Goal: Transaction & Acquisition: Subscribe to service/newsletter

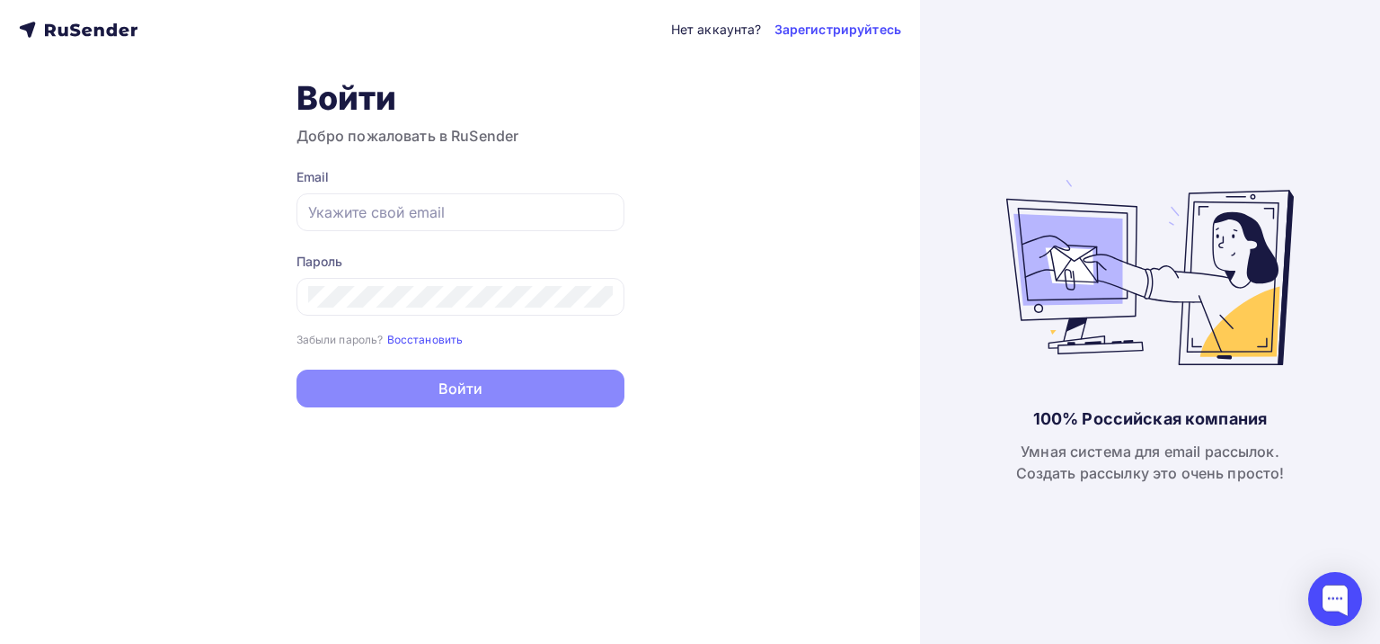
type input "[EMAIL_ADDRESS][DOMAIN_NAME]"
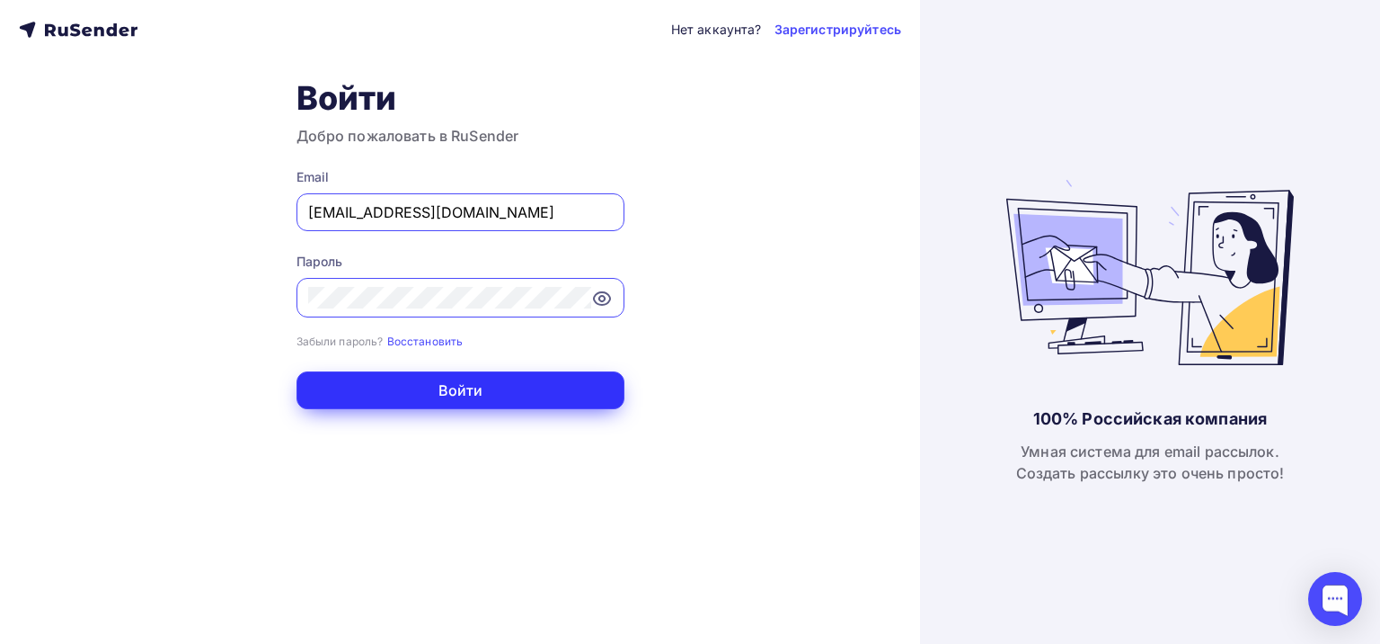
click at [446, 377] on button "Войти" at bounding box center [461, 390] width 328 height 38
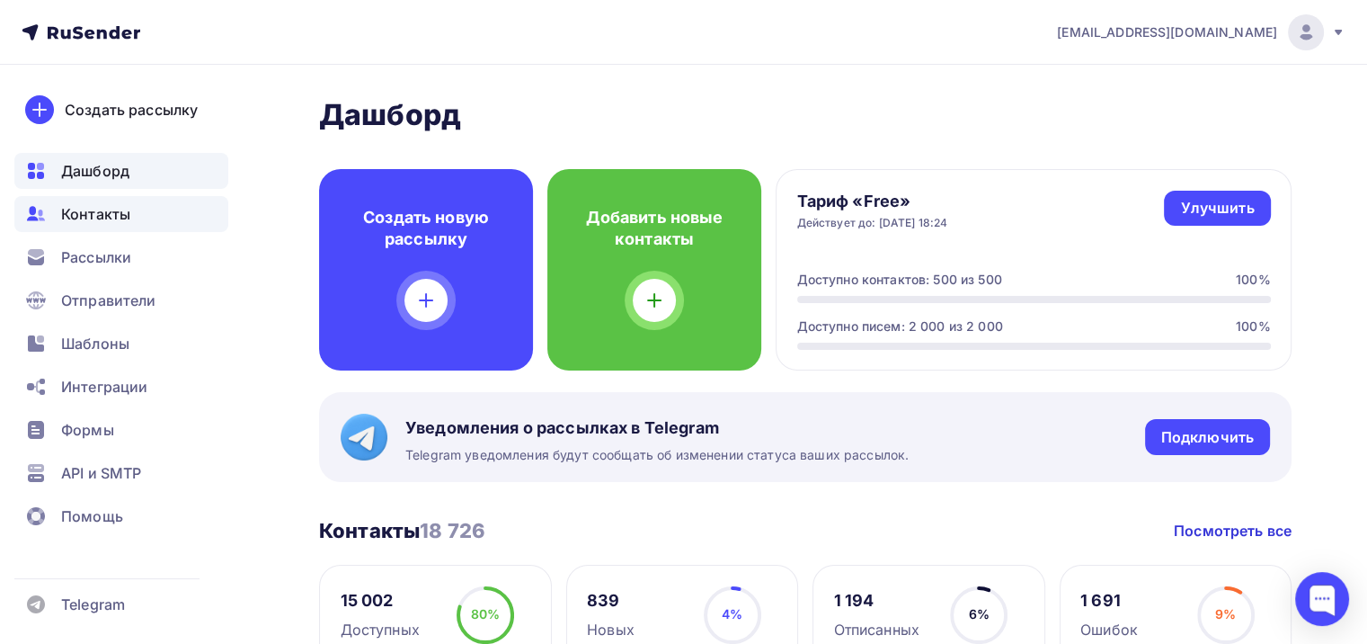
click at [116, 220] on span "Контакты" at bounding box center [95, 214] width 69 height 22
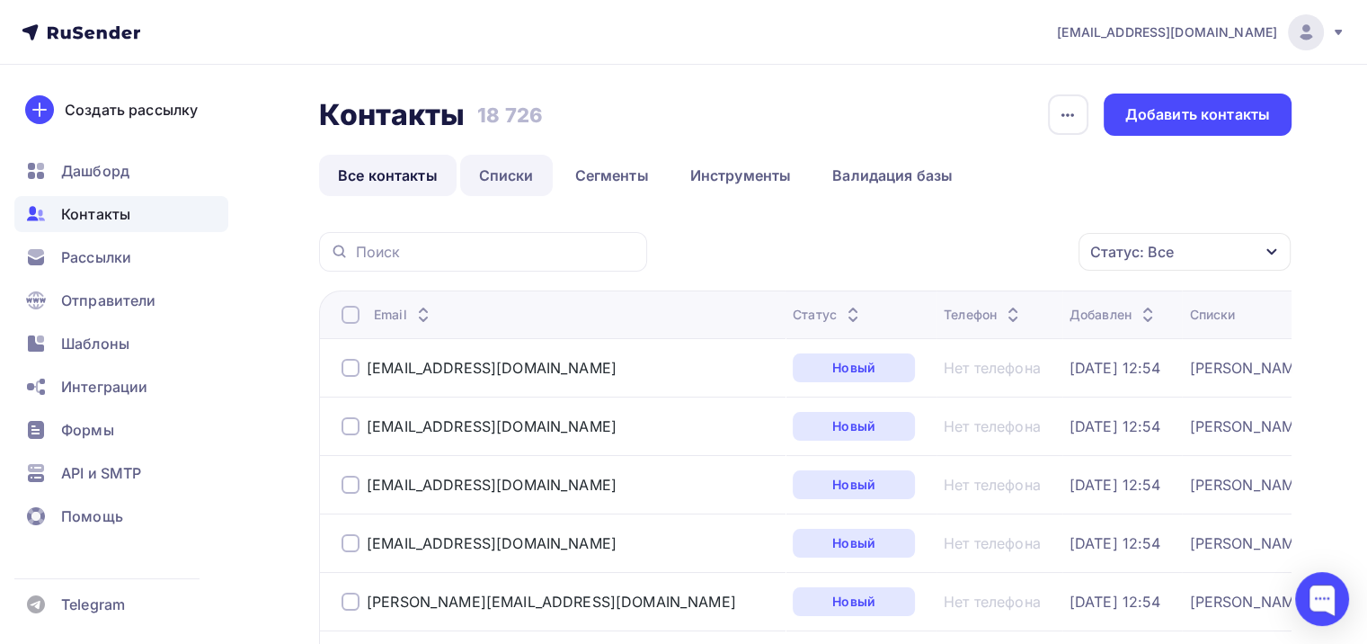
click at [521, 166] on link "Списки" at bounding box center [506, 175] width 93 height 41
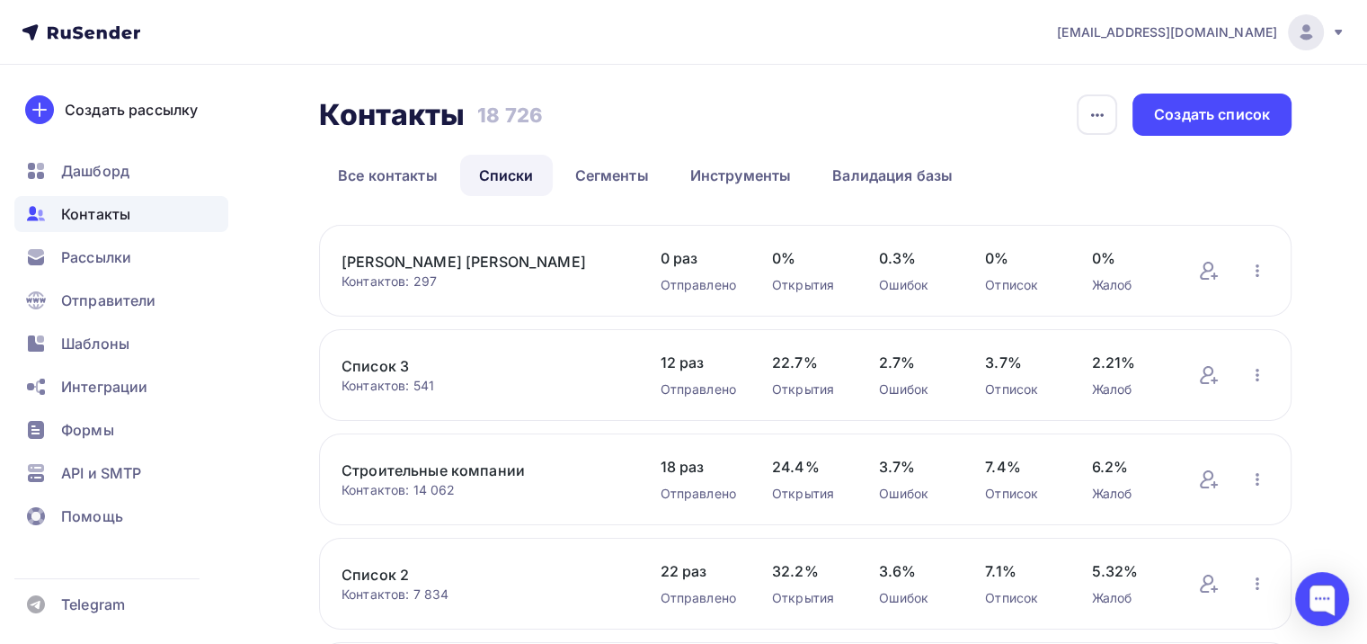
click at [430, 261] on link "[PERSON_NAME] [PERSON_NAME]" at bounding box center [483, 262] width 282 height 22
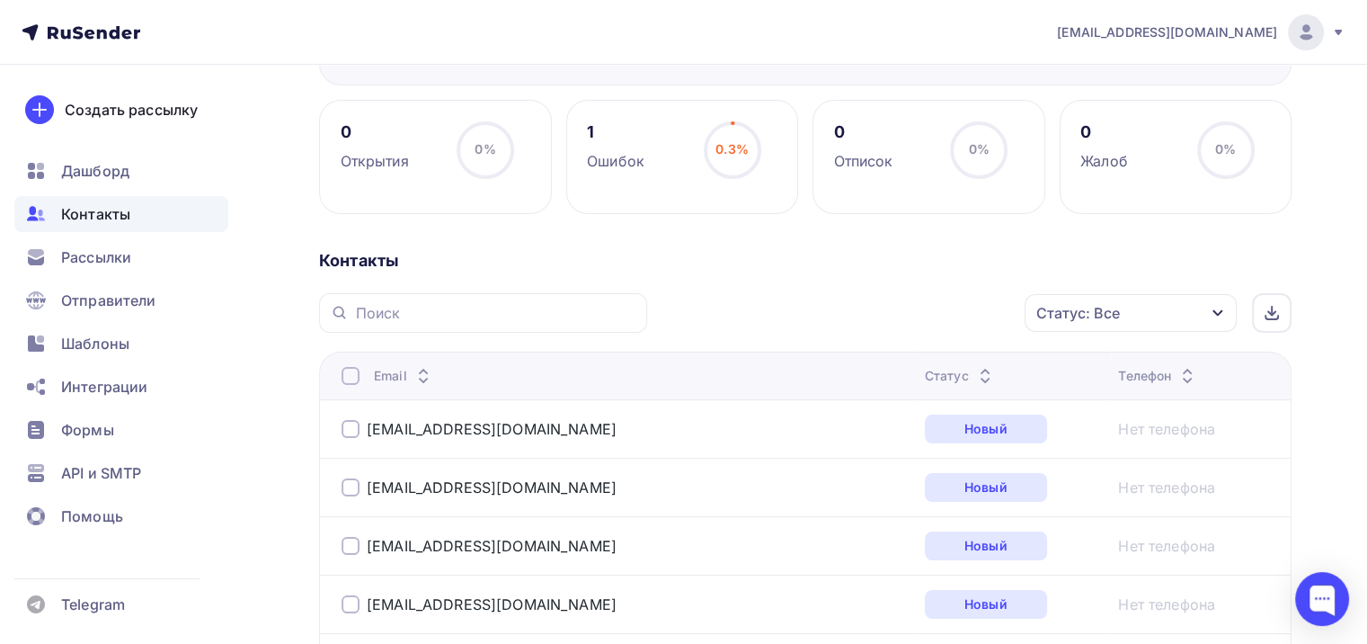
scroll to position [270, 0]
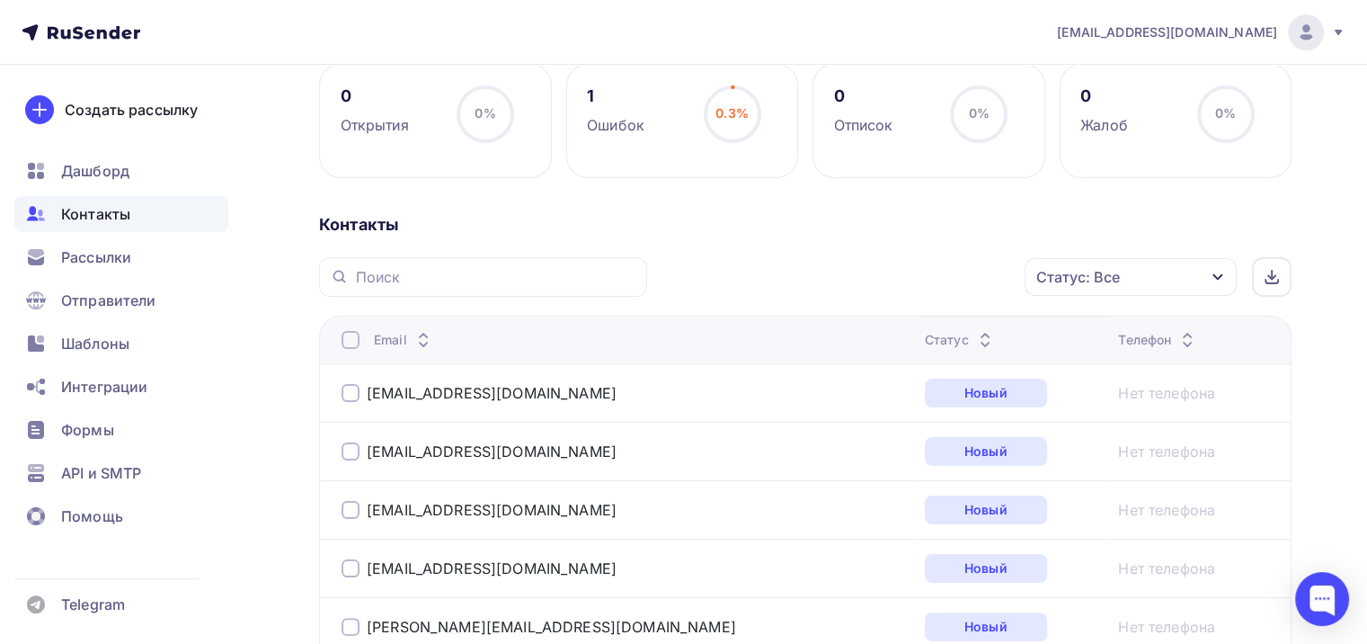
click at [357, 396] on div at bounding box center [351, 393] width 18 height 18
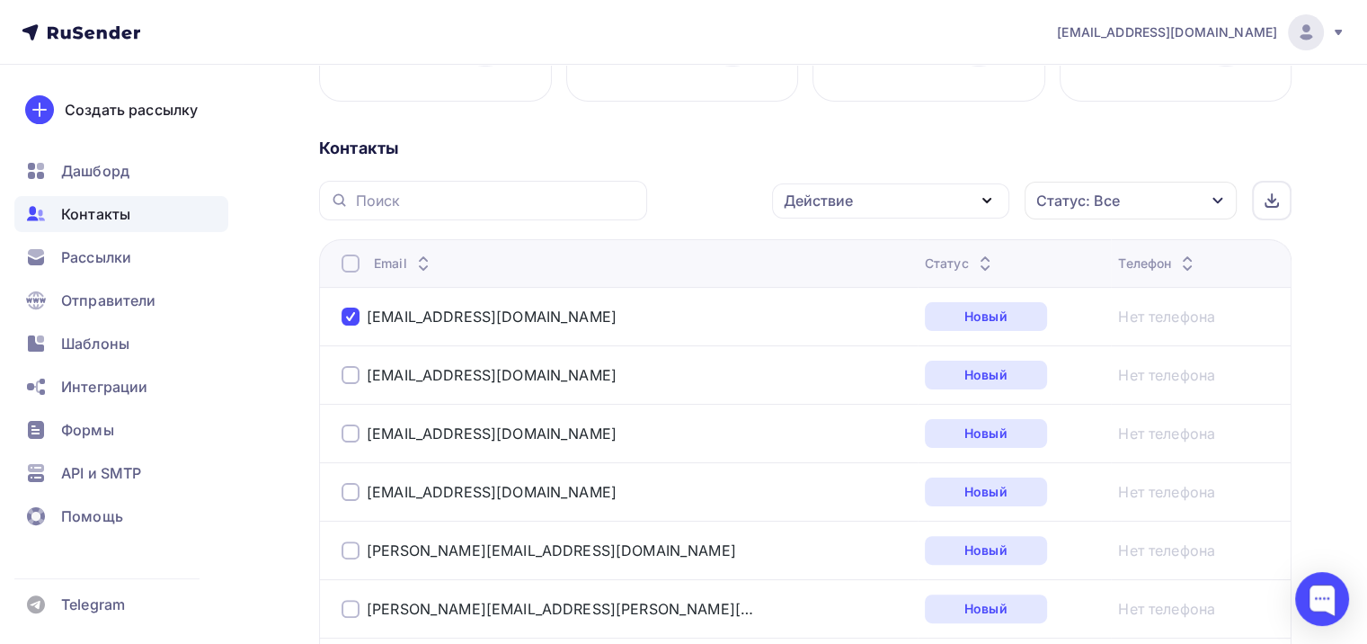
scroll to position [539, 0]
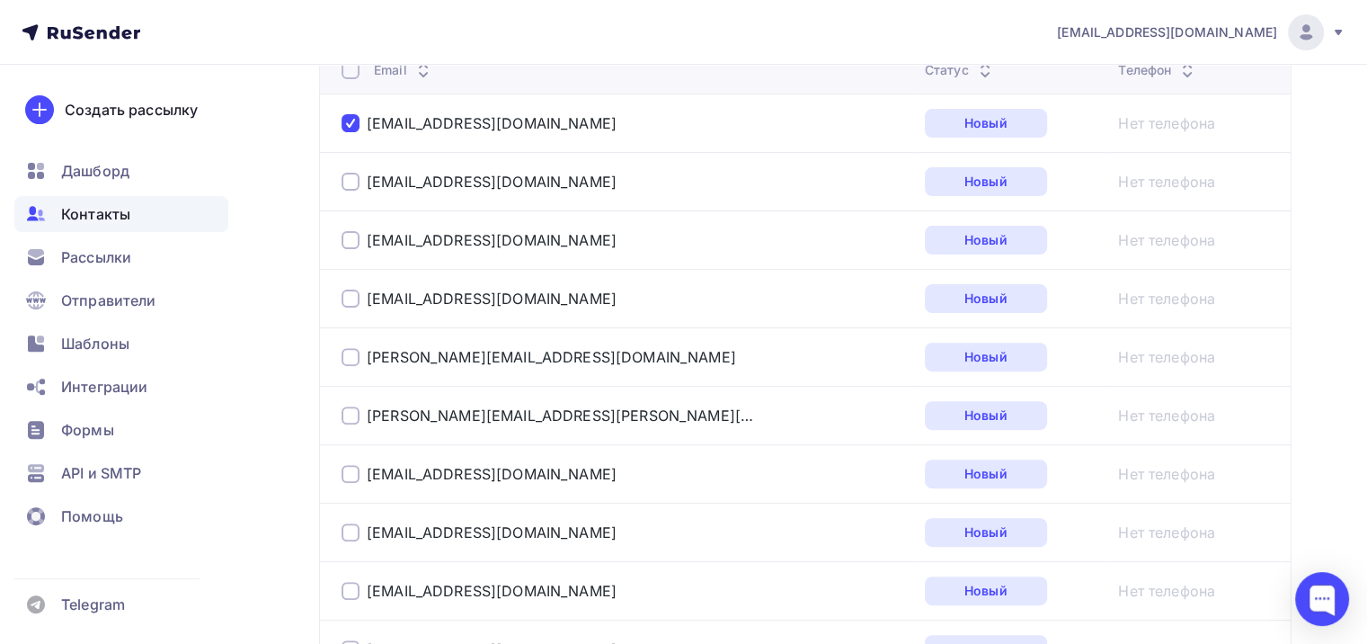
click at [689, 171] on div "[EMAIL_ADDRESS][DOMAIN_NAME]" at bounding box center [566, 181] width 449 height 29
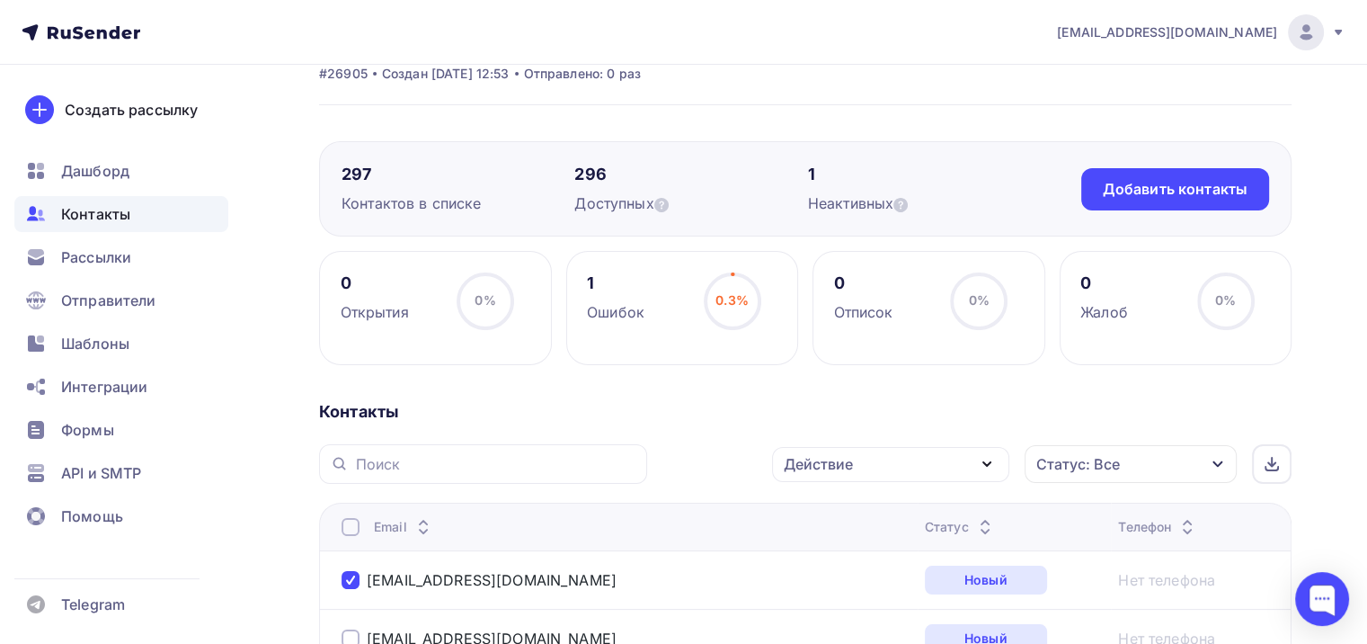
scroll to position [270, 0]
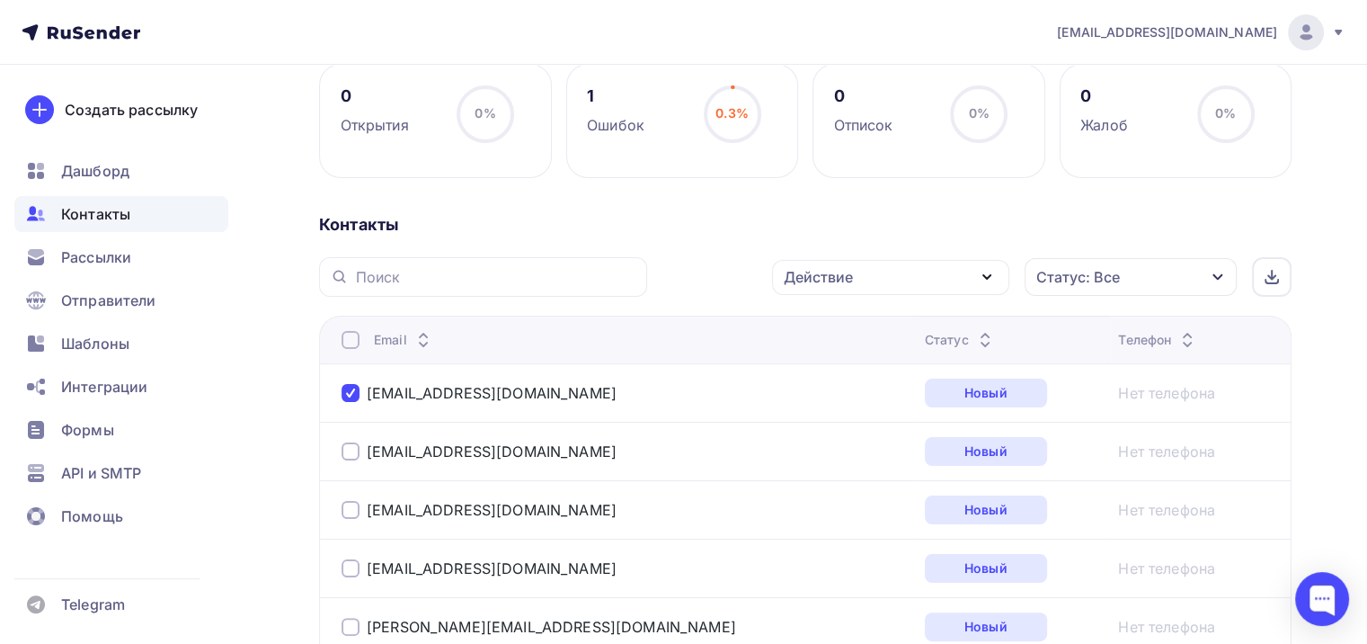
click at [420, 342] on icon at bounding box center [423, 344] width 7 height 4
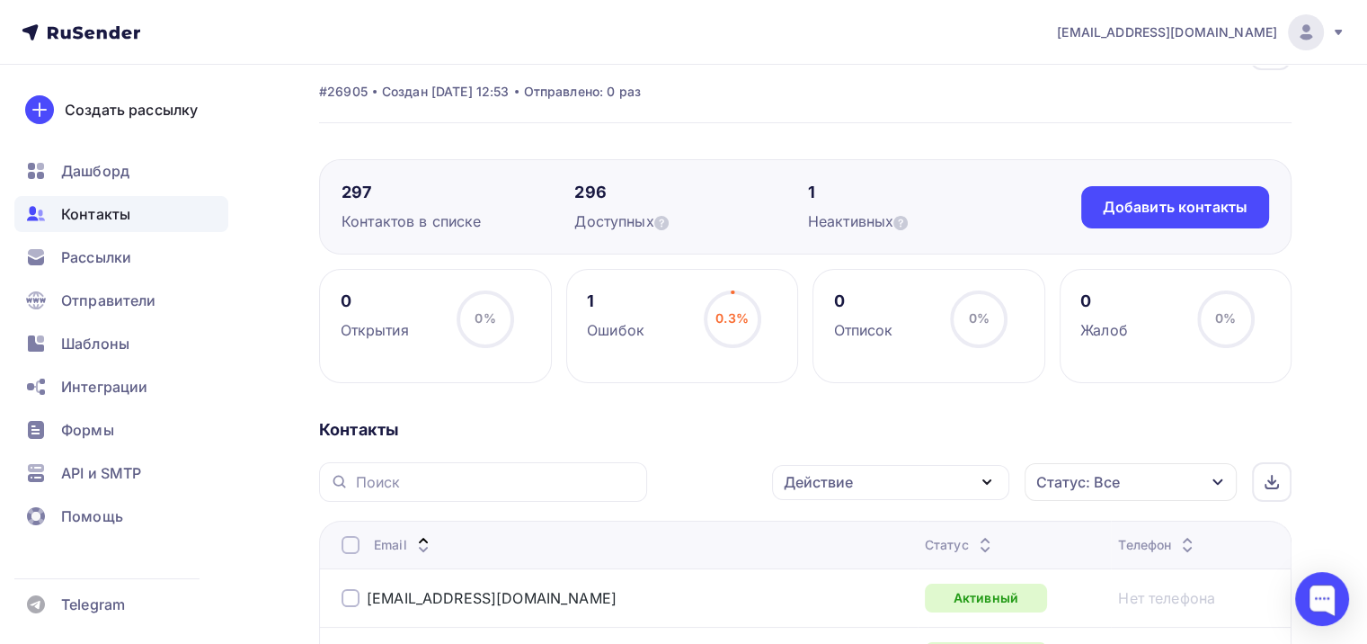
scroll to position [180, 0]
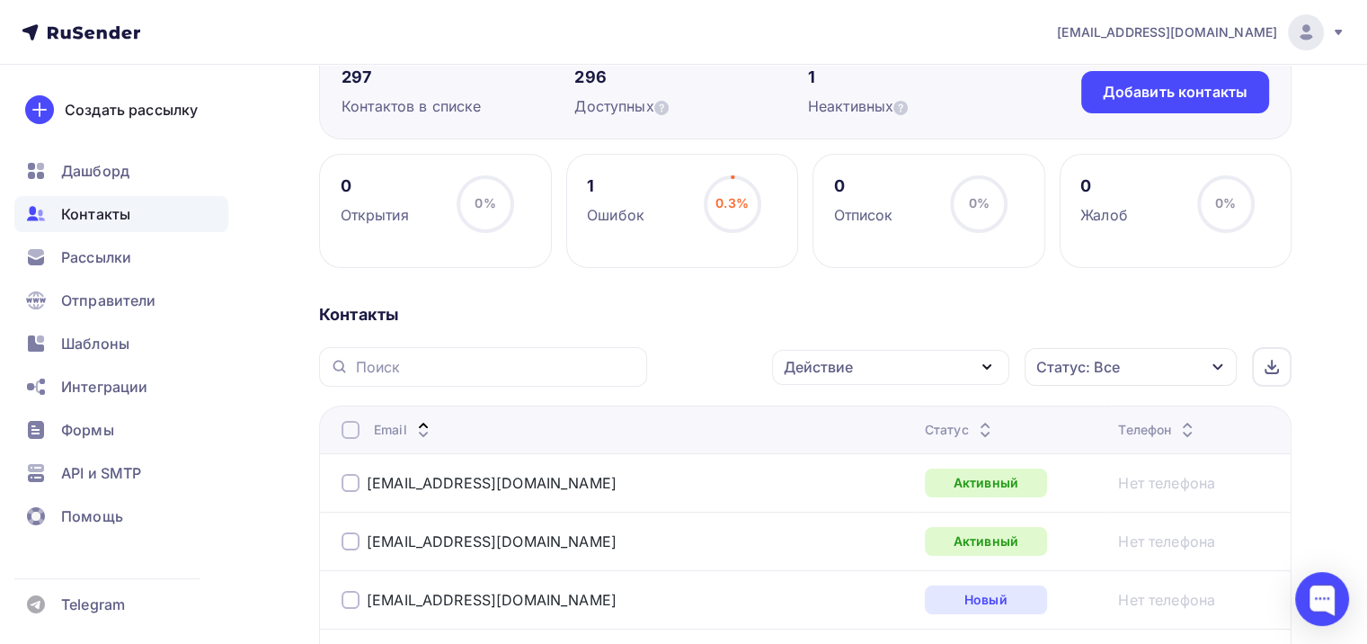
click at [981, 433] on icon at bounding box center [984, 434] width 7 height 4
click at [342, 481] on div at bounding box center [351, 483] width 18 height 18
click at [1218, 366] on icon "button" at bounding box center [1218, 367] width 14 height 14
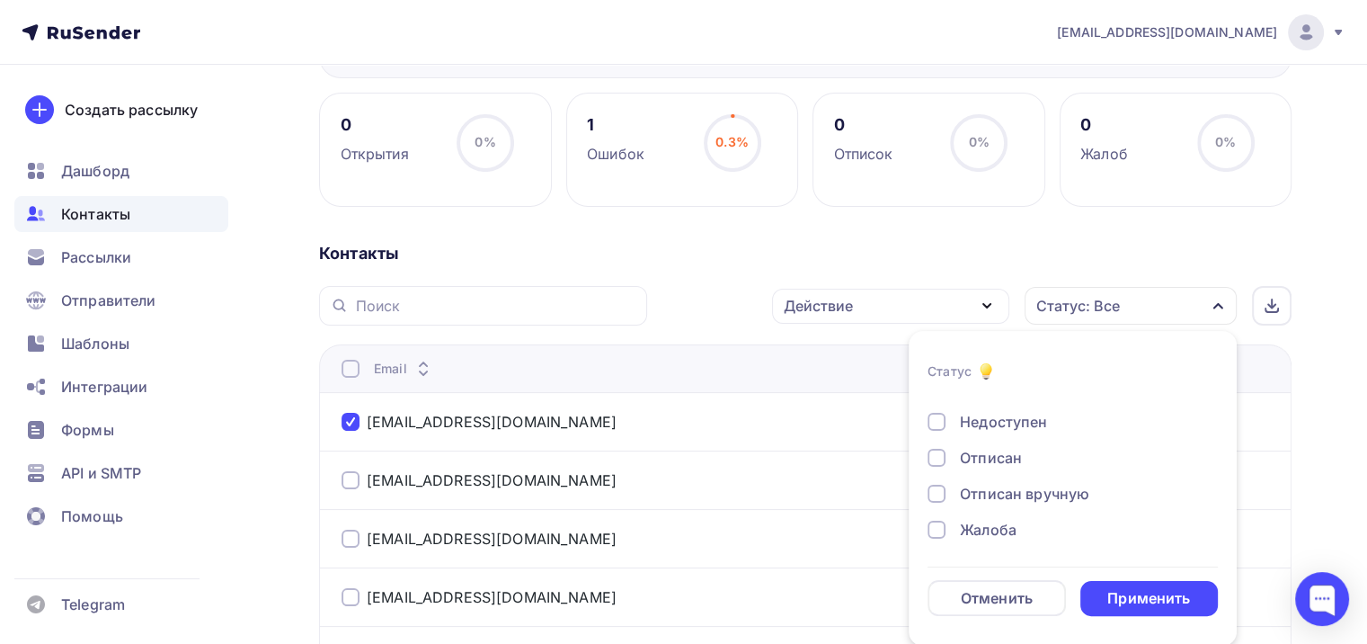
scroll to position [0, 0]
click at [719, 368] on div "Email" at bounding box center [566, 369] width 449 height 18
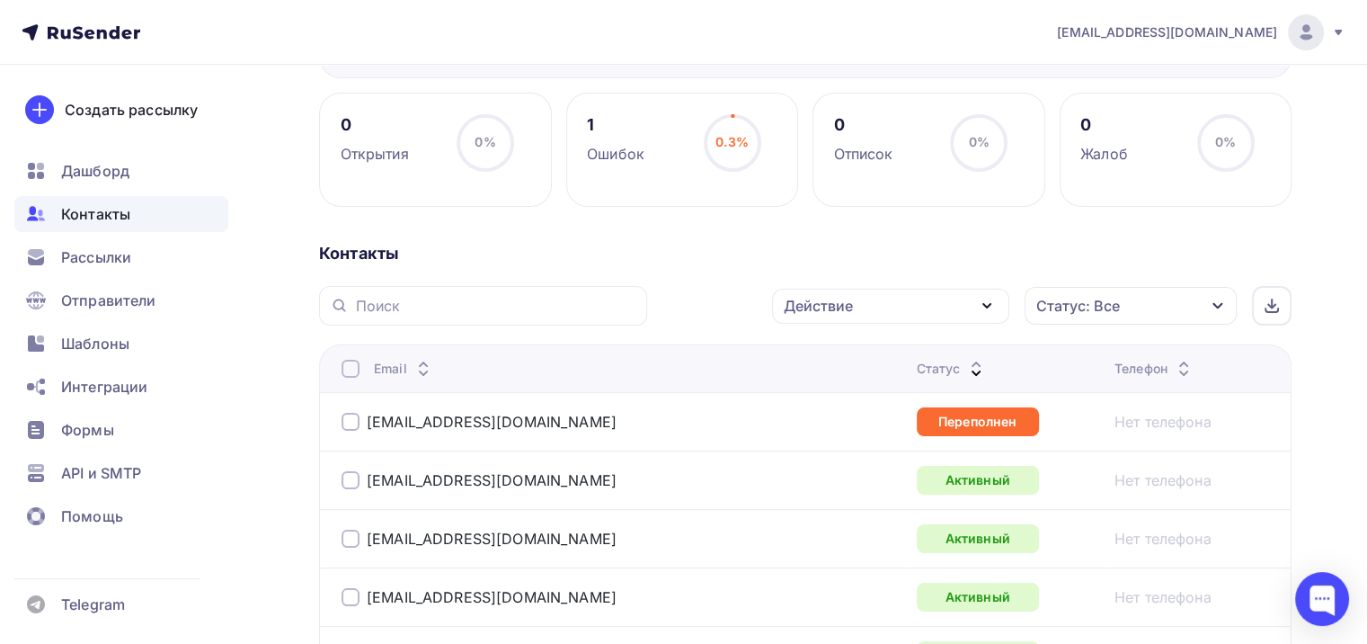
click at [349, 424] on div at bounding box center [351, 422] width 18 height 18
click at [354, 473] on div at bounding box center [351, 480] width 18 height 18
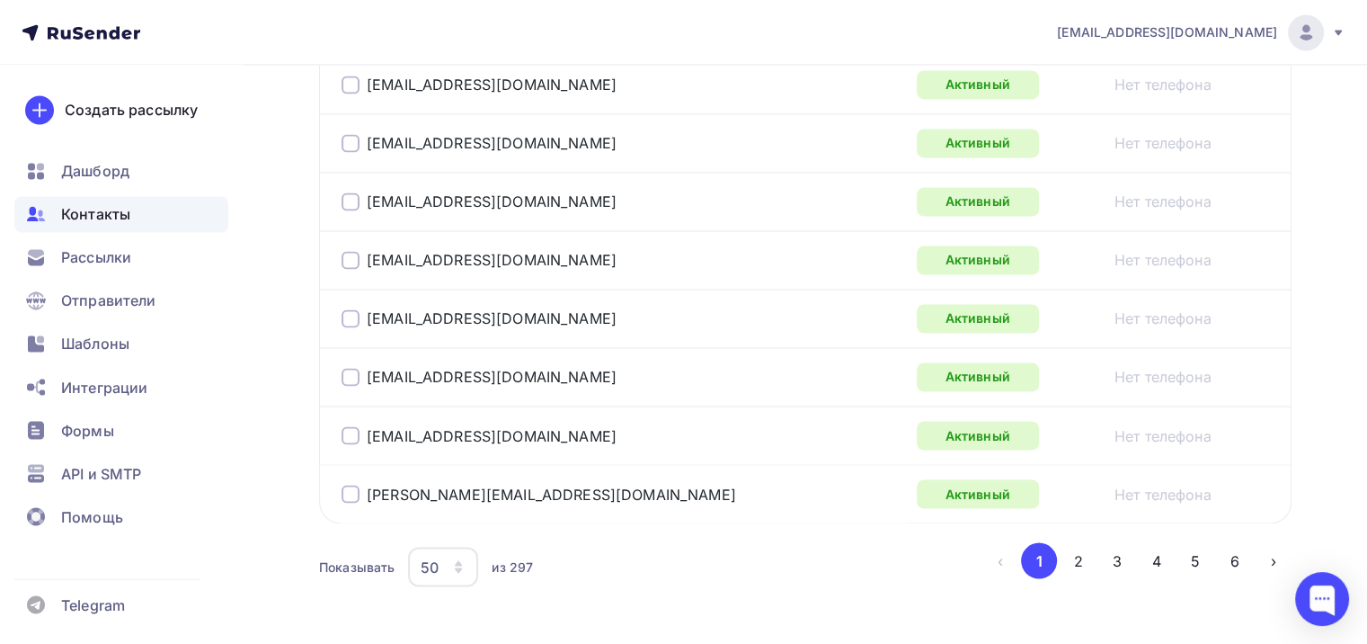
scroll to position [3085, 0]
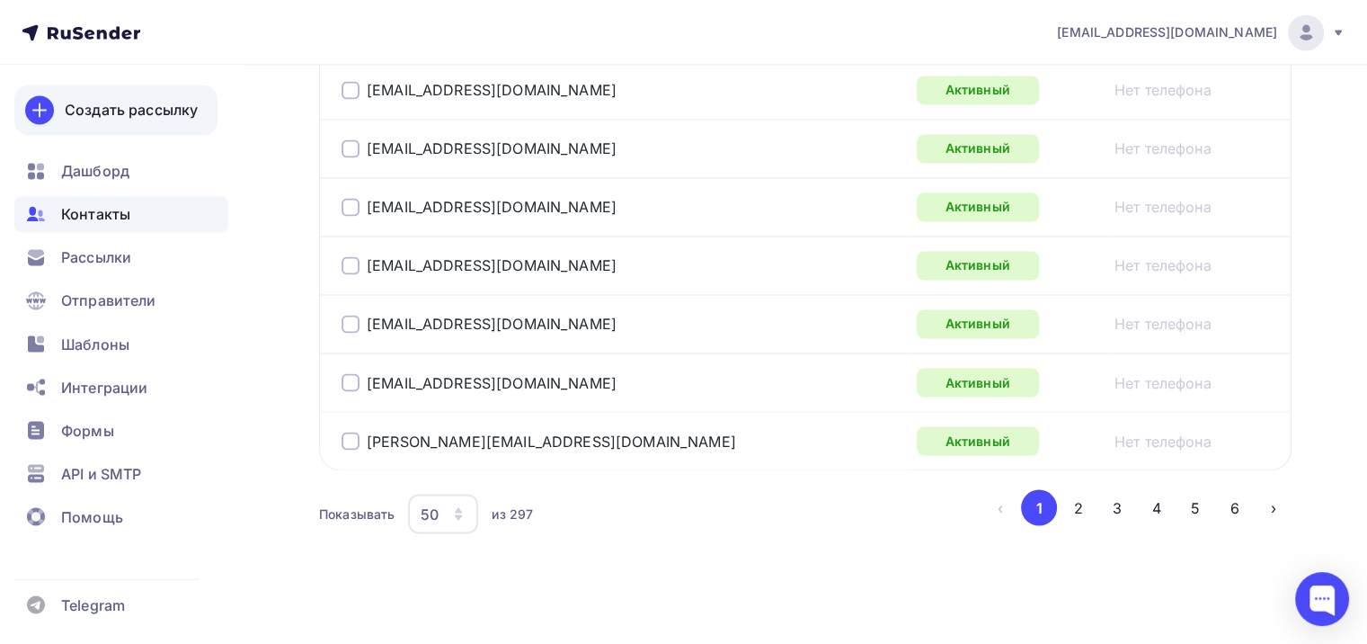
click at [122, 114] on div "Создать рассылку" at bounding box center [131, 110] width 133 height 22
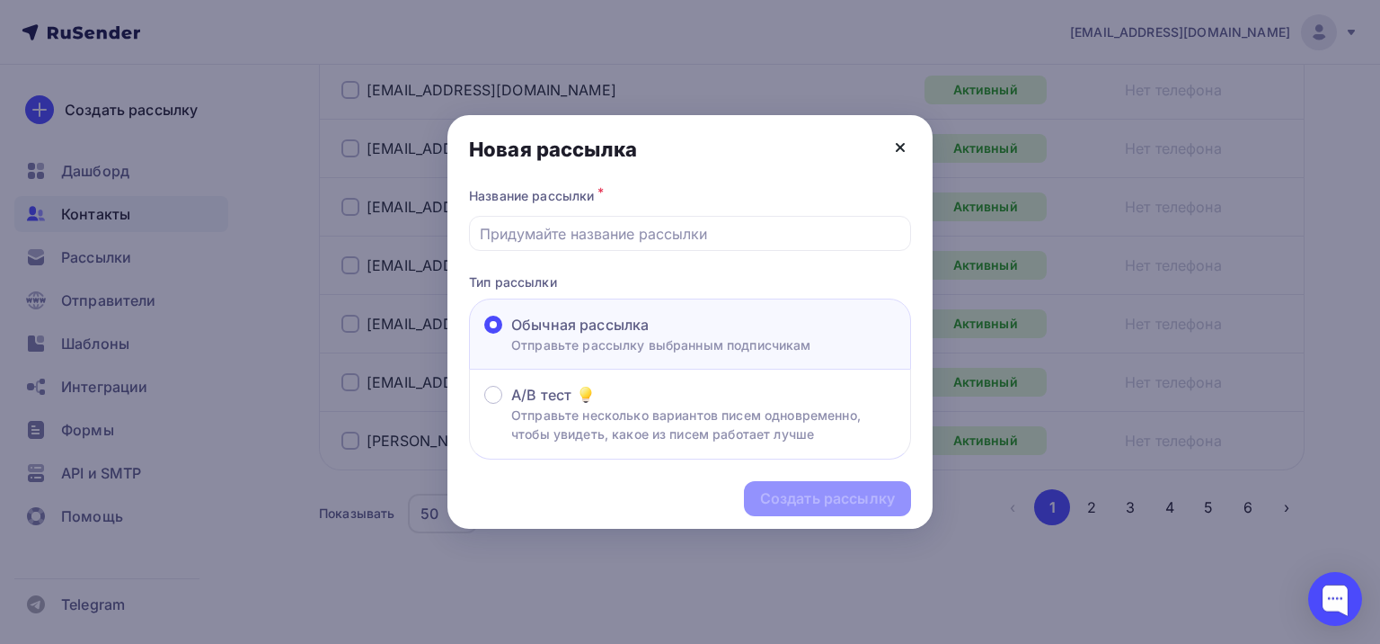
click at [894, 153] on icon at bounding box center [901, 148] width 22 height 22
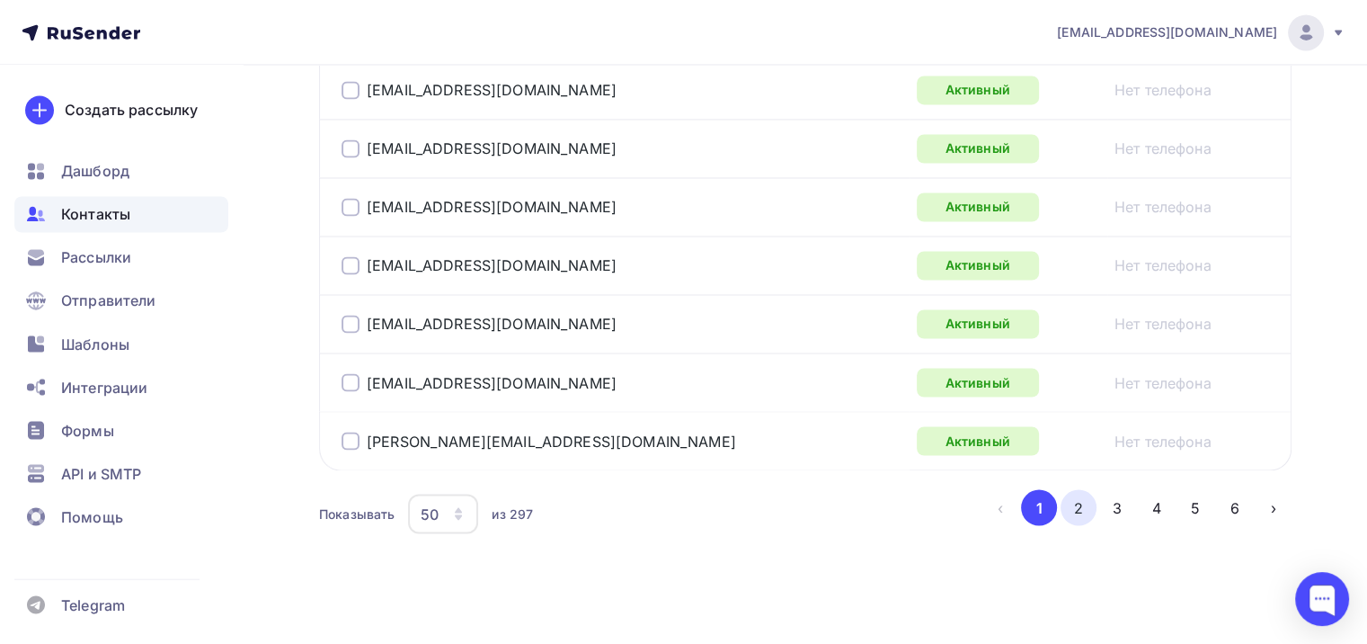
click at [1079, 500] on button "2" at bounding box center [1079, 507] width 36 height 36
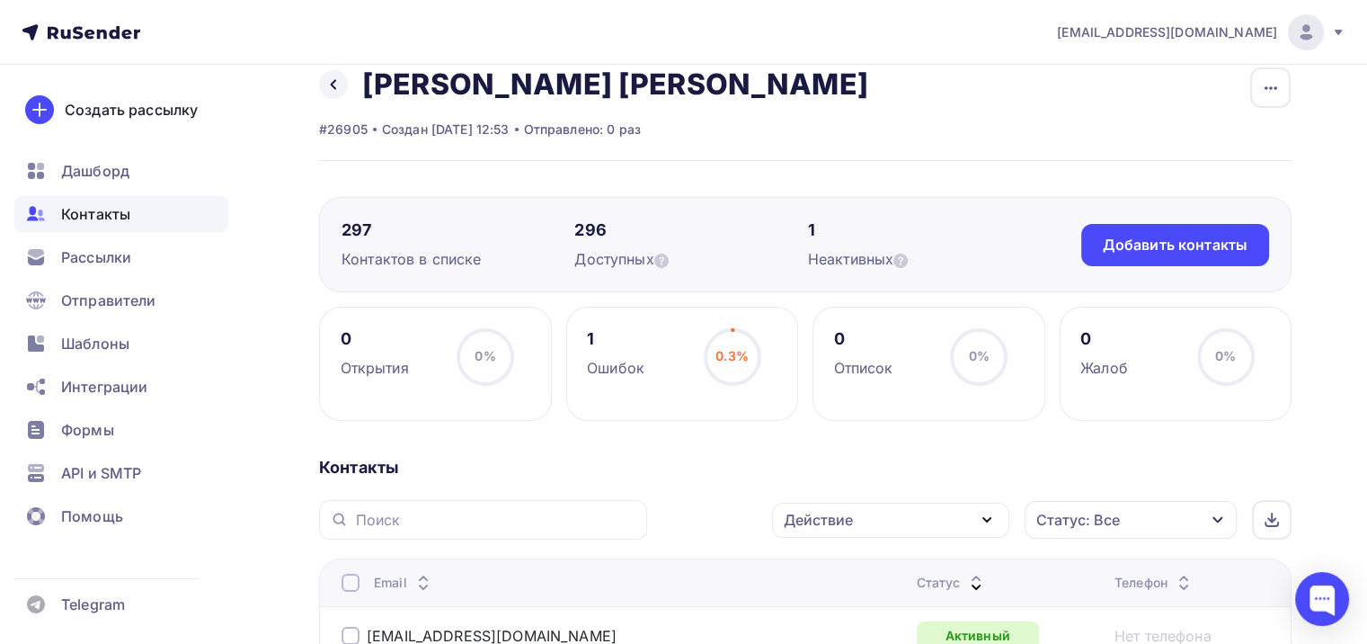
scroll to position [0, 0]
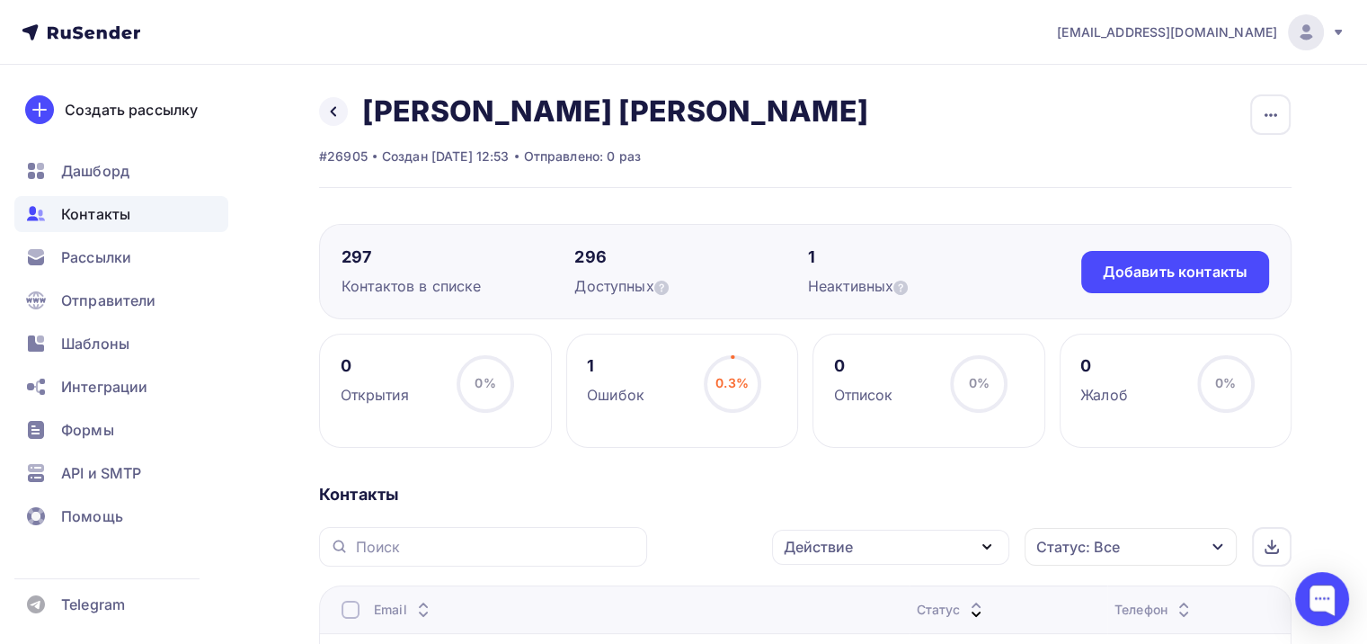
click at [475, 562] on div at bounding box center [483, 547] width 328 height 40
click at [451, 546] on input "text" at bounding box center [496, 547] width 280 height 20
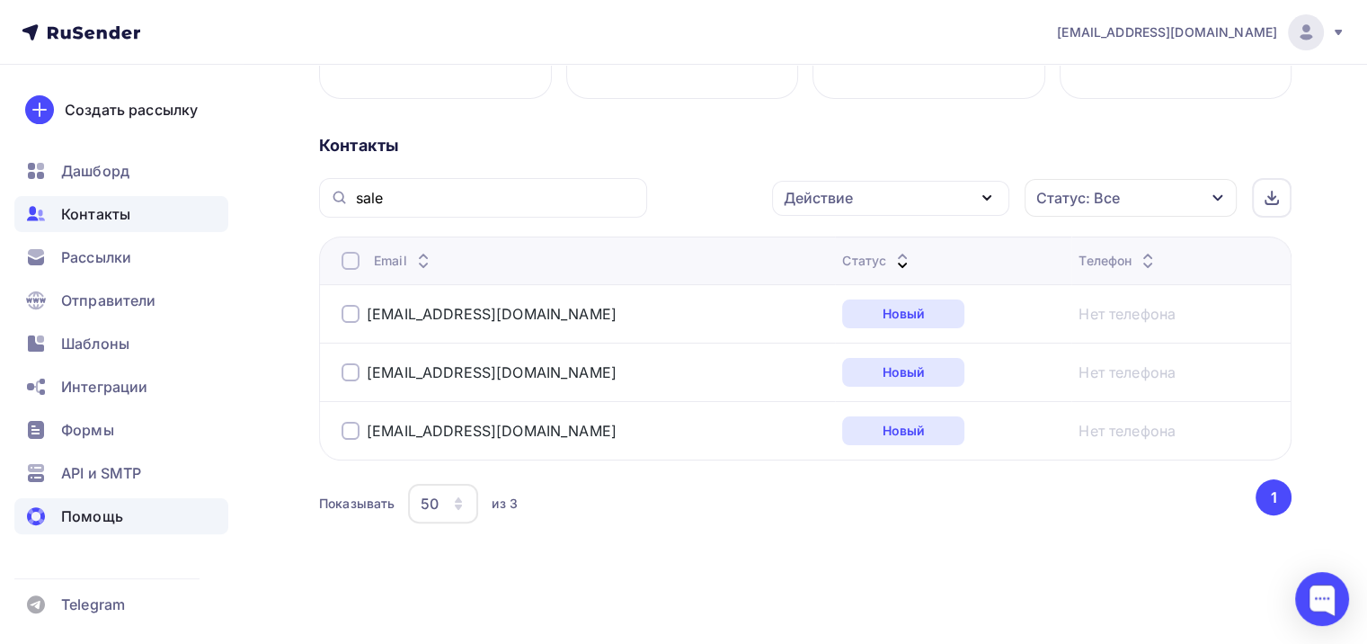
scroll to position [347, 0]
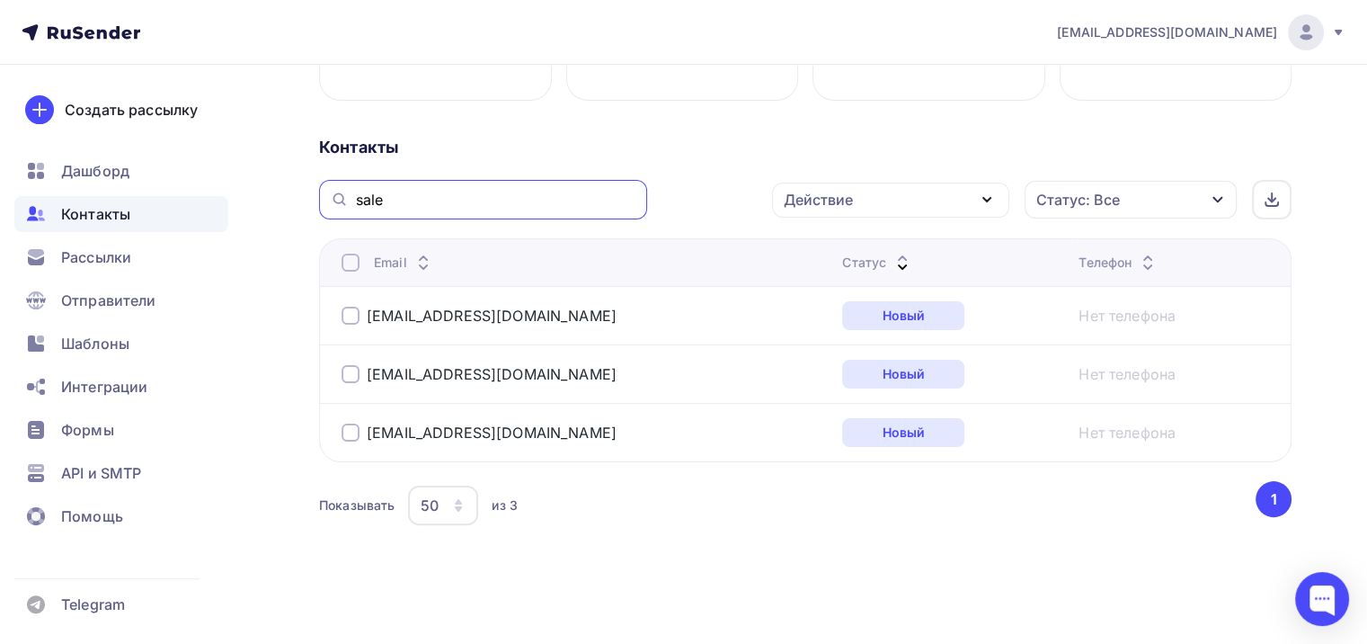
click at [413, 198] on input "sale" at bounding box center [496, 200] width 280 height 20
type input "s"
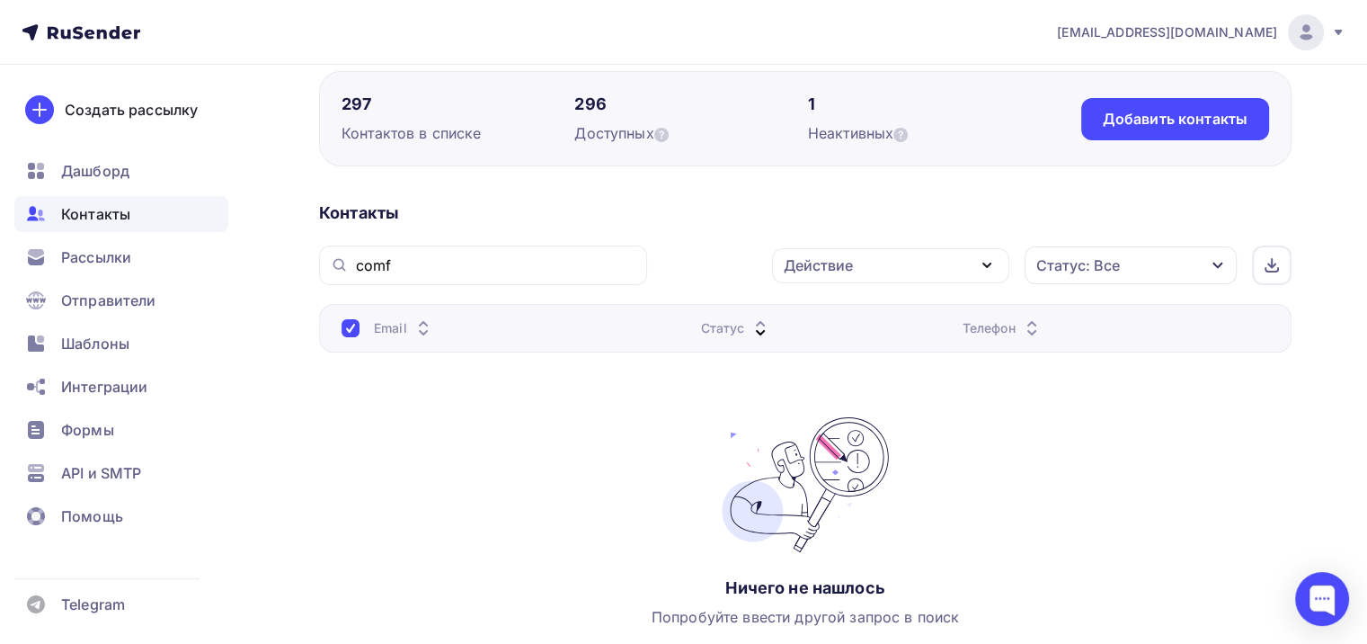
scroll to position [219, 0]
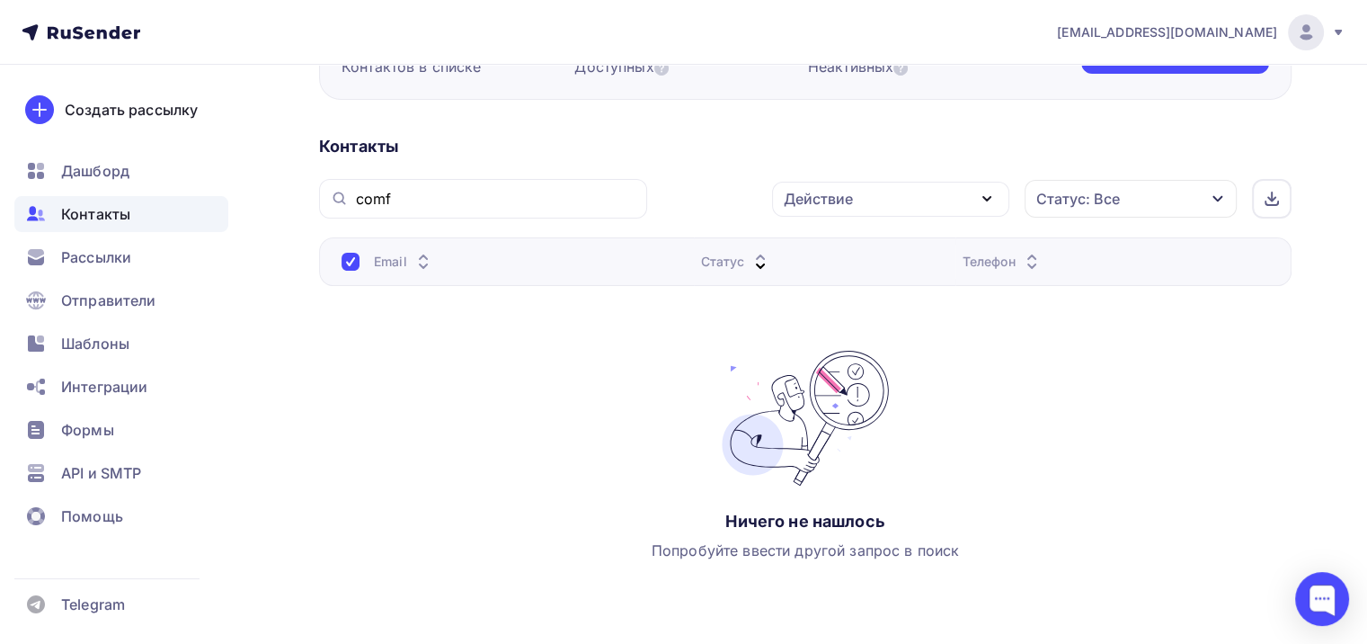
click at [420, 262] on icon at bounding box center [424, 266] width 22 height 22
click at [757, 264] on icon at bounding box center [760, 266] width 7 height 4
click at [415, 209] on div "comf" at bounding box center [483, 199] width 328 height 40
click at [410, 201] on input "comf" at bounding box center [496, 199] width 280 height 20
type input "c"
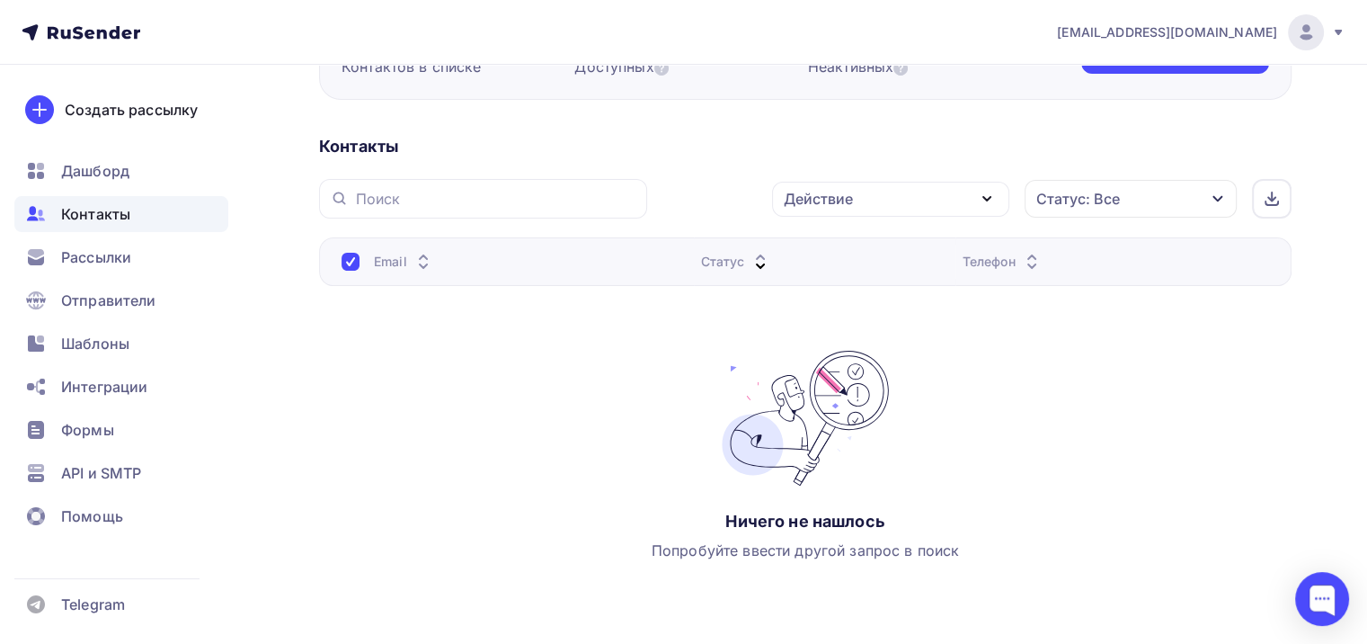
click at [339, 262] on th "Email" at bounding box center [506, 261] width 375 height 49
click at [354, 262] on div at bounding box center [351, 262] width 18 height 18
click at [351, 262] on div at bounding box center [351, 262] width 18 height 18
click at [408, 266] on div "Email" at bounding box center [404, 262] width 60 height 18
click at [349, 262] on div at bounding box center [351, 262] width 18 height 18
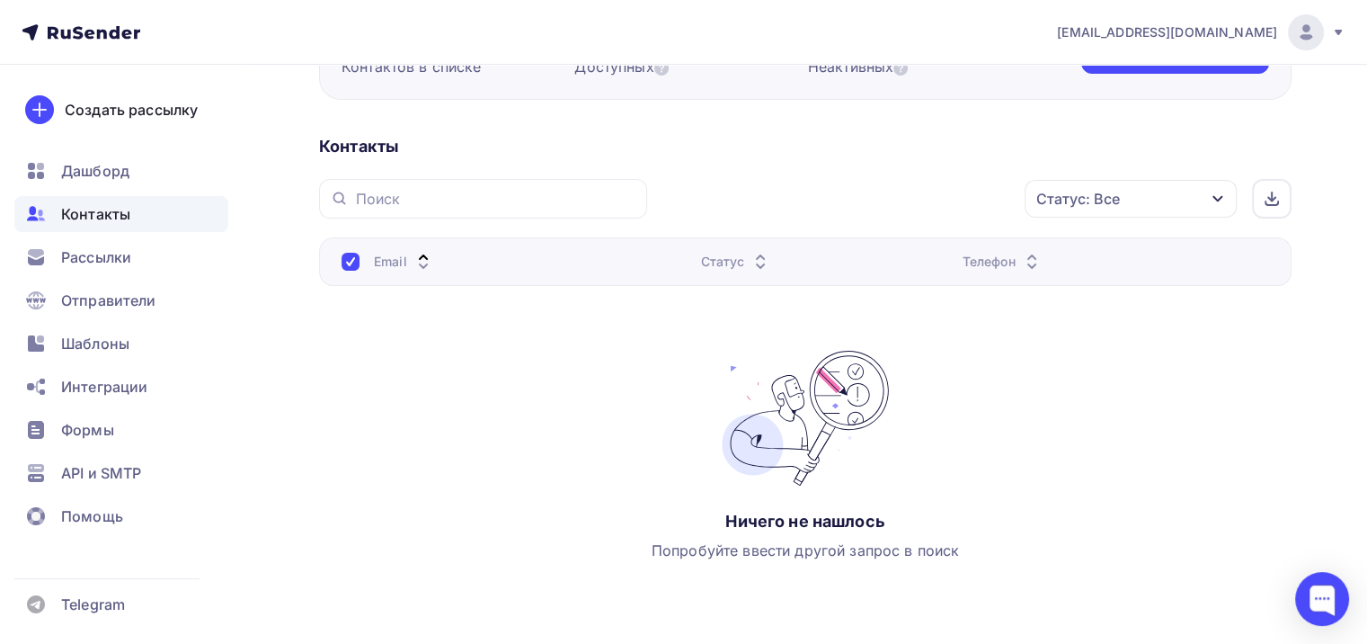
click at [517, 356] on div "Email Статус Телефон Ничего не нашлось Попробуйте ввести другой запрос в поиск" at bounding box center [805, 417] width 972 height 360
click at [117, 205] on span "Контакты" at bounding box center [95, 214] width 69 height 22
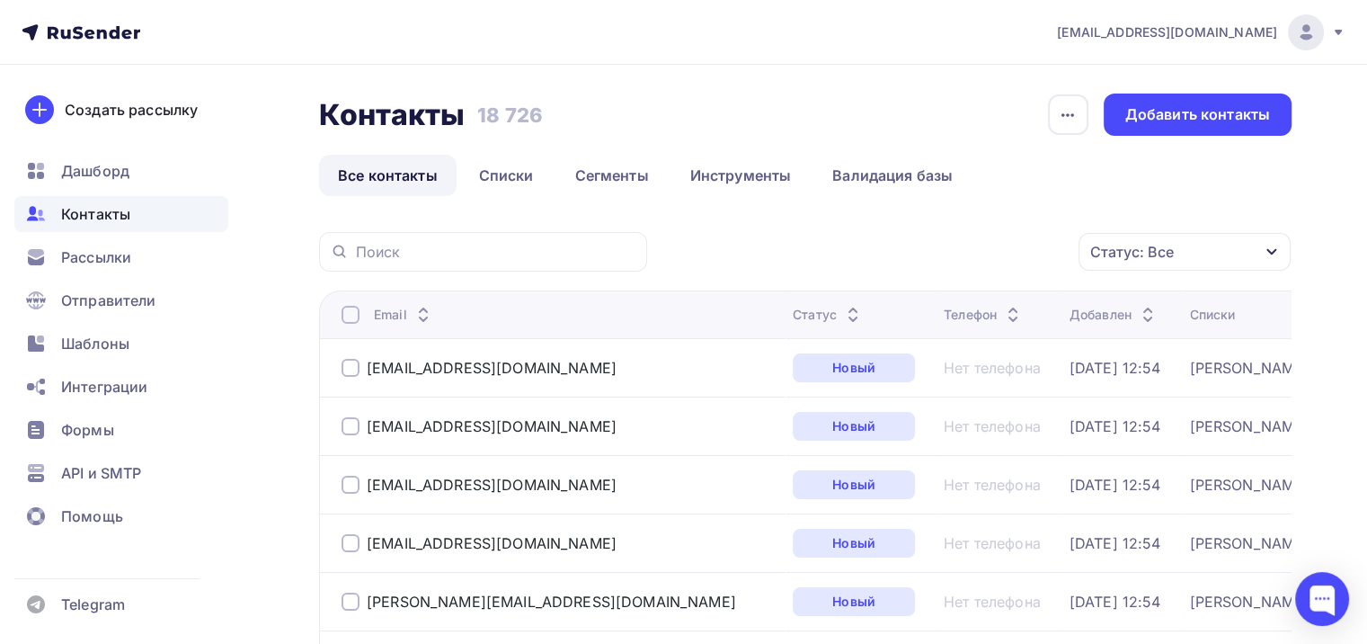
click at [382, 316] on div "Email" at bounding box center [404, 315] width 60 height 18
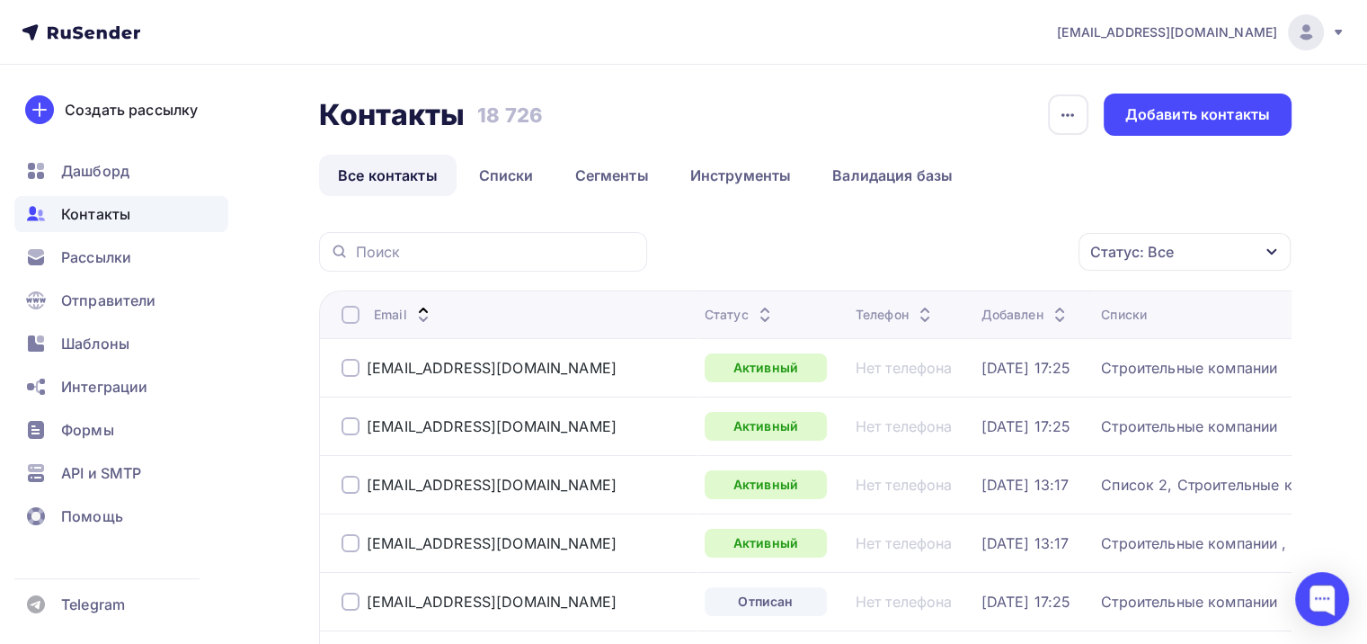
click at [1127, 316] on div "Списки" at bounding box center [1236, 315] width 271 height 18
click at [1101, 314] on div "Списки" at bounding box center [1124, 315] width 46 height 18
click at [1101, 316] on div "Списки" at bounding box center [1124, 315] width 46 height 18
click at [1049, 308] on icon at bounding box center [1060, 319] width 22 height 22
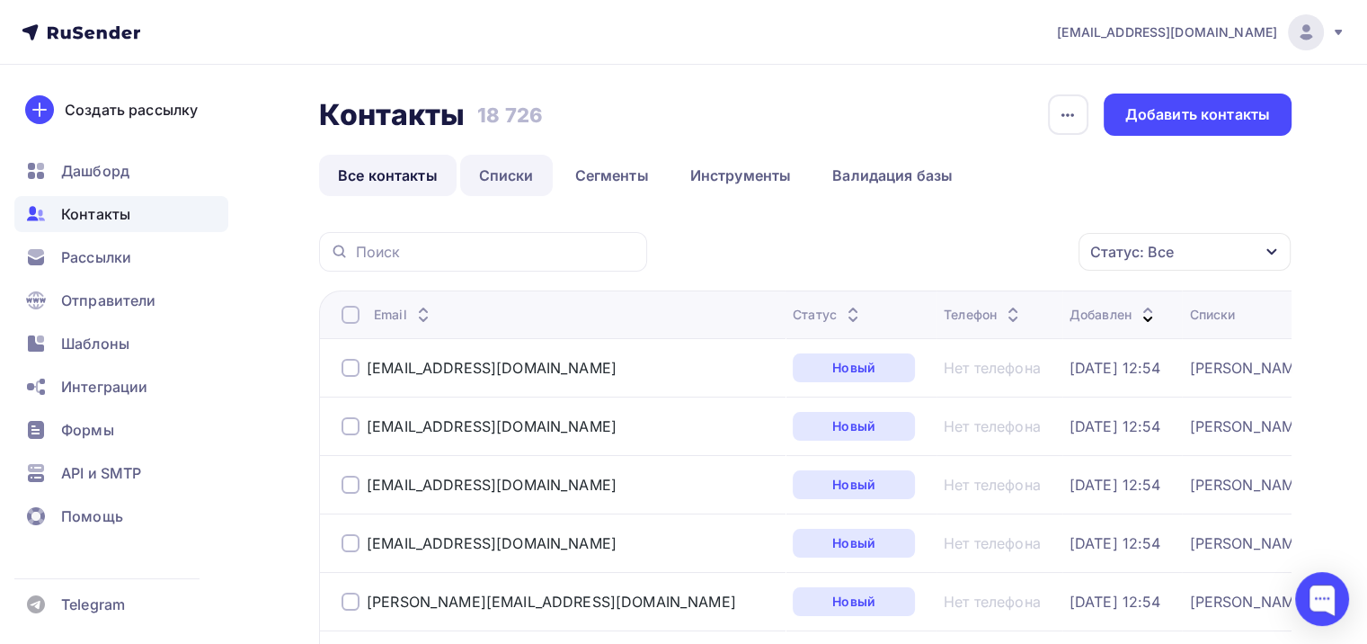
click at [501, 173] on link "Списки" at bounding box center [506, 175] width 93 height 41
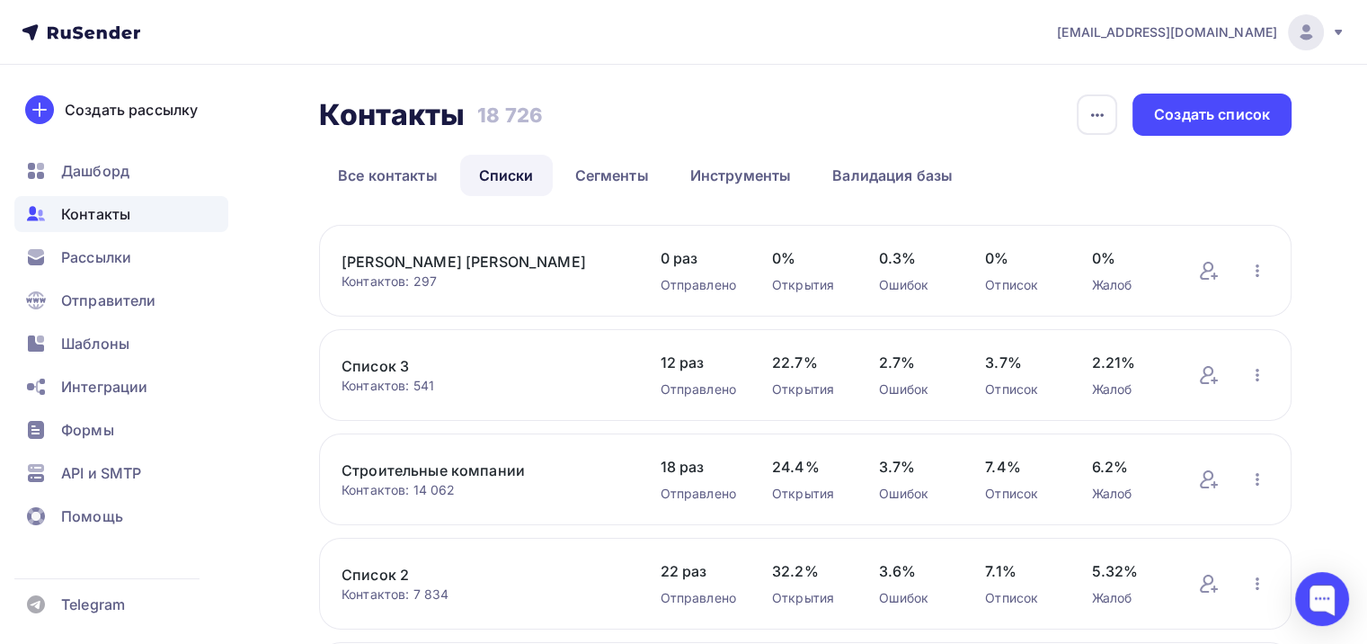
click at [457, 259] on link "[PERSON_NAME] [PERSON_NAME]" at bounding box center [483, 262] width 282 height 22
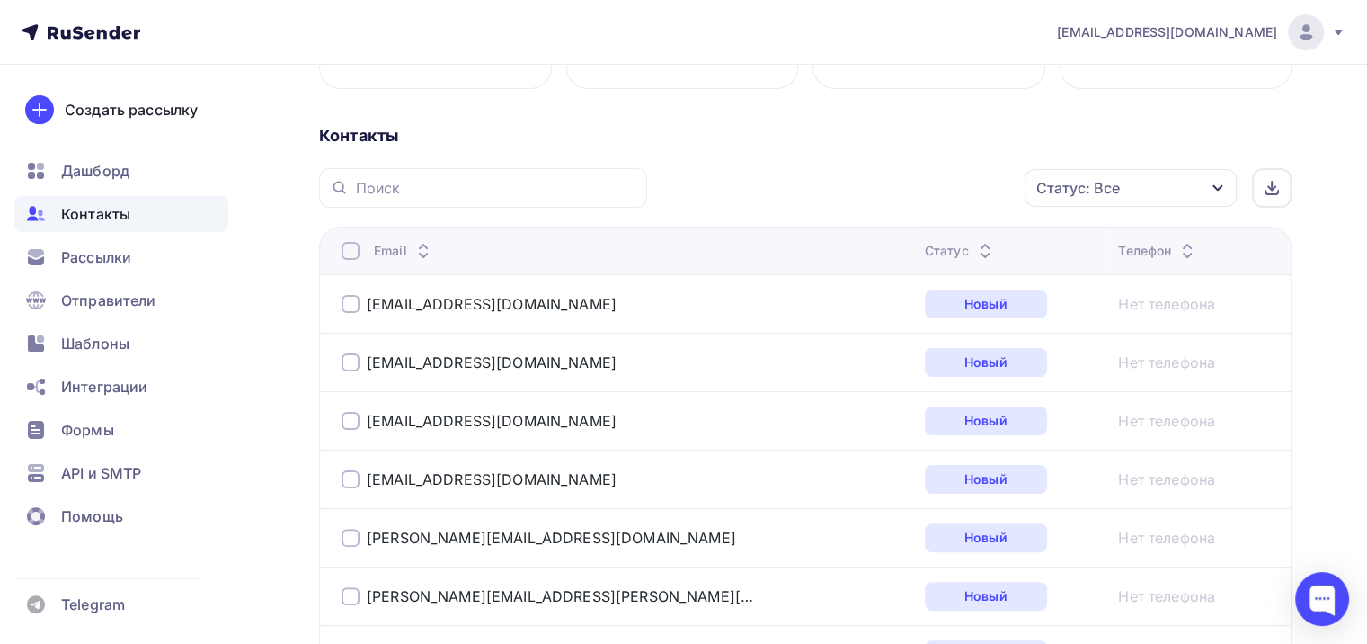
scroll to position [360, 0]
click at [386, 250] on div "Email" at bounding box center [404, 250] width 60 height 18
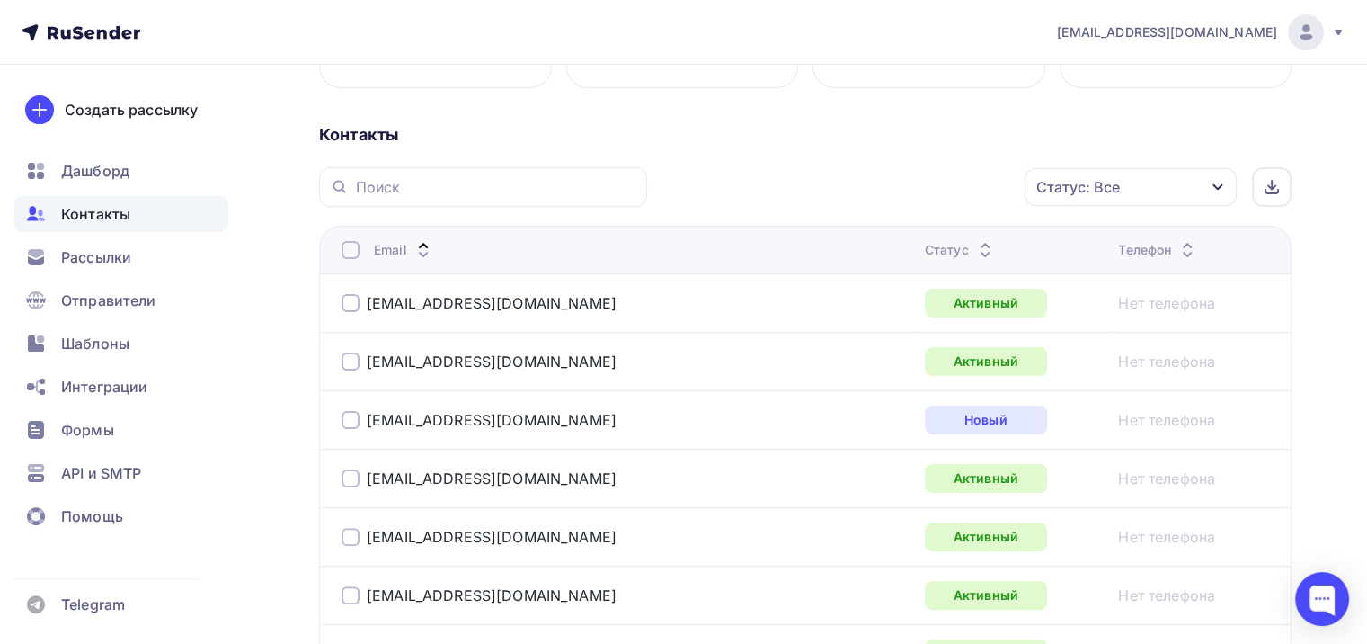
click at [925, 251] on div "Статус" at bounding box center [960, 250] width 71 height 18
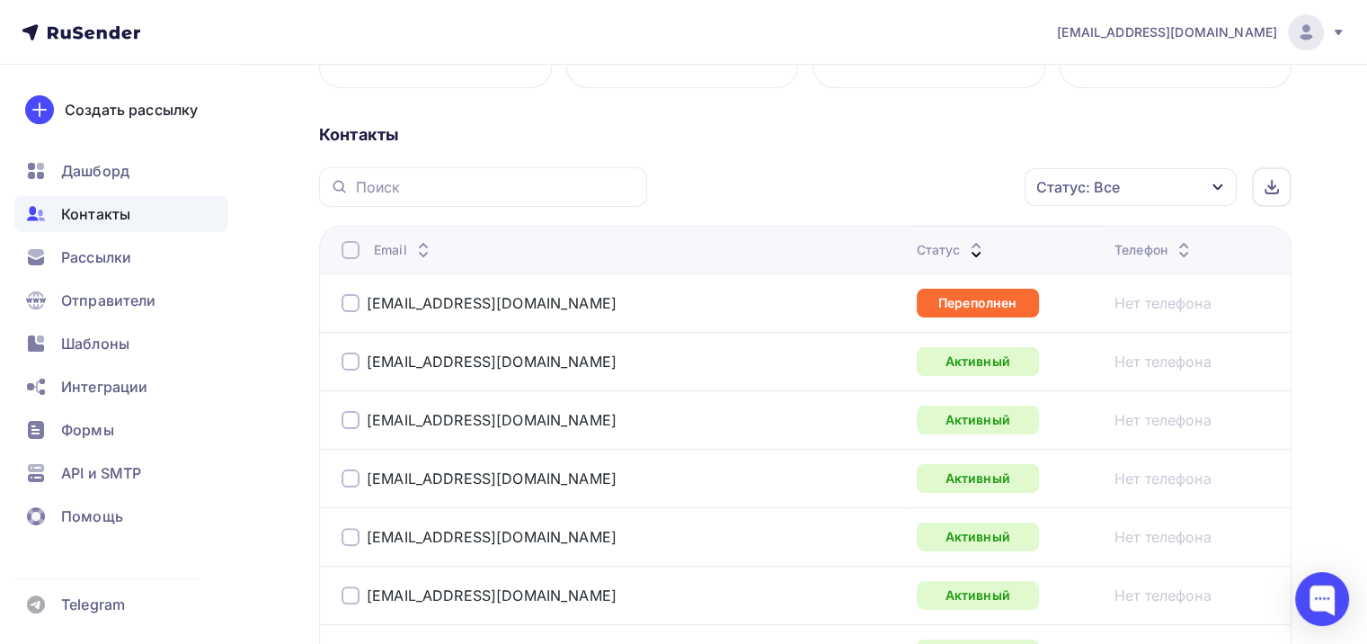
click at [917, 253] on div "Статус" at bounding box center [952, 250] width 71 height 18
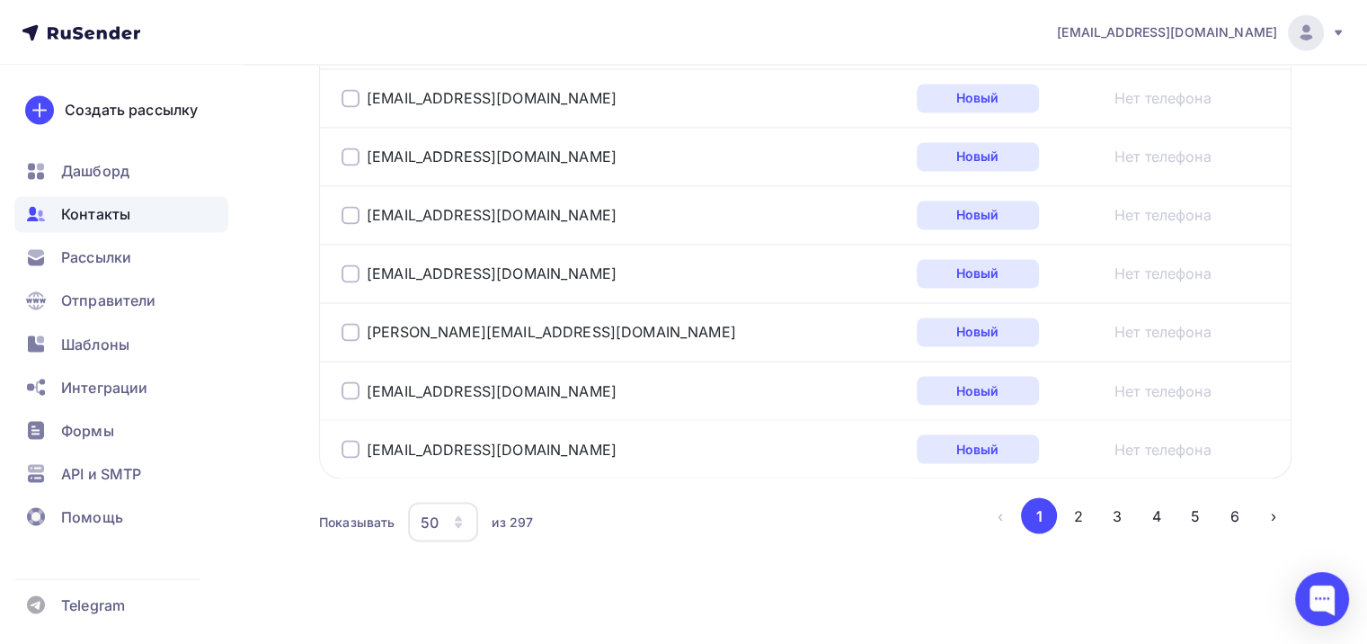
scroll to position [3085, 0]
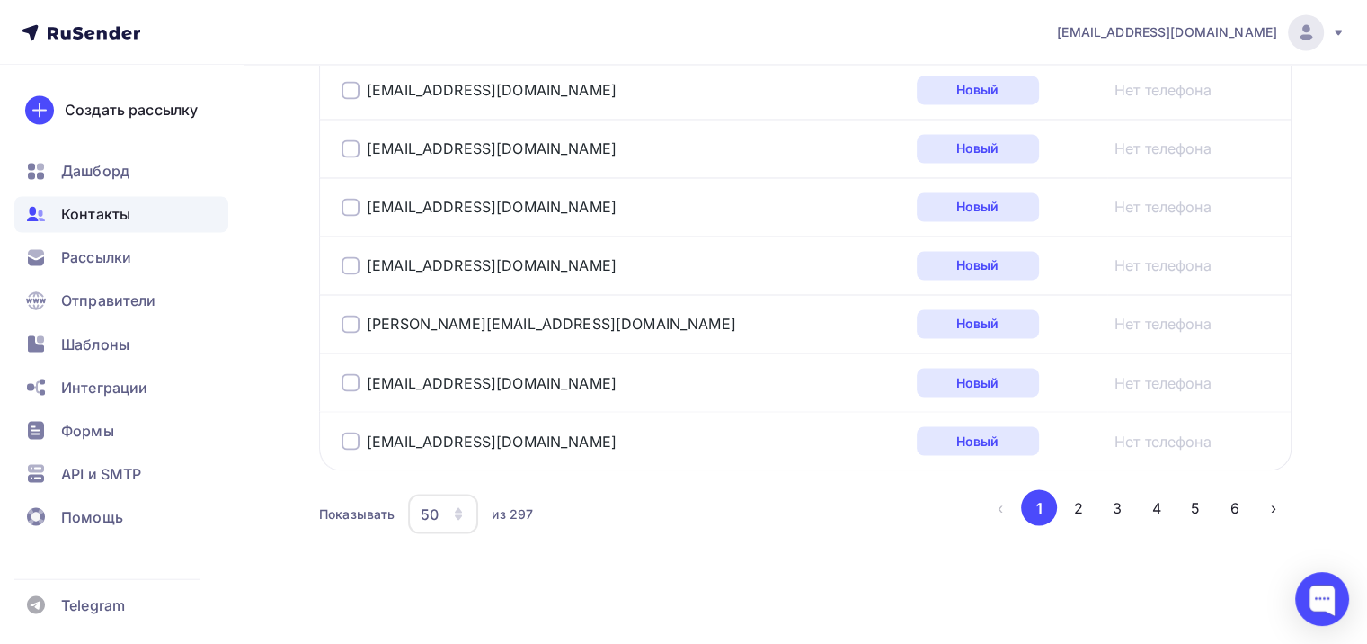
click at [457, 510] on div "50" at bounding box center [443, 513] width 70 height 40
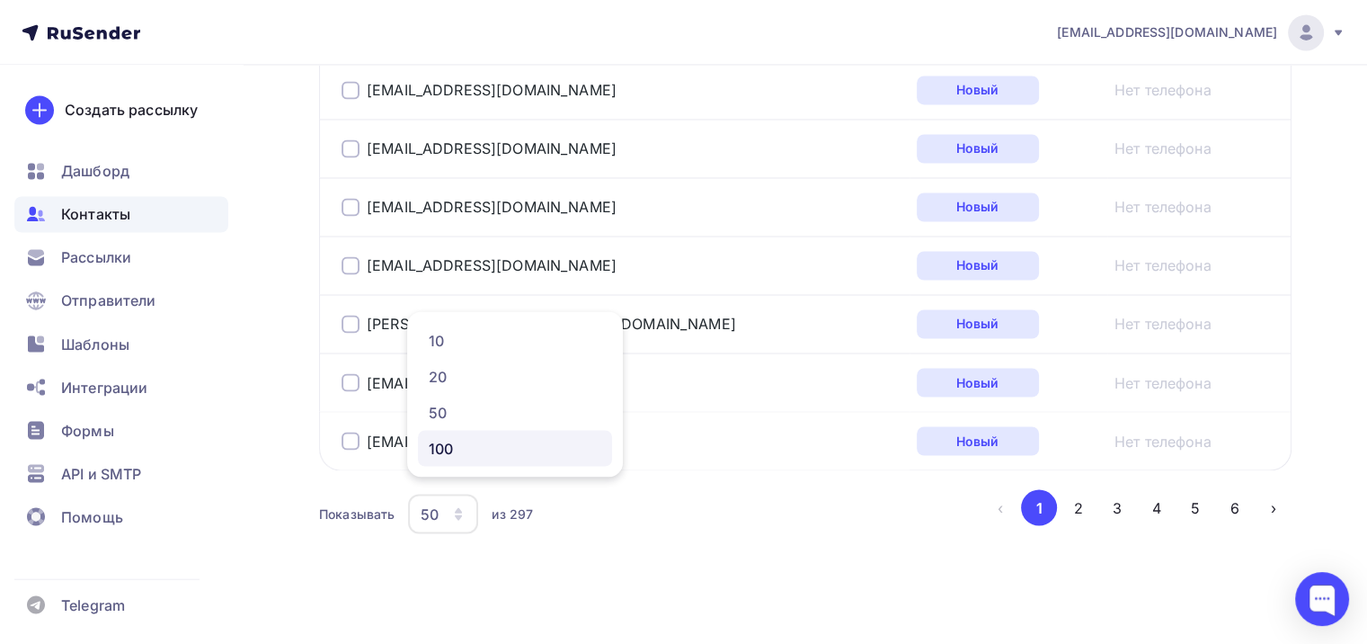
click at [440, 460] on link "100" at bounding box center [515, 448] width 194 height 36
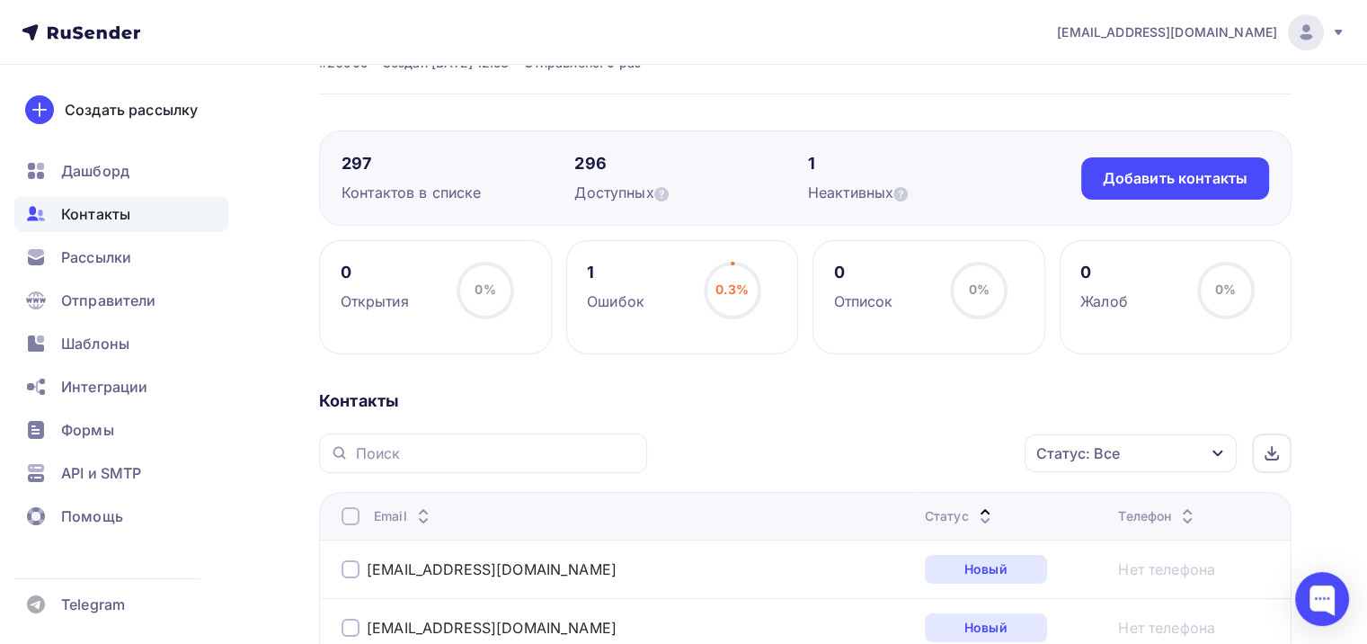
scroll to position [270, 0]
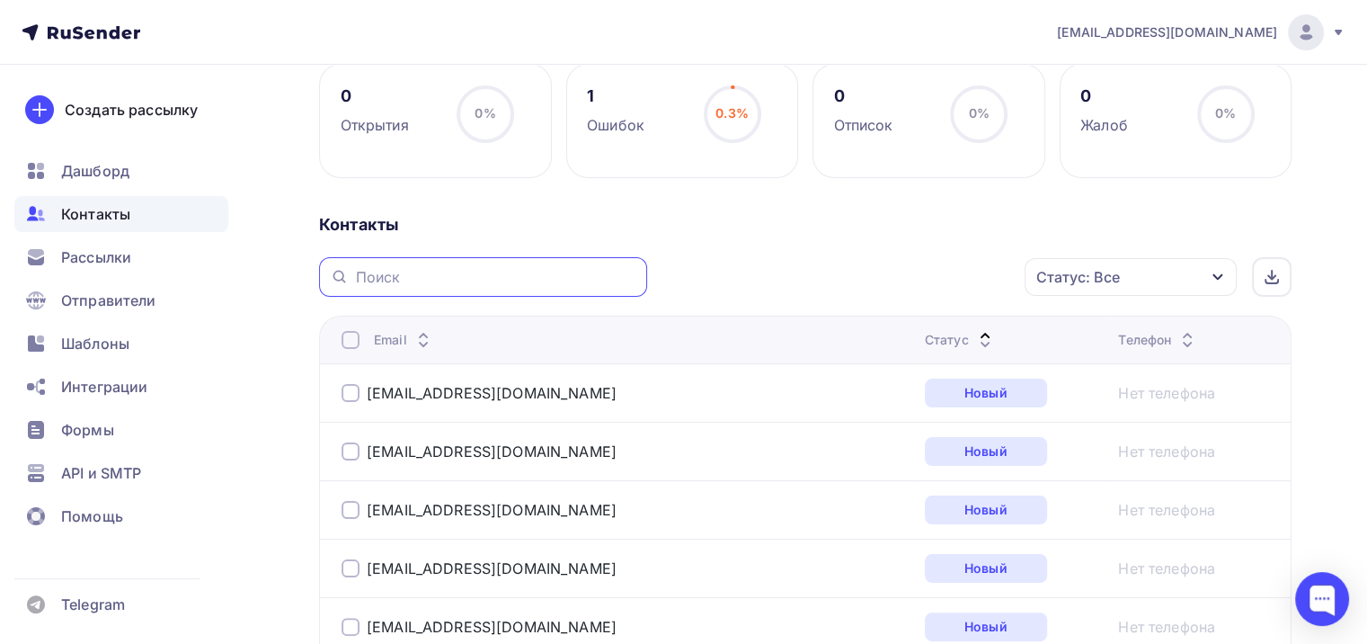
click at [373, 274] on input "text" at bounding box center [496, 277] width 280 height 20
paste input "[EMAIL_ADDRESS][DOMAIN_NAME]"
type input "[EMAIL_ADDRESS][DOMAIN_NAME]"
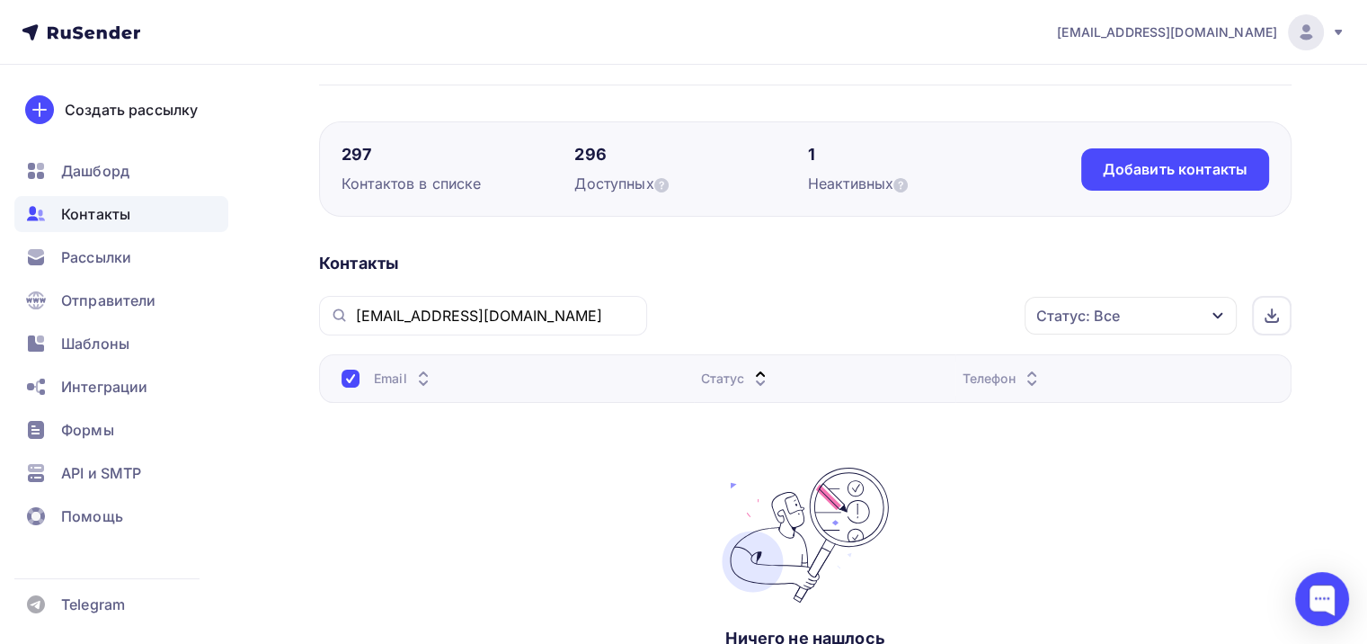
scroll to position [0, 0]
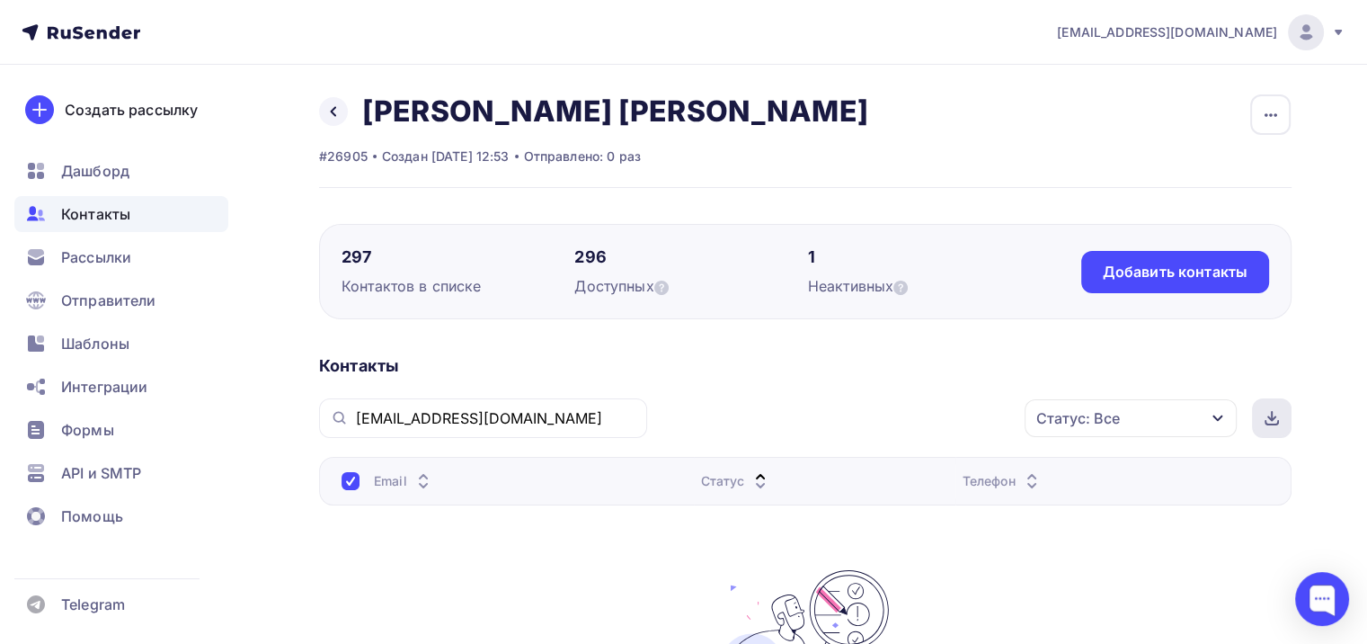
click at [1265, 422] on icon at bounding box center [1271, 423] width 13 height 4
click at [761, 484] on icon at bounding box center [760, 486] width 7 height 4
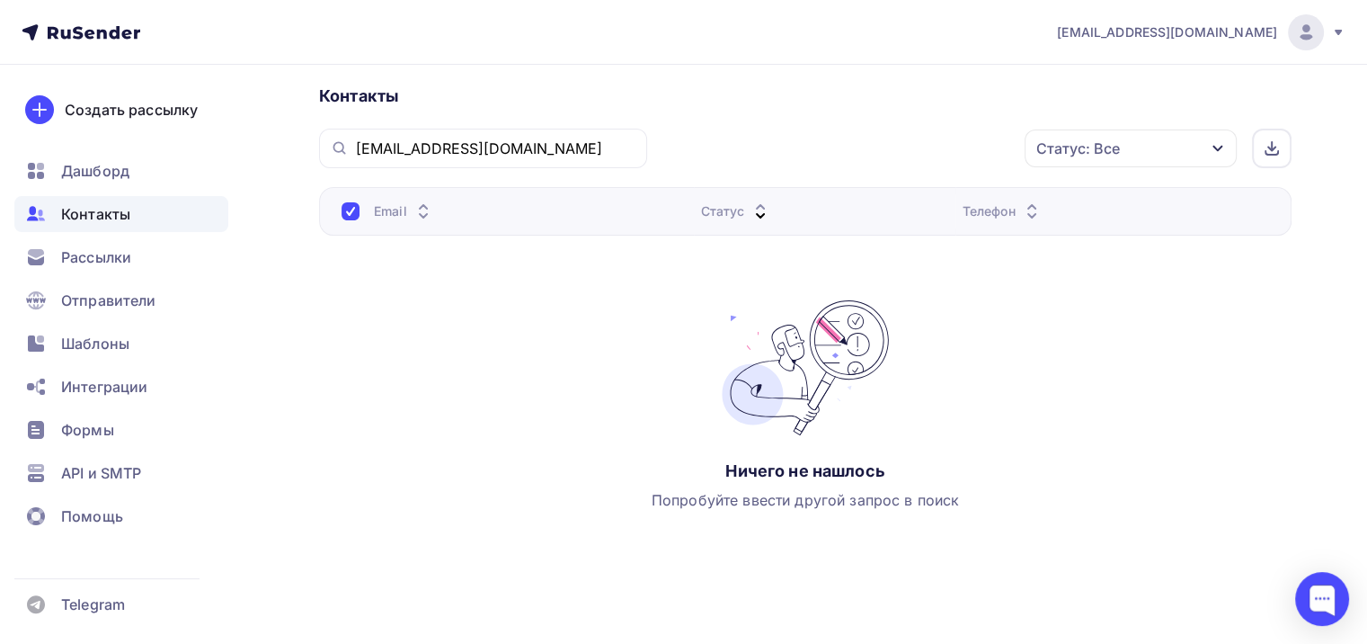
scroll to position [180, 0]
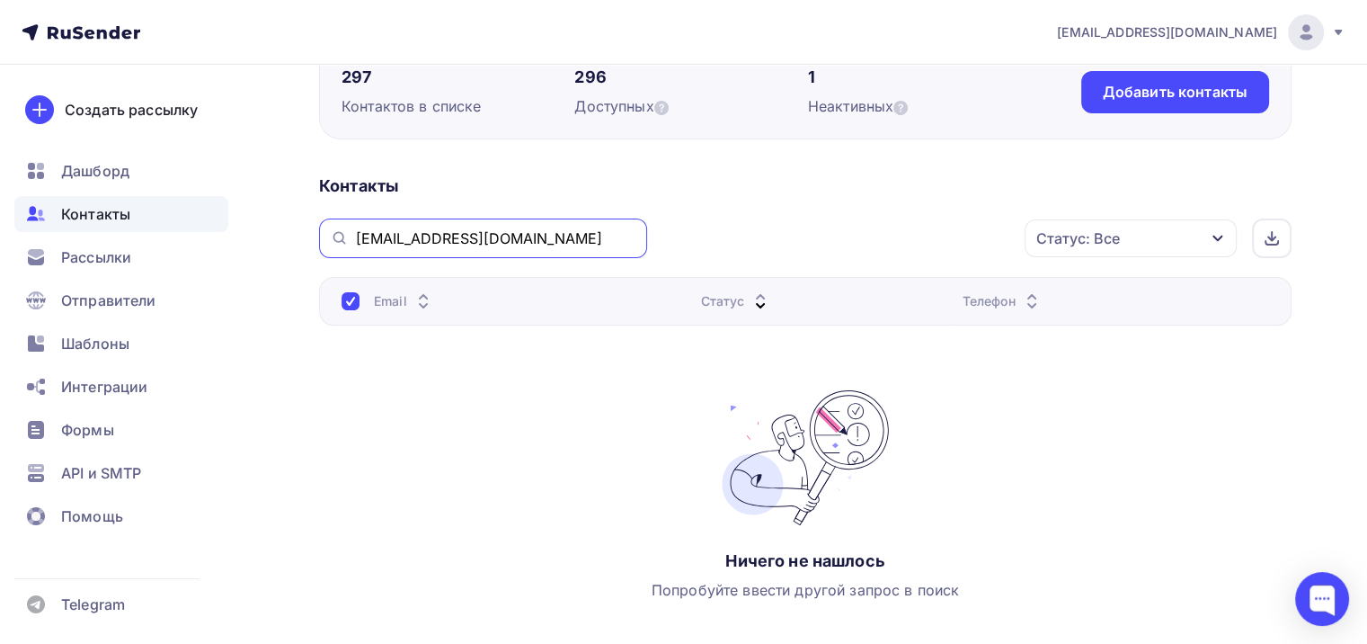
drag, startPoint x: 576, startPoint y: 240, endPoint x: 354, endPoint y: 230, distance: 222.2
click at [354, 230] on div "[EMAIL_ADDRESS][DOMAIN_NAME]" at bounding box center [483, 238] width 328 height 40
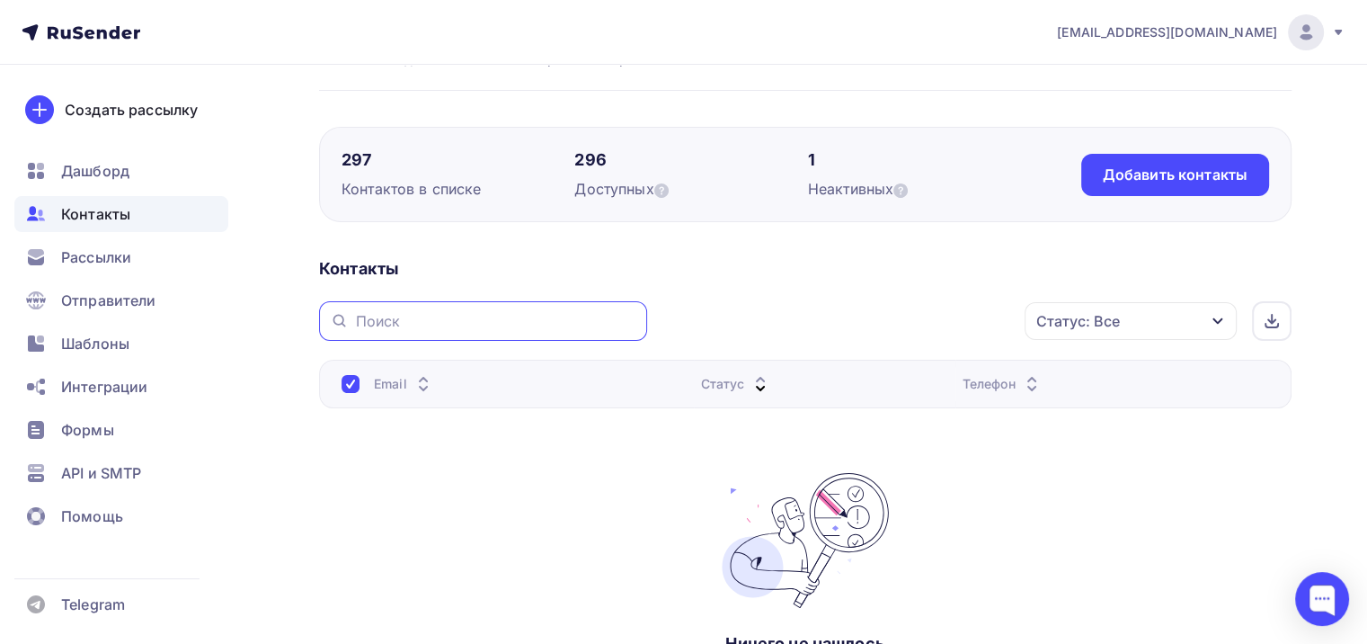
scroll to position [0, 0]
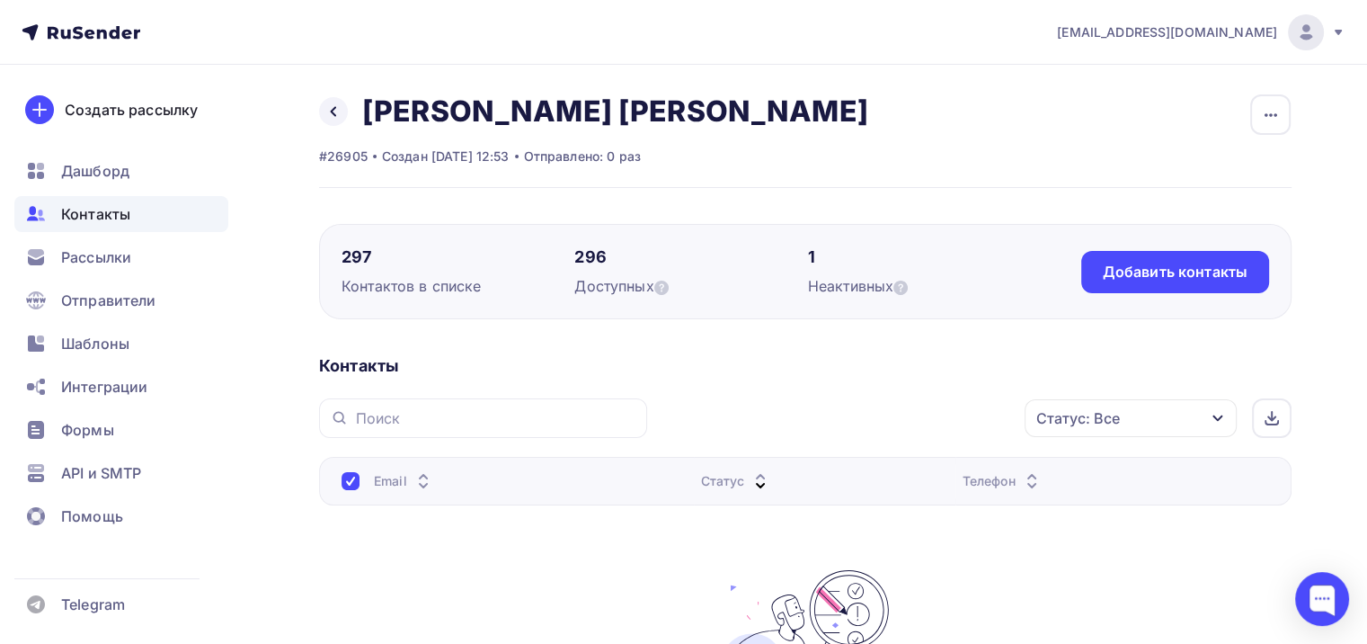
click at [80, 208] on span "Контакты" at bounding box center [95, 214] width 69 height 22
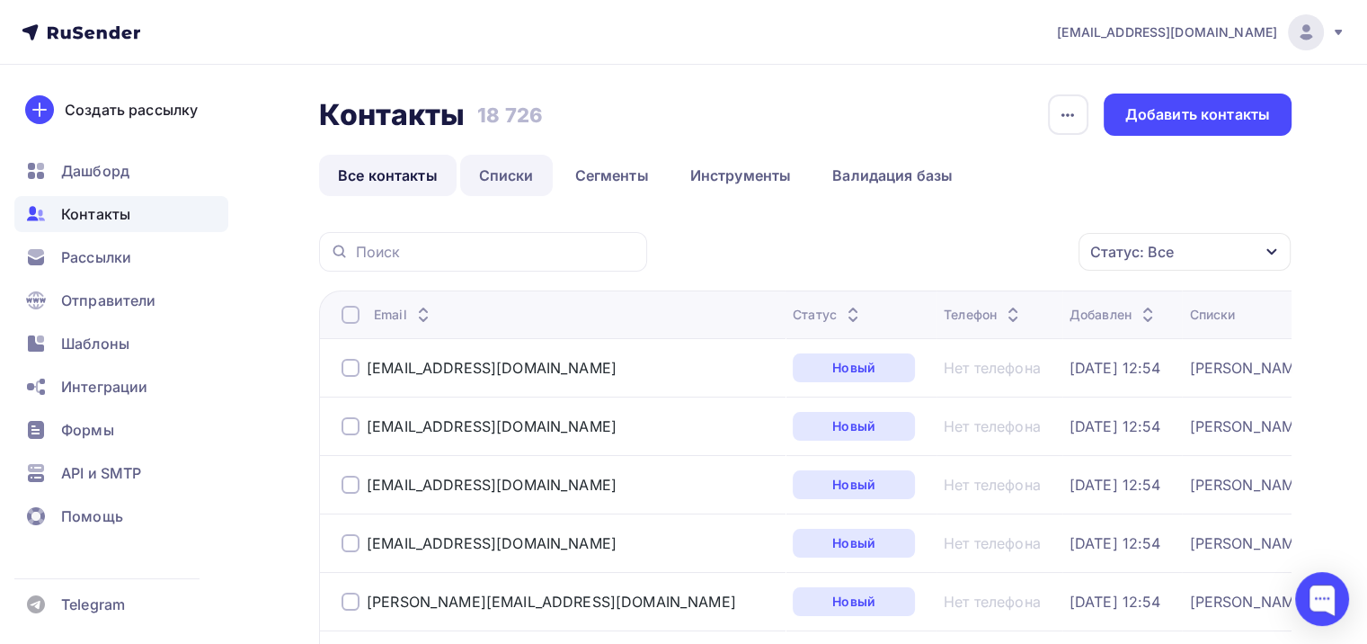
click at [501, 174] on link "Списки" at bounding box center [506, 175] width 93 height 41
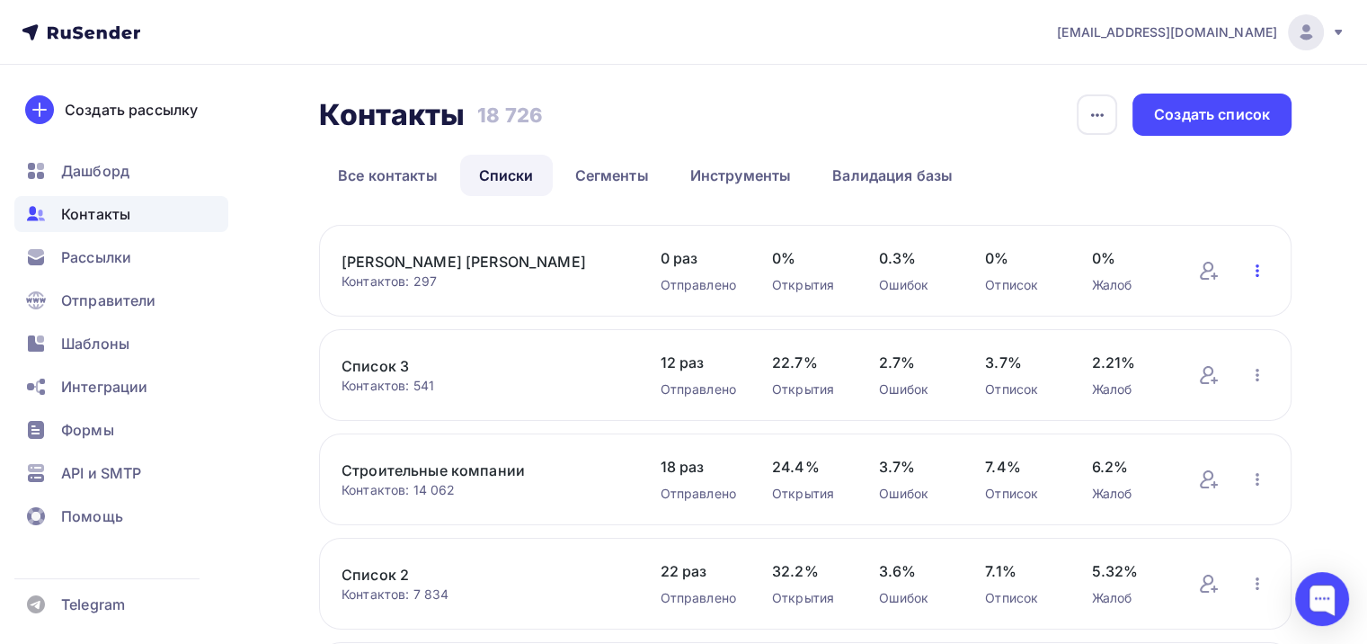
click at [1258, 278] on icon "button" at bounding box center [1258, 271] width 22 height 22
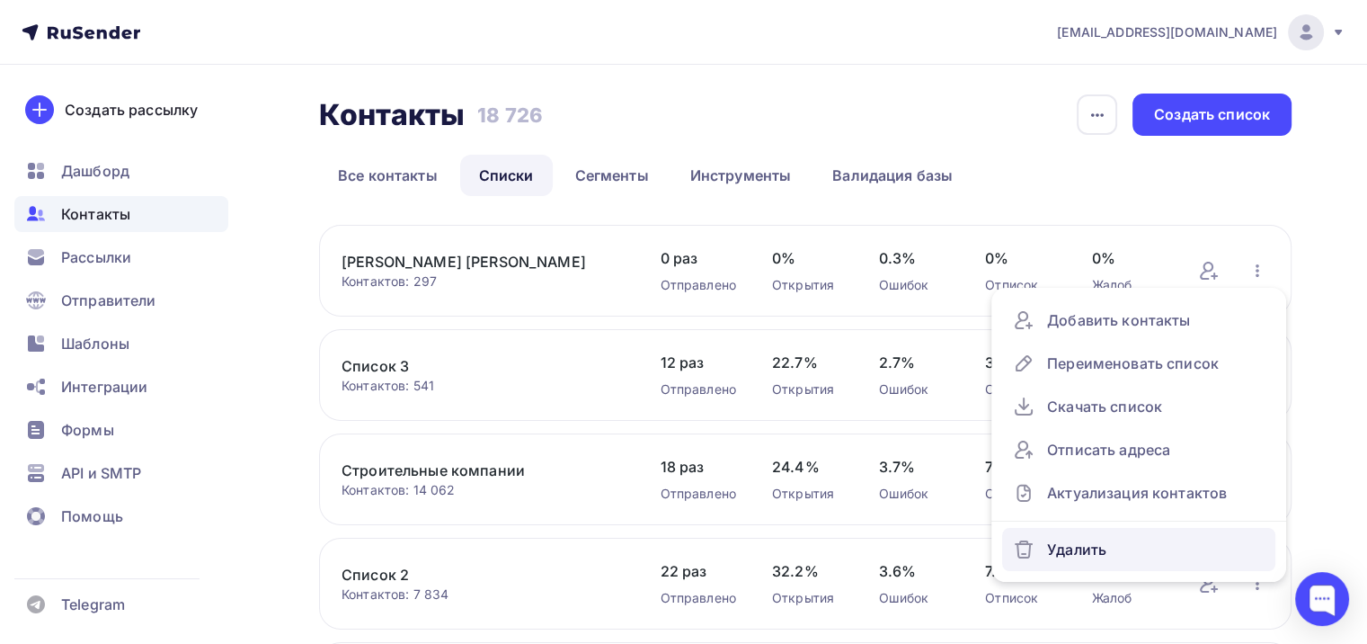
click at [1090, 548] on div "Удалить" at bounding box center [1139, 549] width 252 height 29
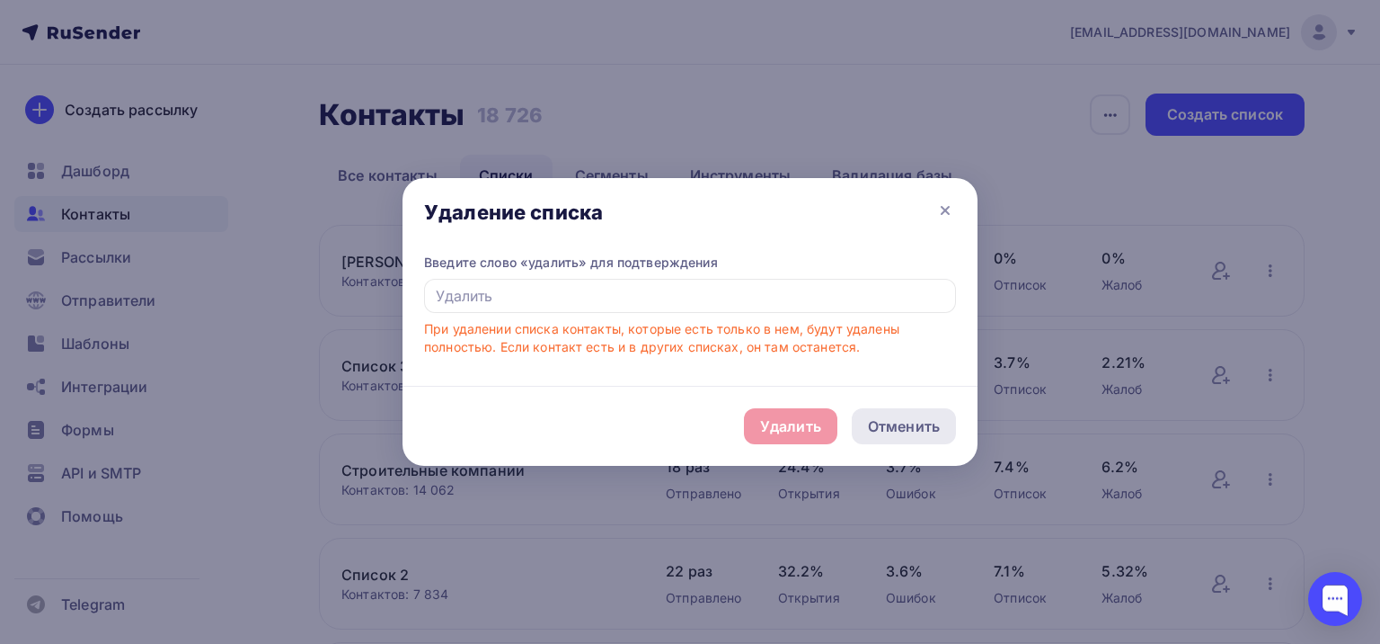
click at [894, 431] on div "Отменить" at bounding box center [904, 426] width 72 height 22
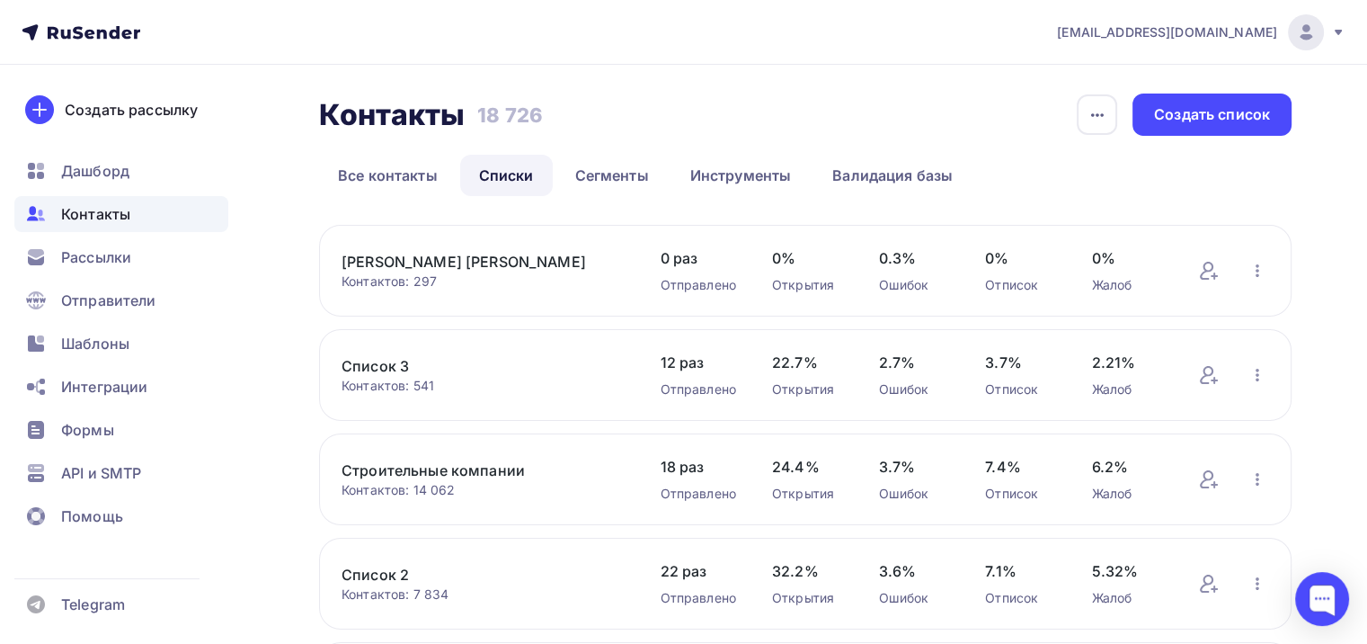
click at [381, 255] on link "[PERSON_NAME] [PERSON_NAME]" at bounding box center [483, 262] width 282 height 22
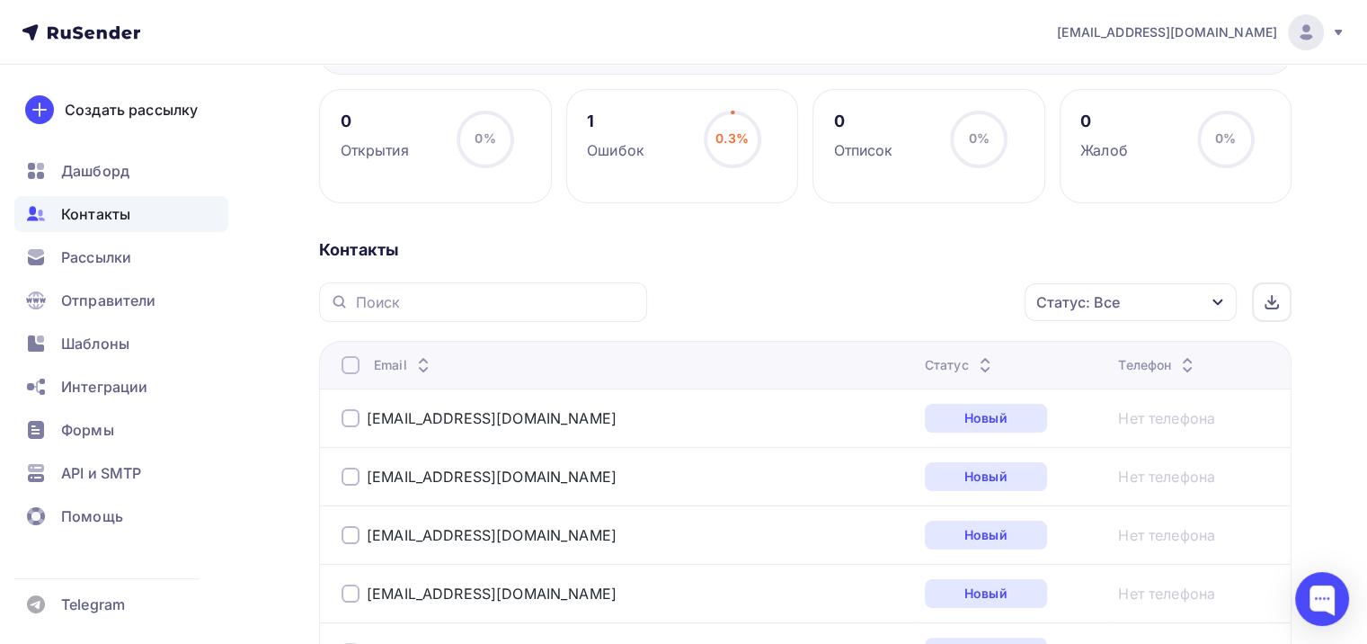
scroll to position [270, 0]
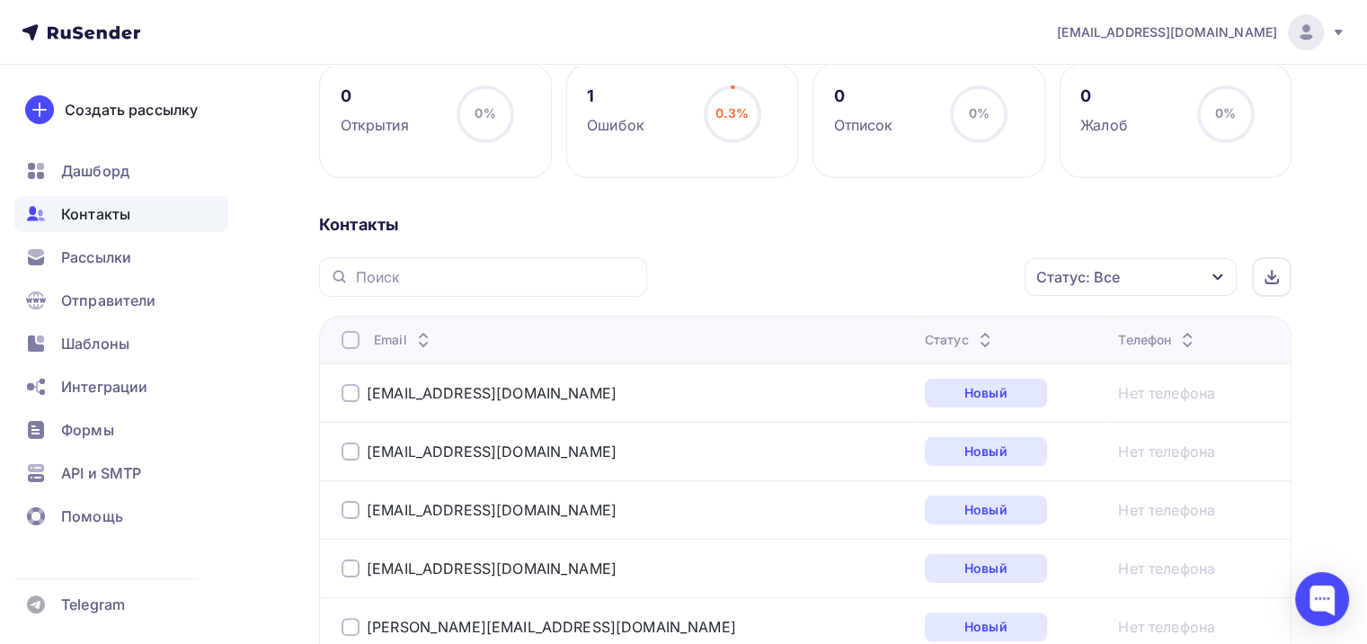
click at [981, 342] on icon at bounding box center [984, 344] width 7 height 4
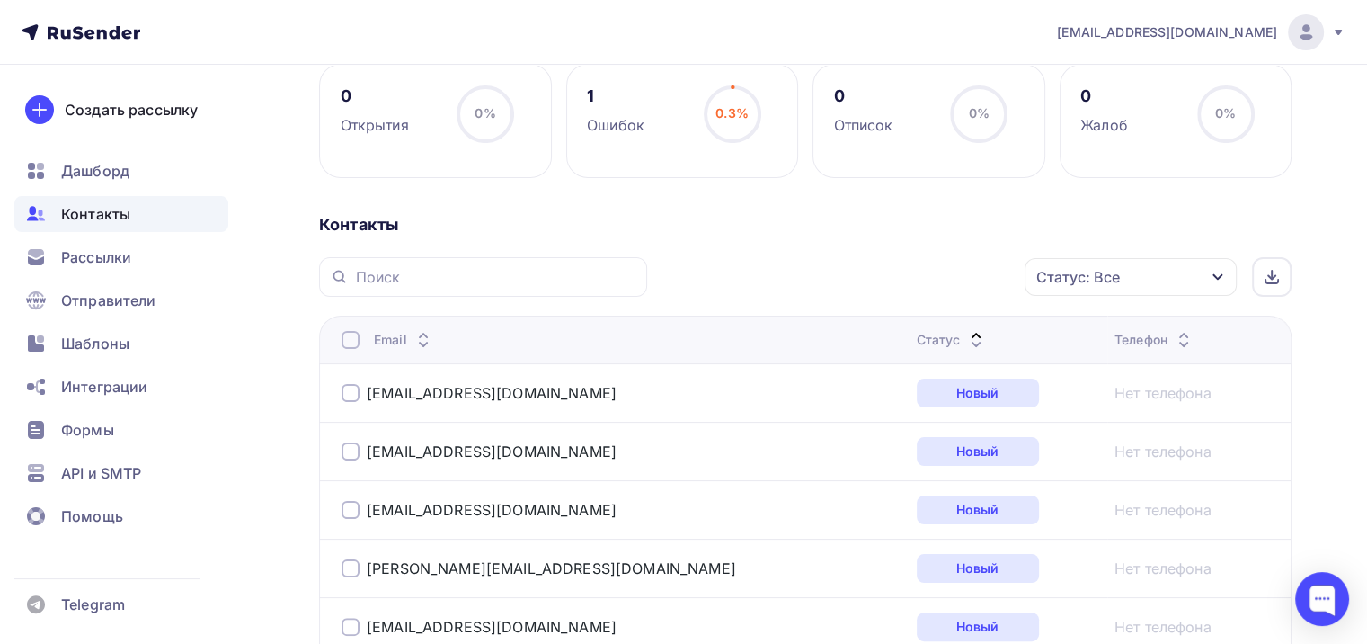
click at [965, 335] on icon at bounding box center [976, 344] width 22 height 22
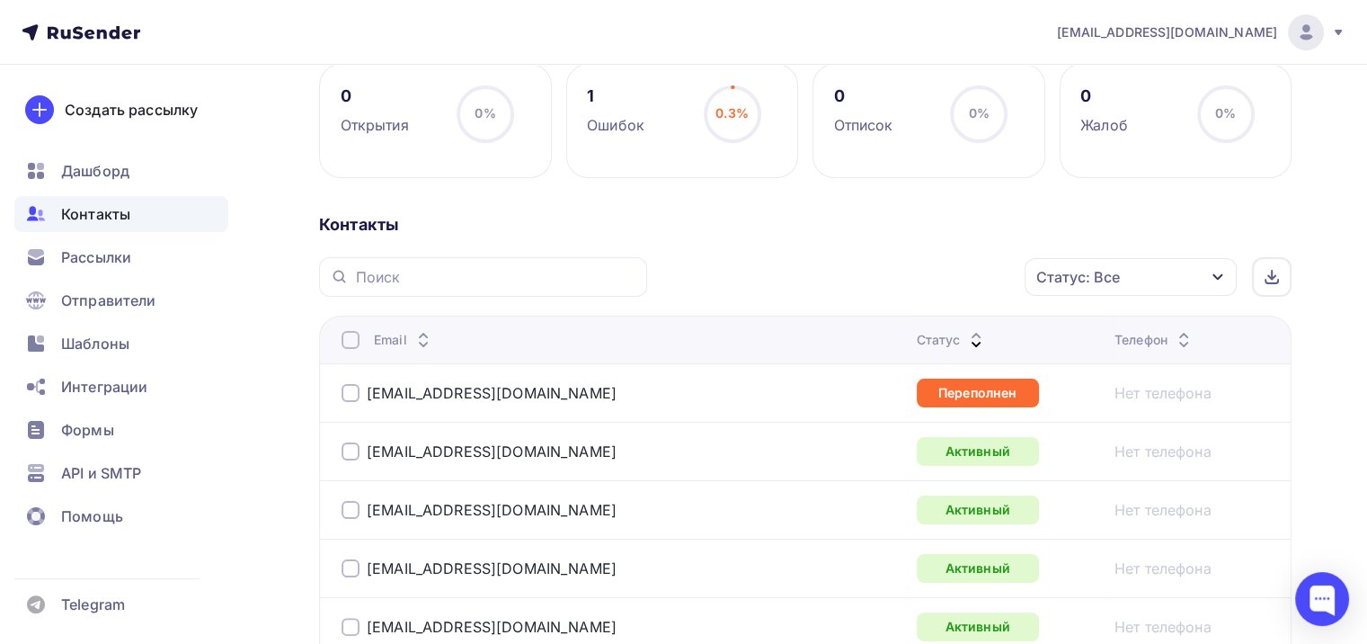
click at [965, 341] on icon at bounding box center [976, 344] width 22 height 22
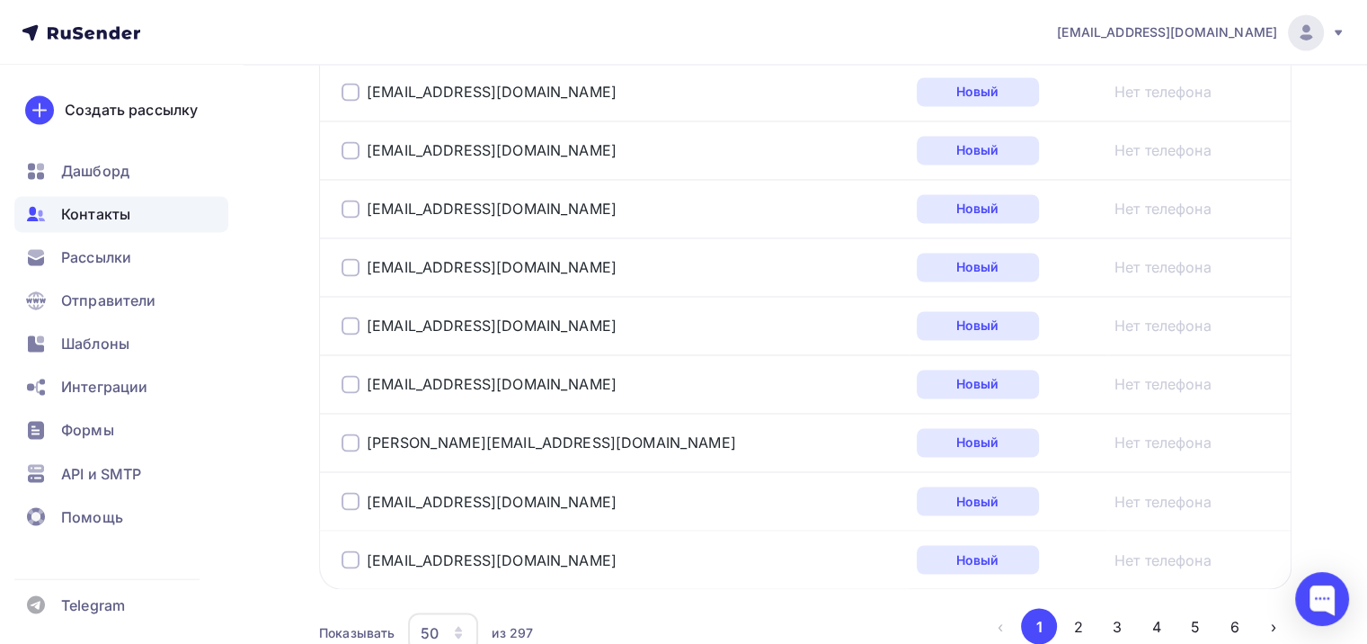
scroll to position [3085, 0]
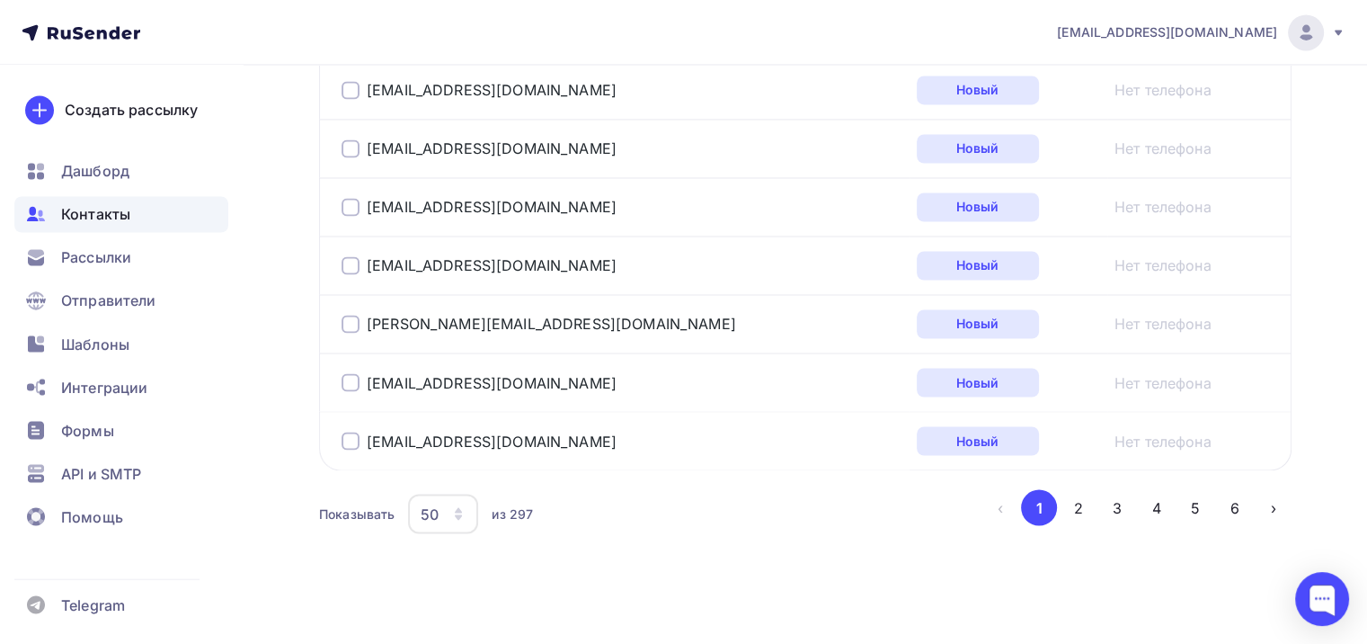
click at [466, 511] on div "50" at bounding box center [443, 513] width 70 height 40
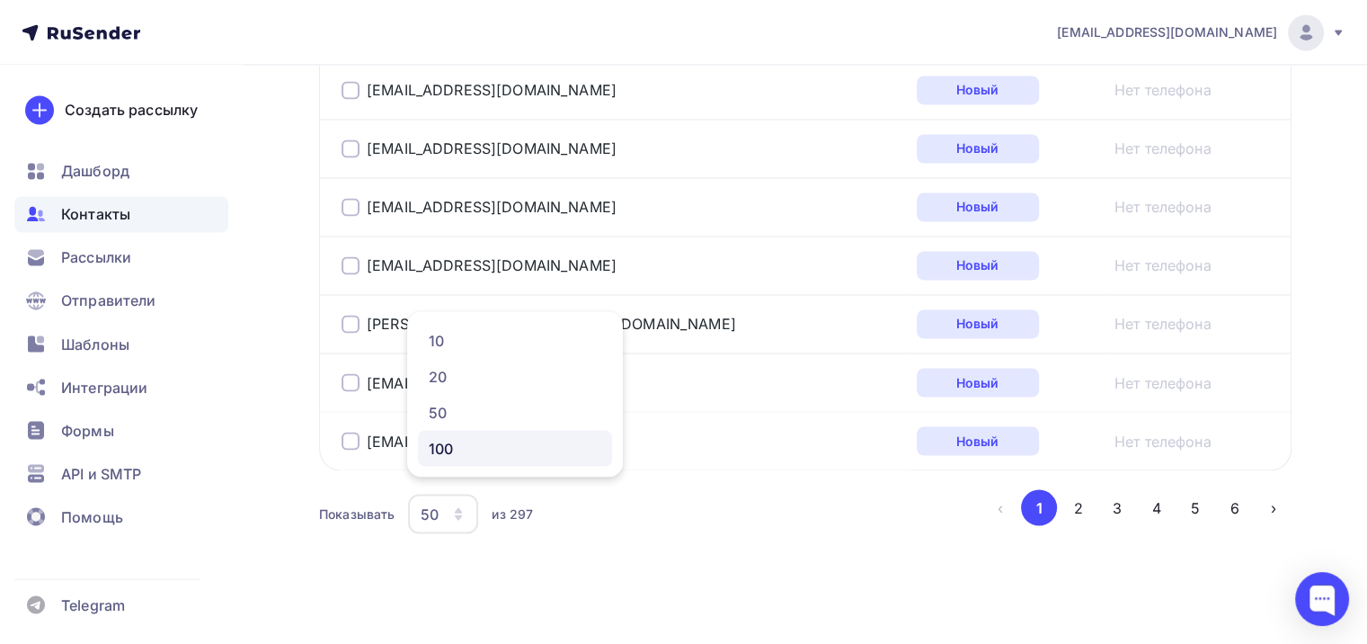
click at [454, 457] on div "100" at bounding box center [515, 448] width 173 height 22
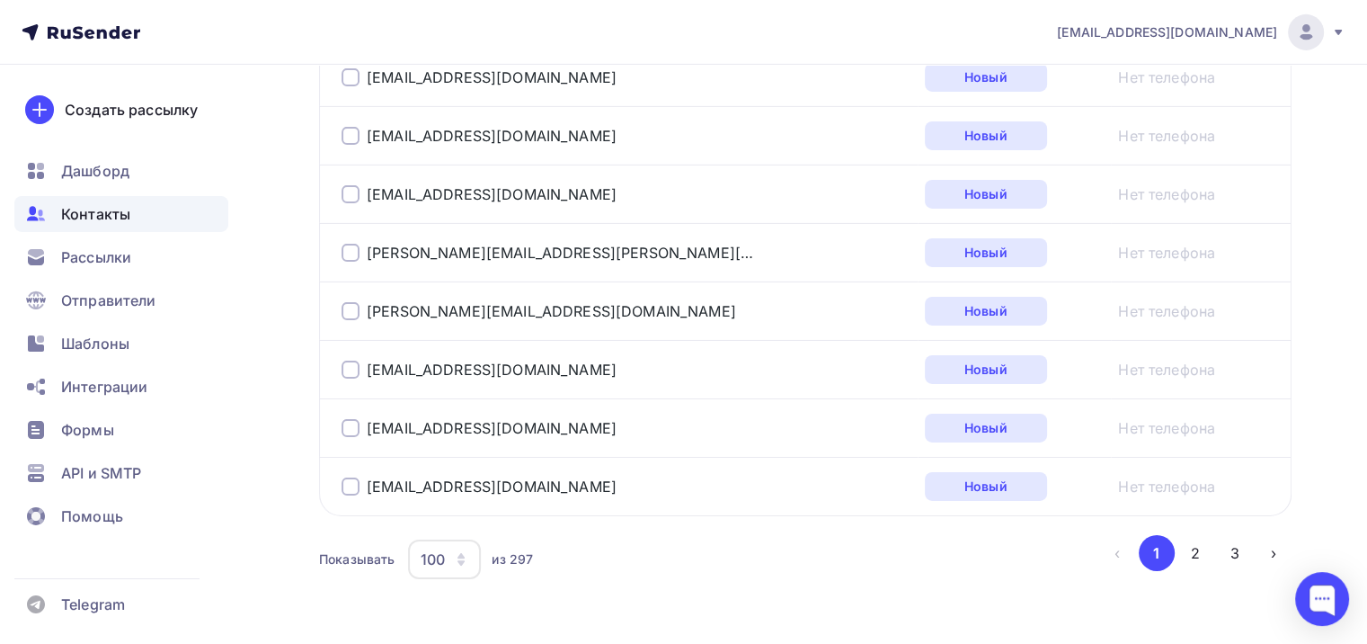
scroll to position [5996, 0]
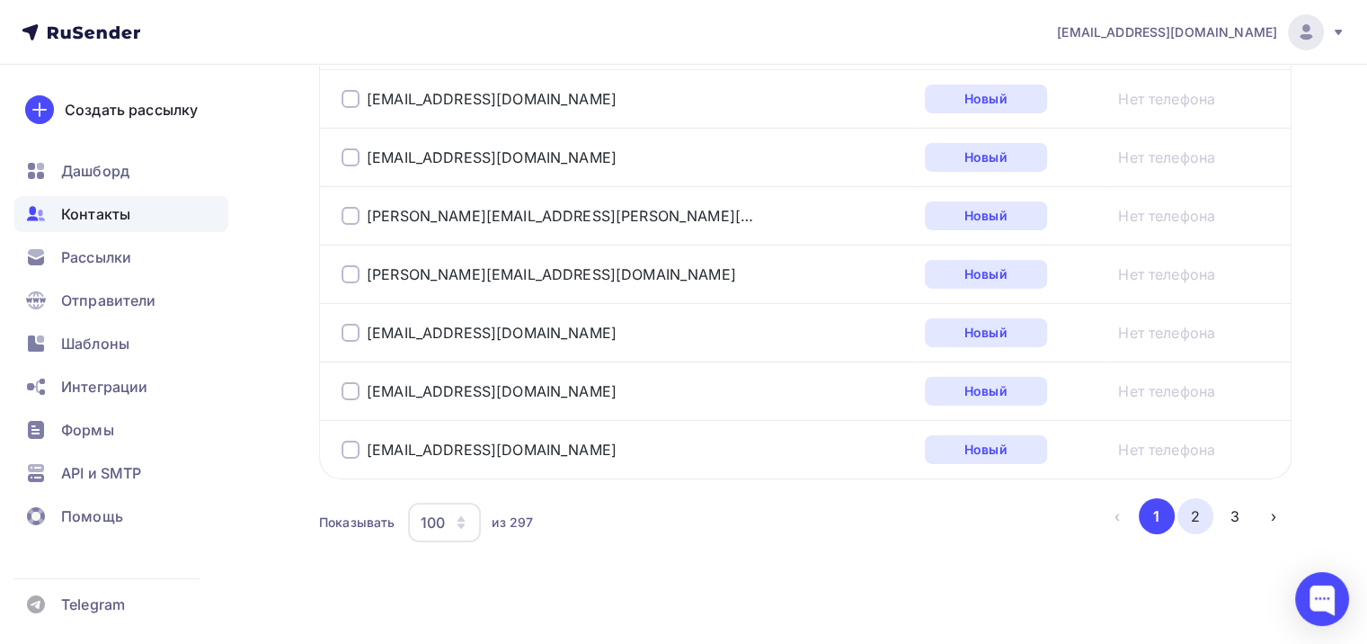
click at [1194, 498] on button "2" at bounding box center [1195, 516] width 36 height 36
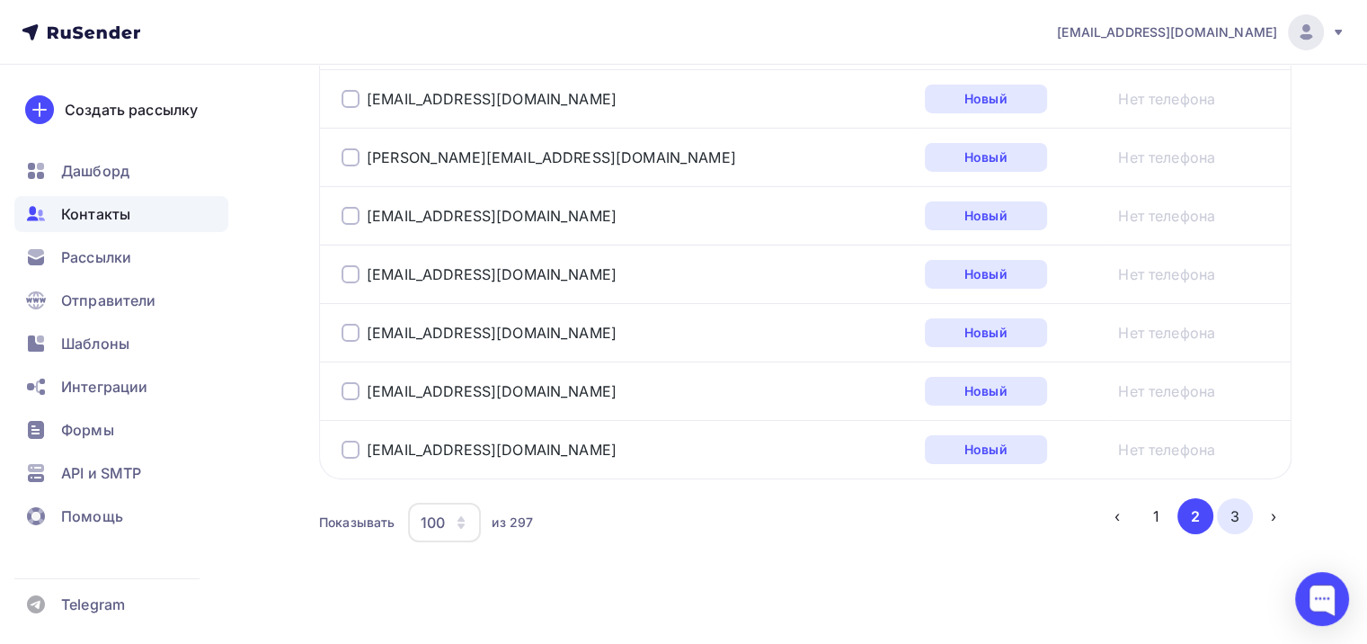
click at [1229, 498] on button "3" at bounding box center [1235, 516] width 36 height 36
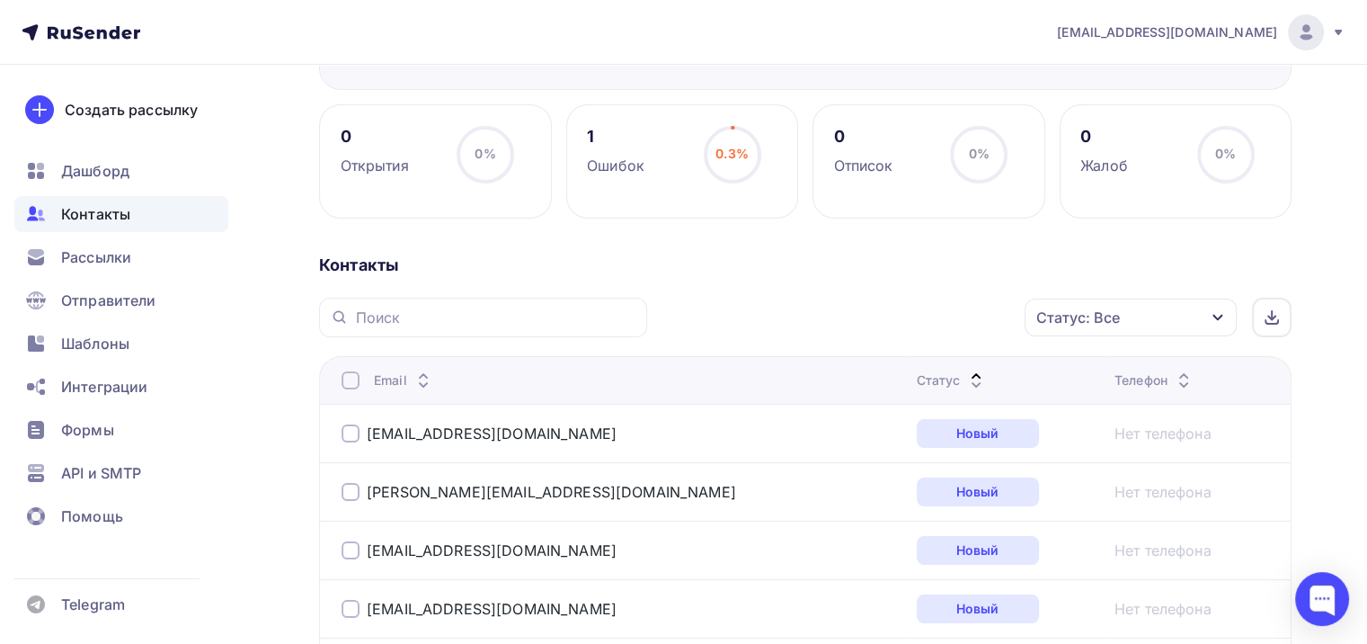
scroll to position [0, 0]
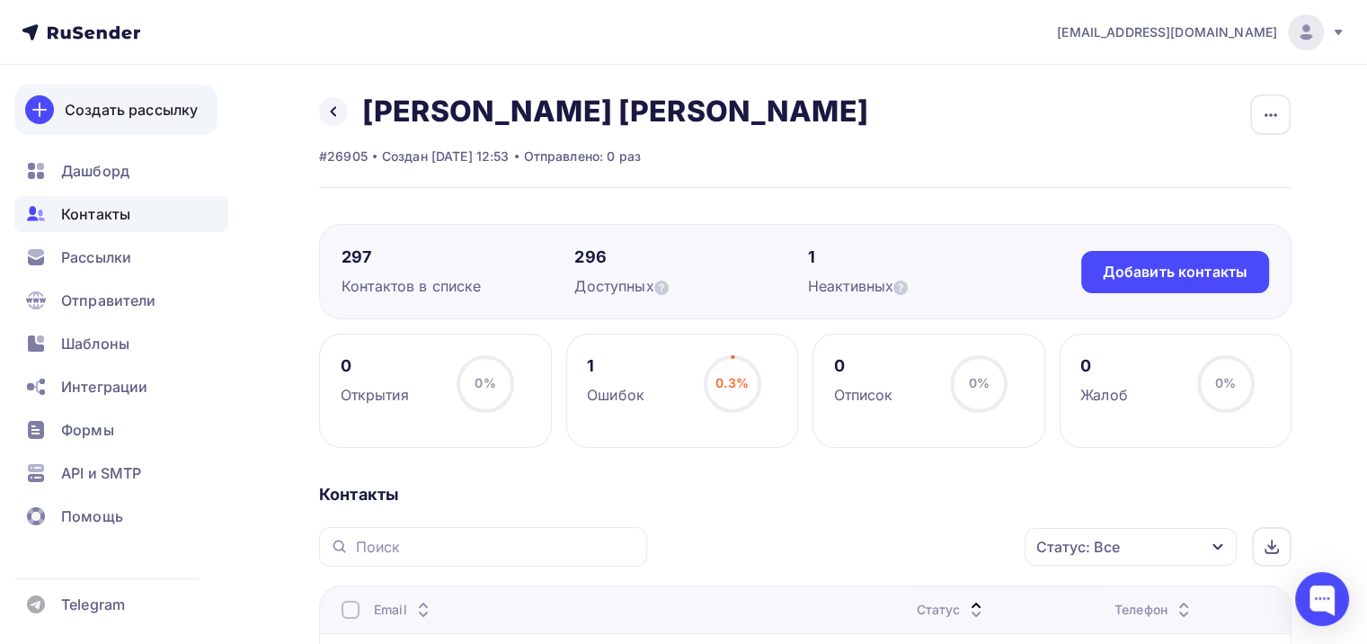
click at [122, 114] on div "Создать рассылку" at bounding box center [131, 110] width 133 height 22
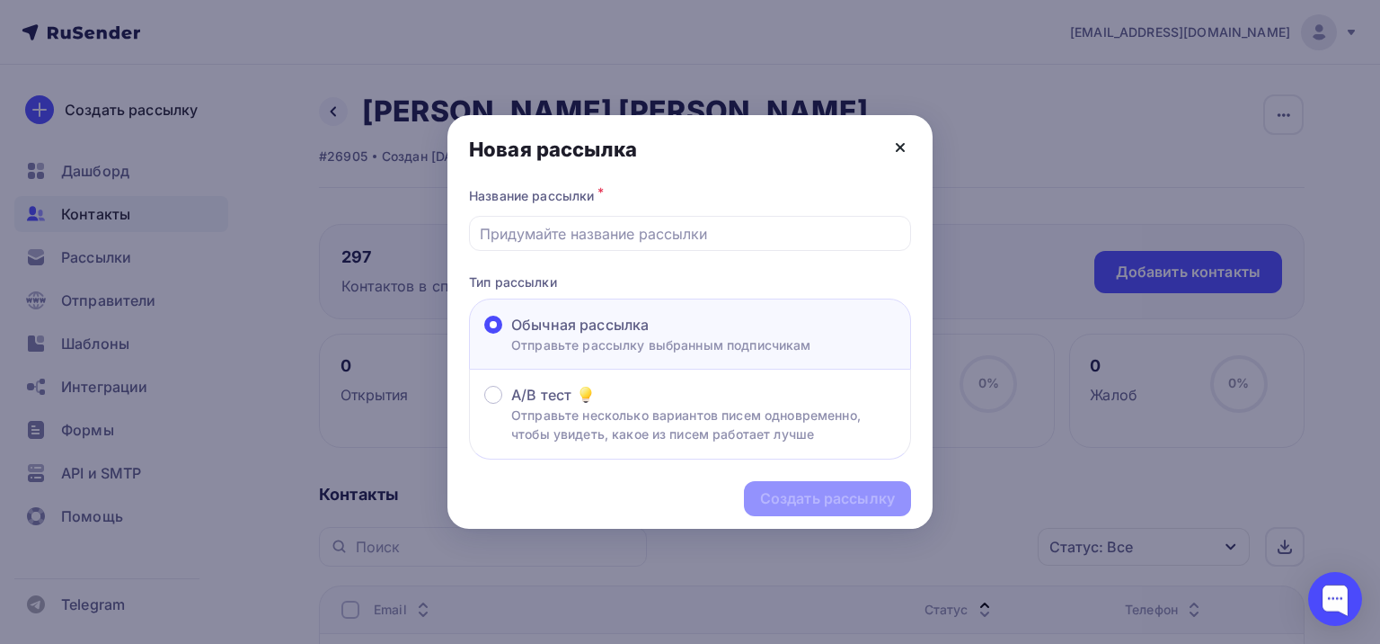
click at [899, 149] on icon at bounding box center [900, 147] width 7 height 7
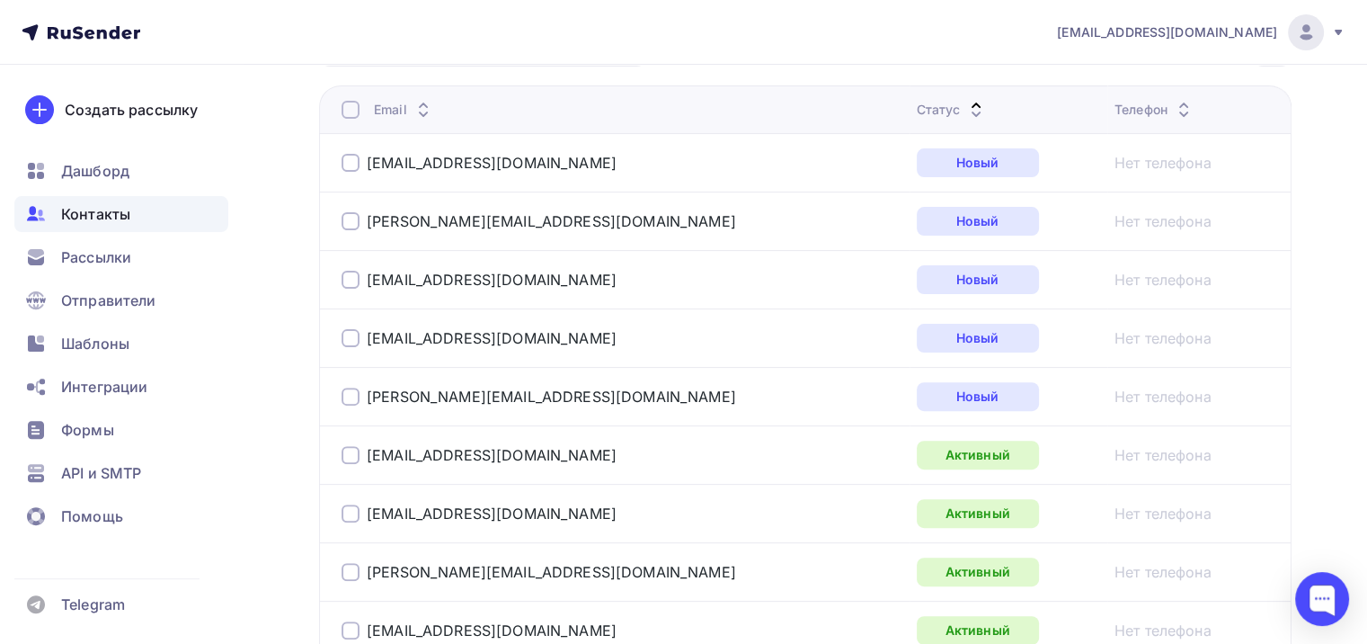
scroll to position [539, 0]
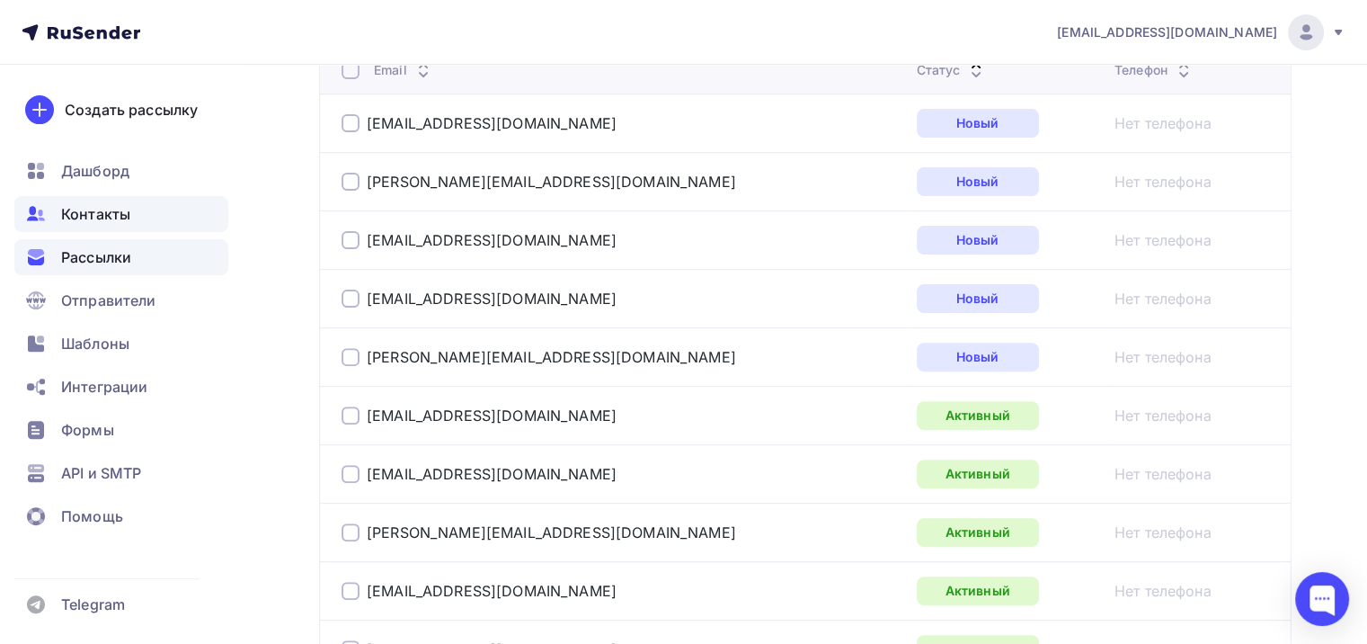
click at [120, 262] on span "Рассылки" at bounding box center [96, 257] width 70 height 22
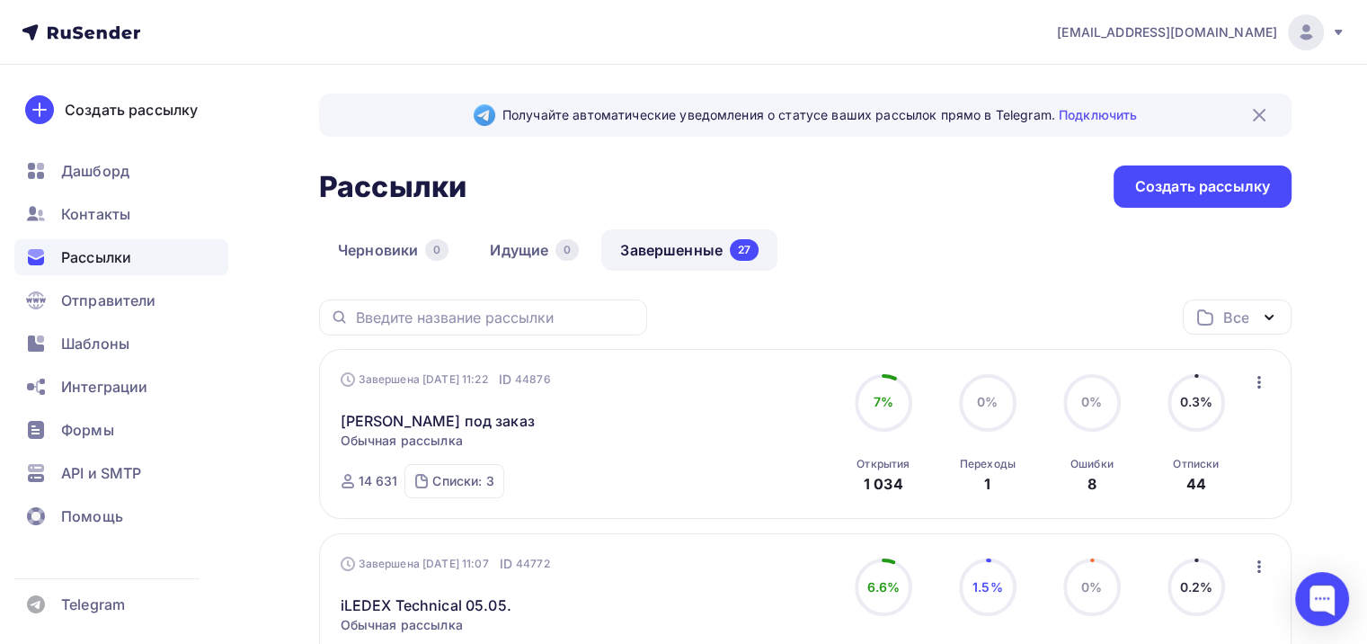
click at [104, 40] on icon at bounding box center [81, 33] width 119 height 22
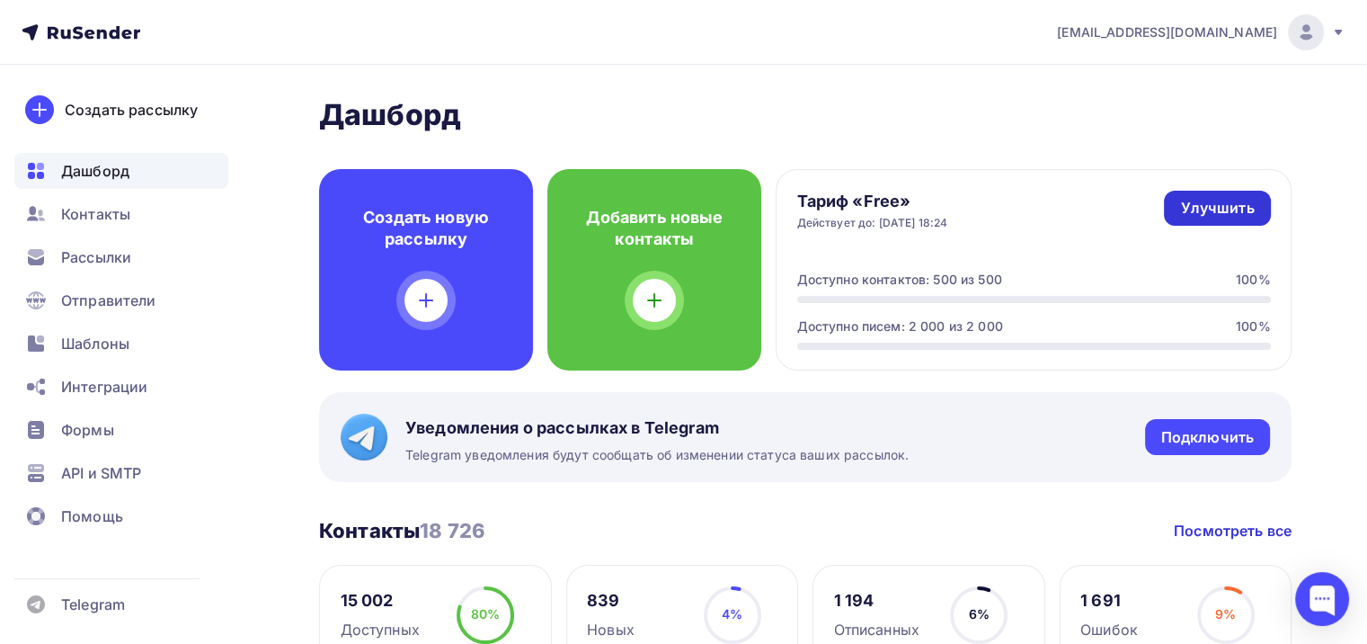
click at [1193, 198] on div "Улучшить" at bounding box center [1217, 208] width 74 height 21
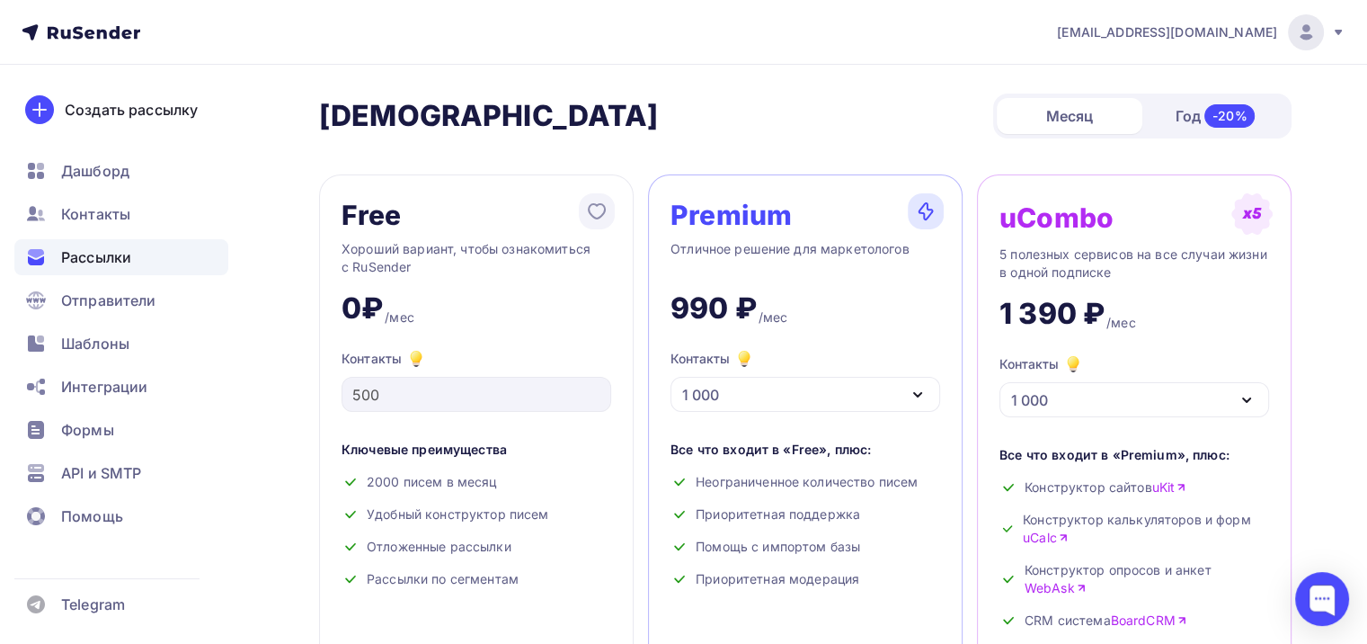
click at [89, 264] on span "Рассылки" at bounding box center [96, 257] width 70 height 22
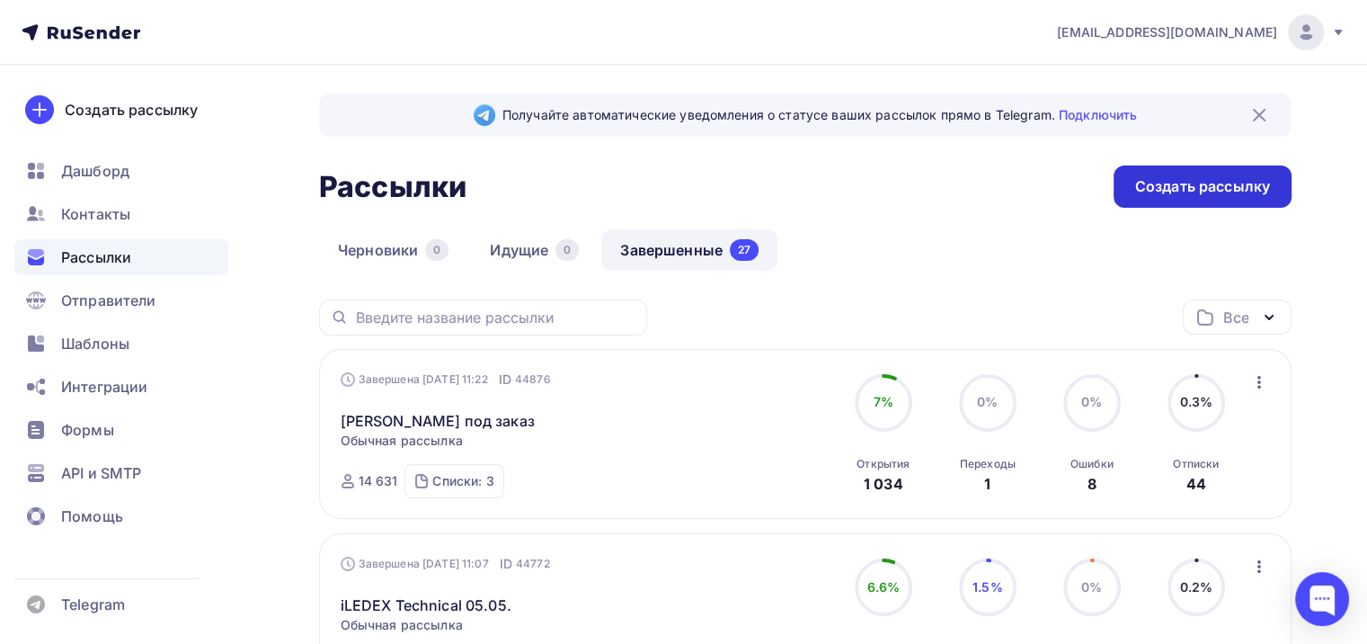
click at [1147, 198] on div "Создать рассылку" at bounding box center [1203, 186] width 178 height 42
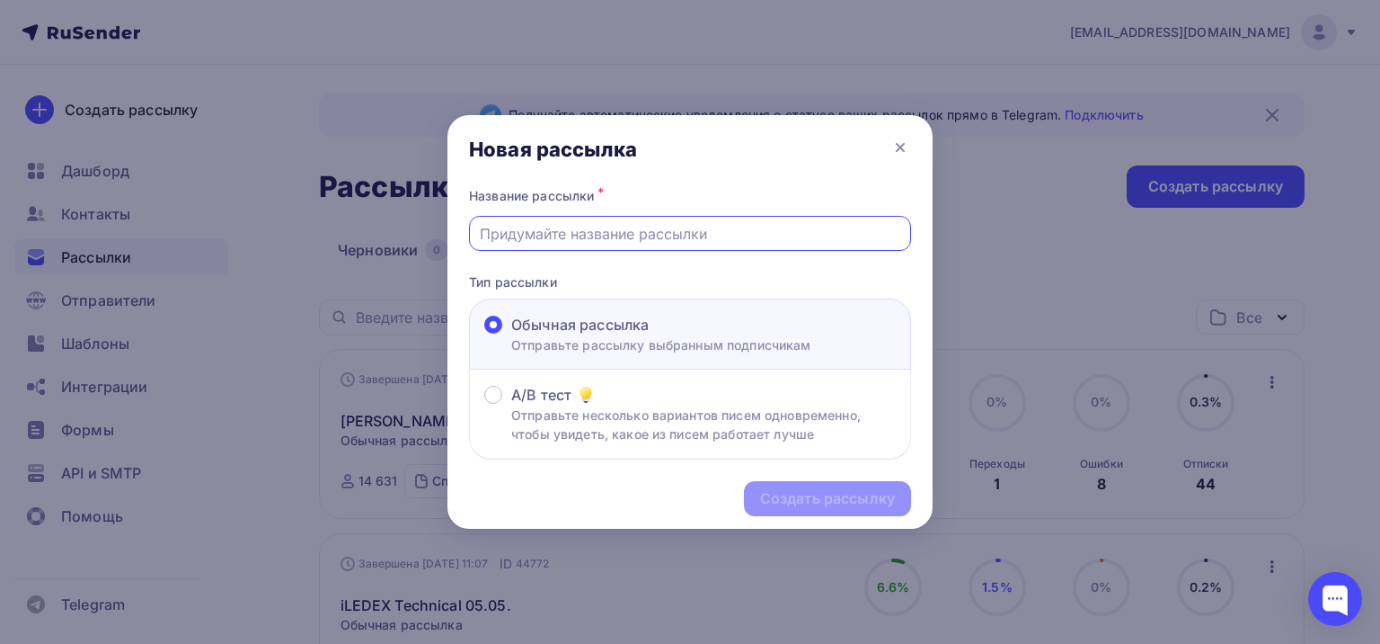
click at [634, 235] on input "text" at bounding box center [691, 234] width 422 height 22
type input "D"
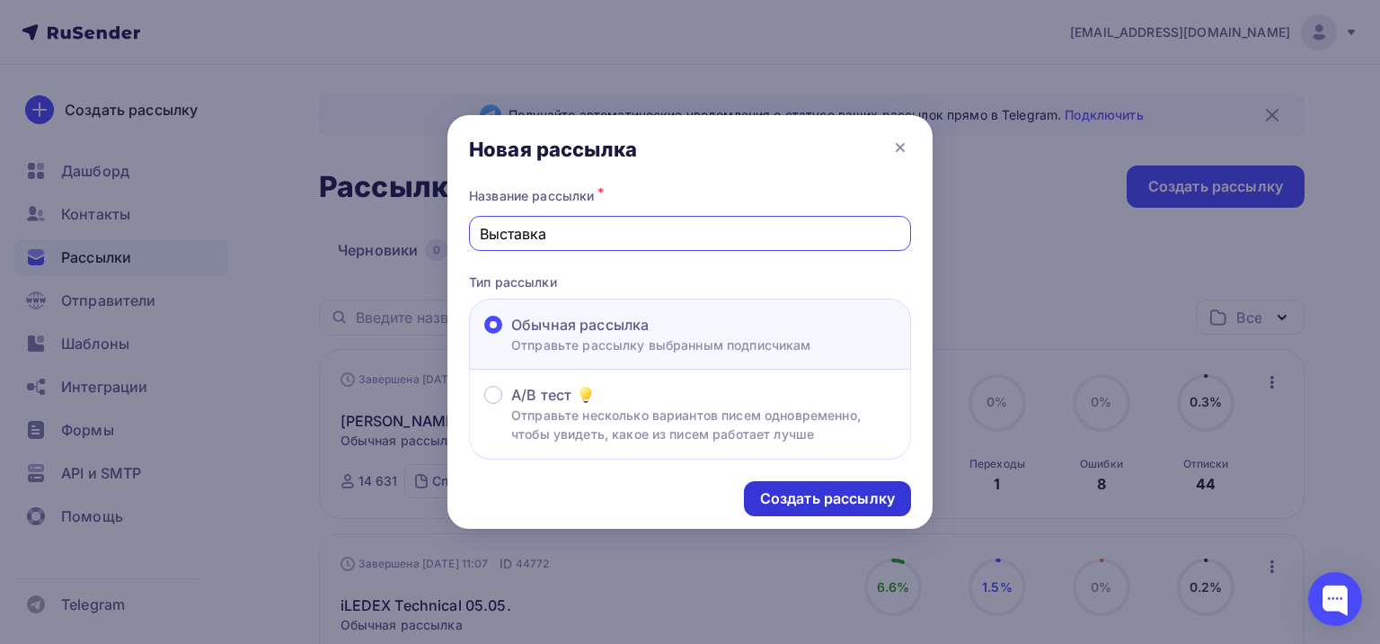
type input "Выставка"
click at [834, 484] on div "Создать рассылку" at bounding box center [827, 498] width 167 height 35
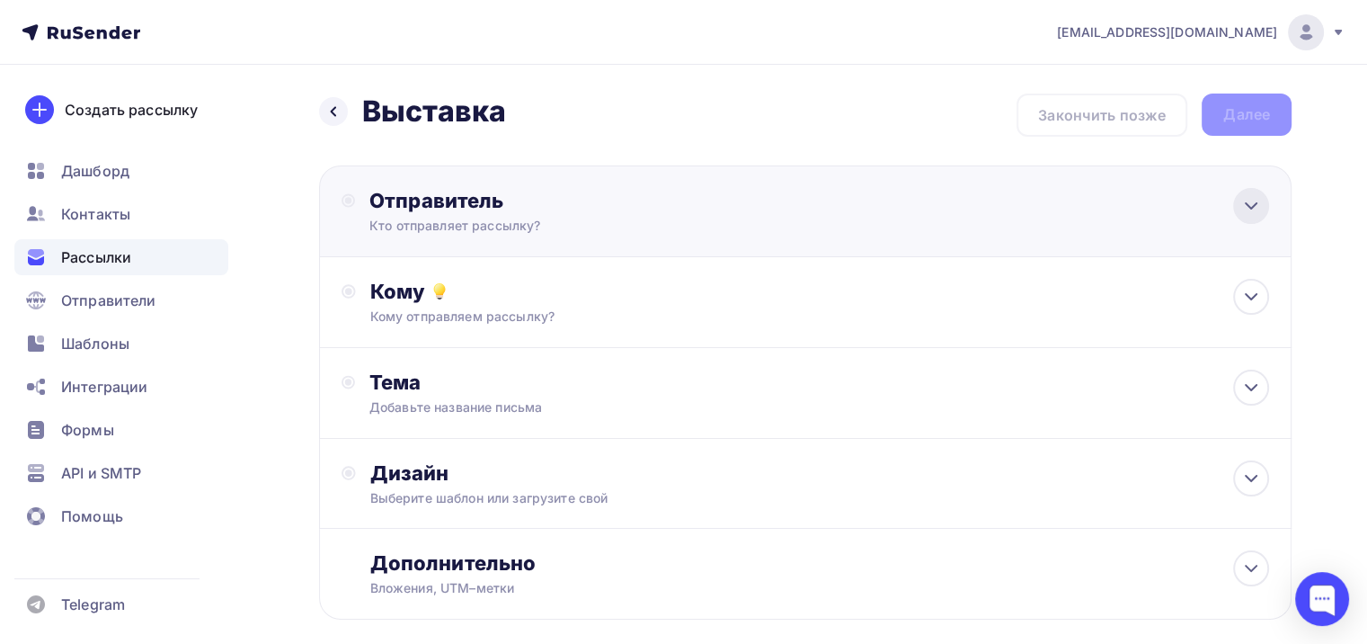
click at [1255, 205] on icon at bounding box center [1251, 206] width 22 height 22
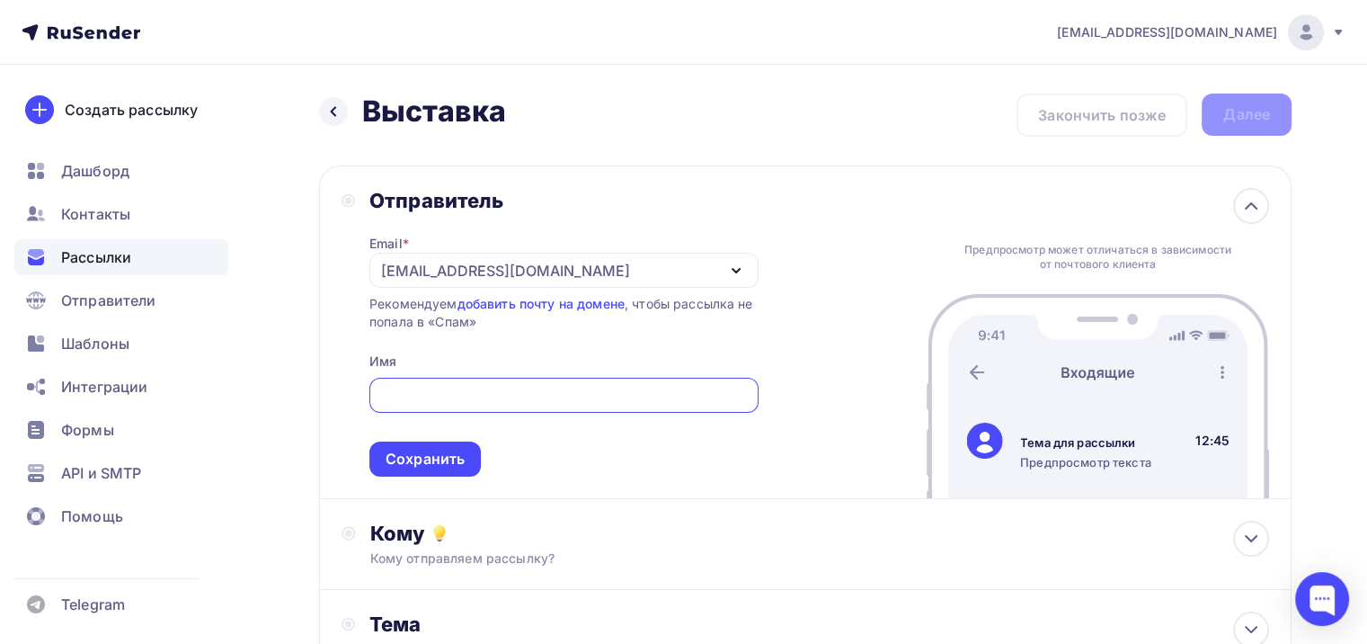
click at [786, 324] on div "Отправитель Email * [EMAIL_ADDRESS][DOMAIN_NAME] [EMAIL_ADDRESS][DOMAIN_NAME] Д…" at bounding box center [805, 331] width 972 height 333
click at [1240, 539] on icon at bounding box center [1251, 539] width 22 height 22
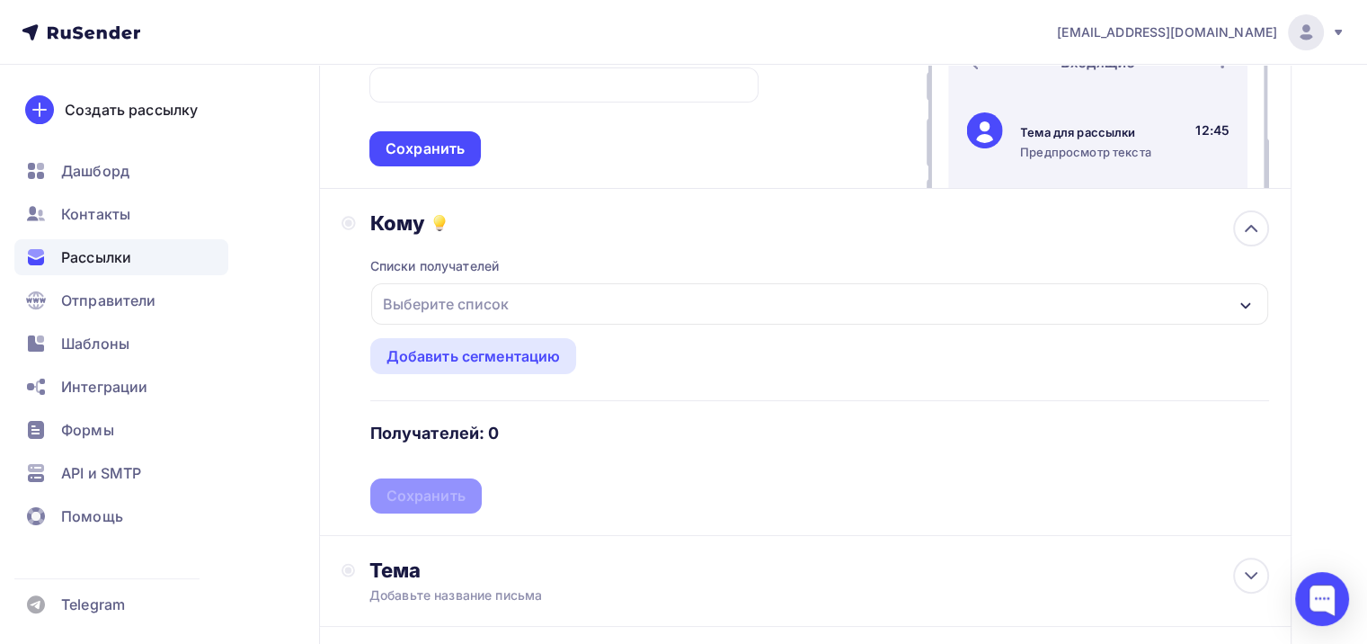
scroll to position [360, 0]
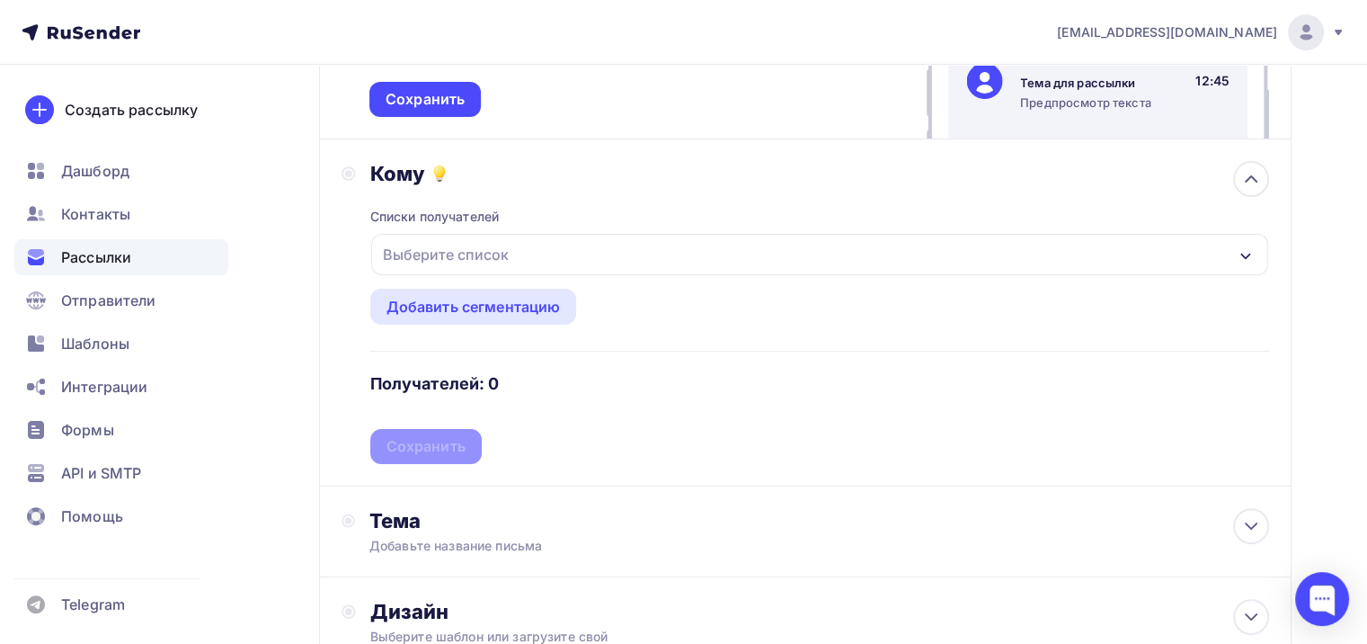
click at [1243, 260] on icon "button" at bounding box center [1245, 256] width 14 height 14
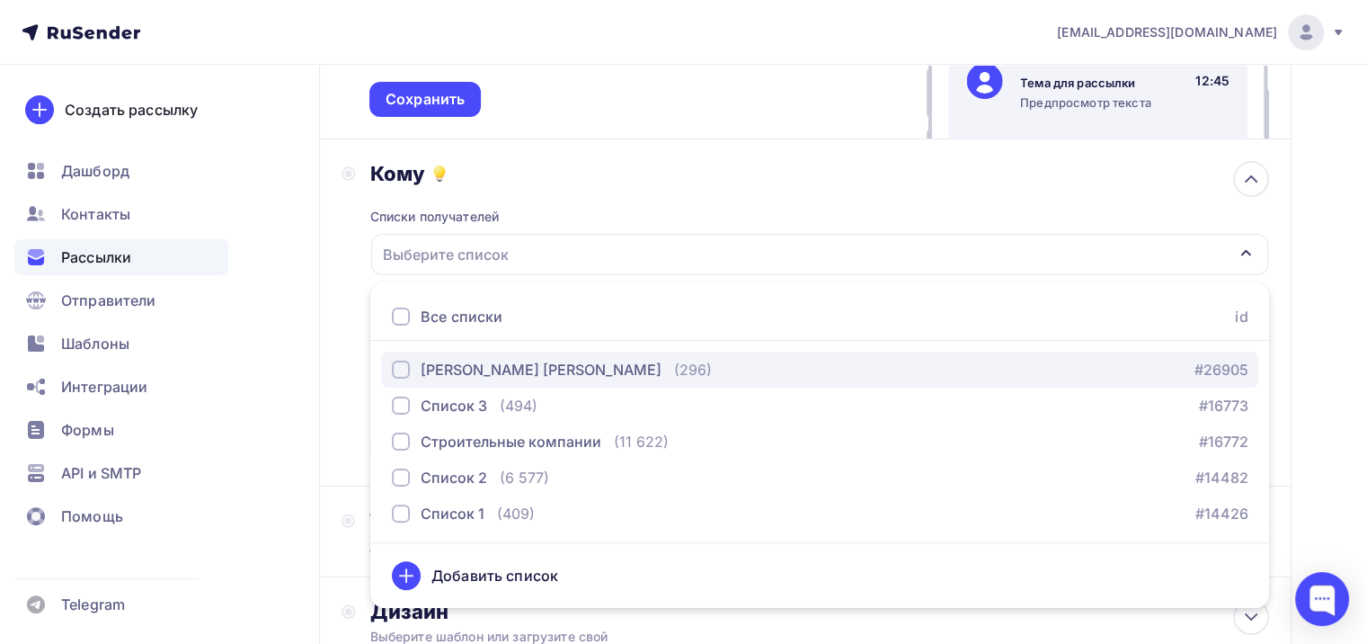
click at [399, 362] on div "button" at bounding box center [401, 369] width 18 height 18
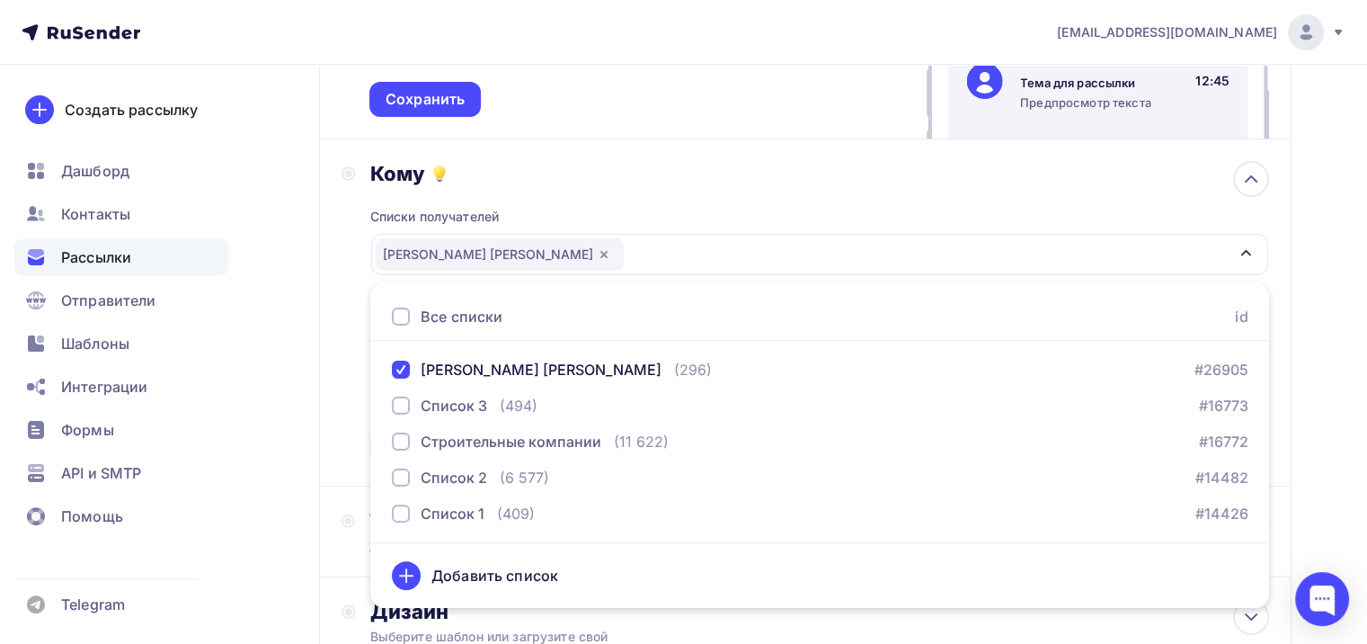
click at [739, 195] on div "Списки получателей [PERSON_NAME] [PERSON_NAME] Все списки id Грудницкая Ольга (…" at bounding box center [819, 325] width 899 height 278
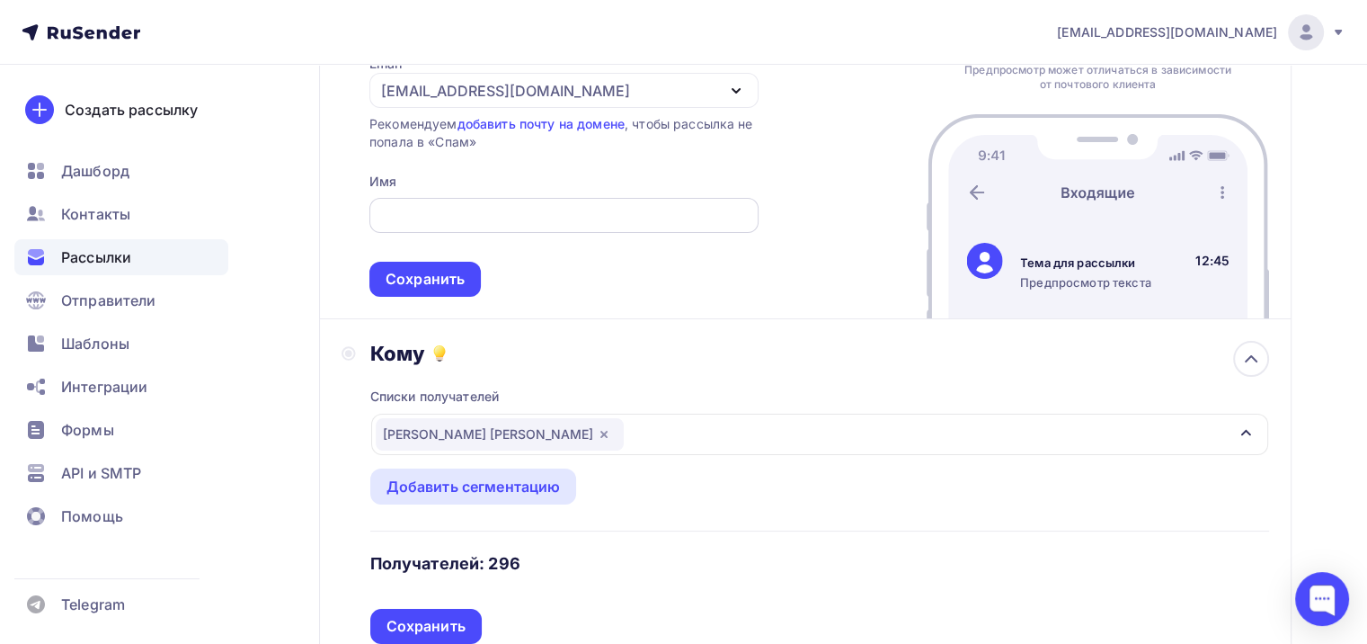
scroll to position [90, 0]
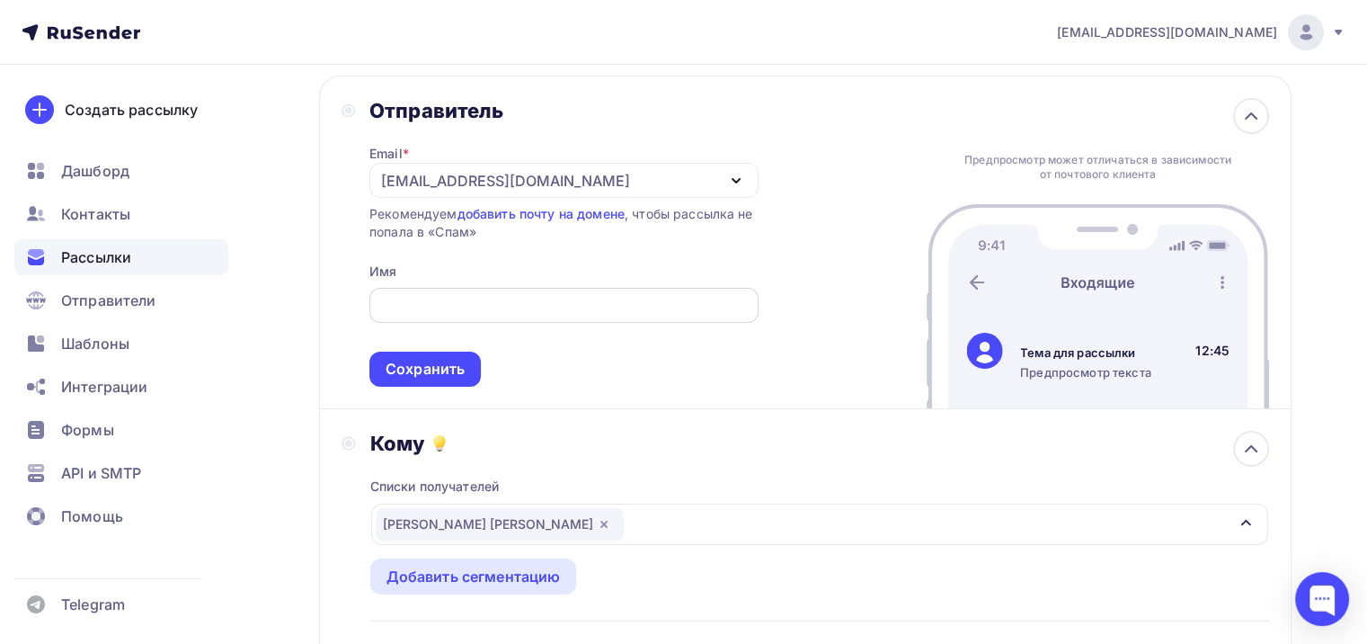
click at [389, 305] on input "text" at bounding box center [563, 306] width 368 height 22
type input "О"
paste input "Comfort Rooms"
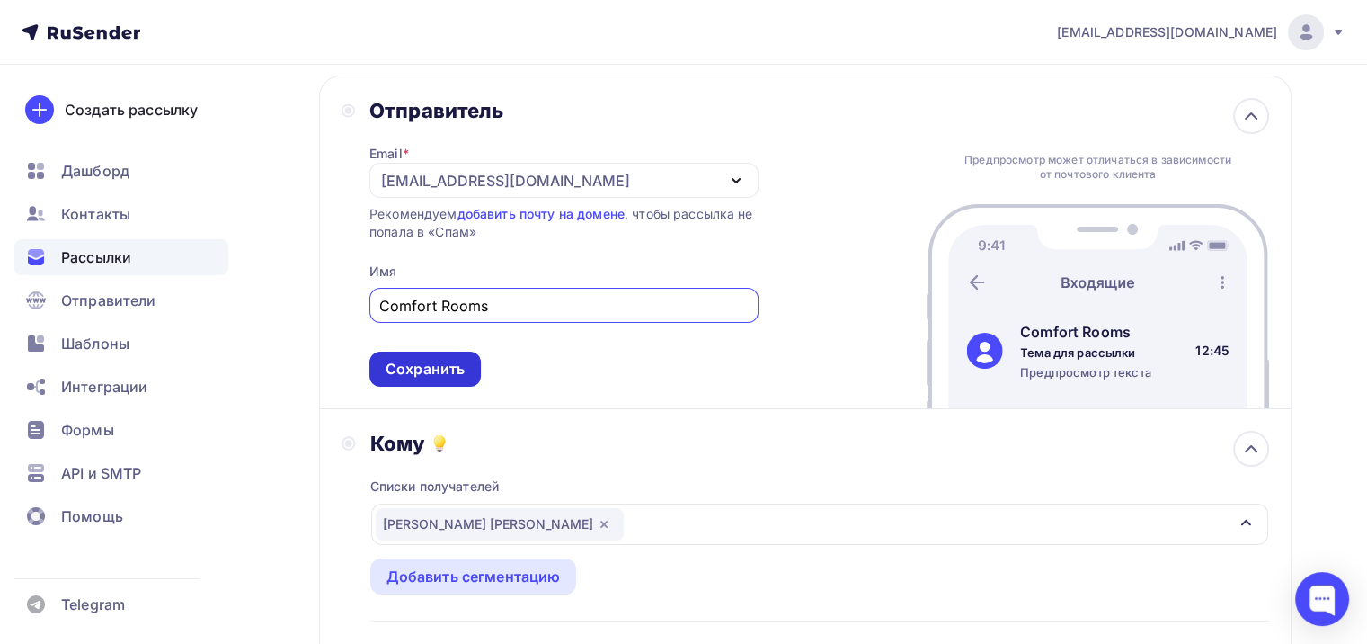
type input "Comfort Rooms"
click at [433, 364] on div "Сохранить" at bounding box center [425, 369] width 79 height 21
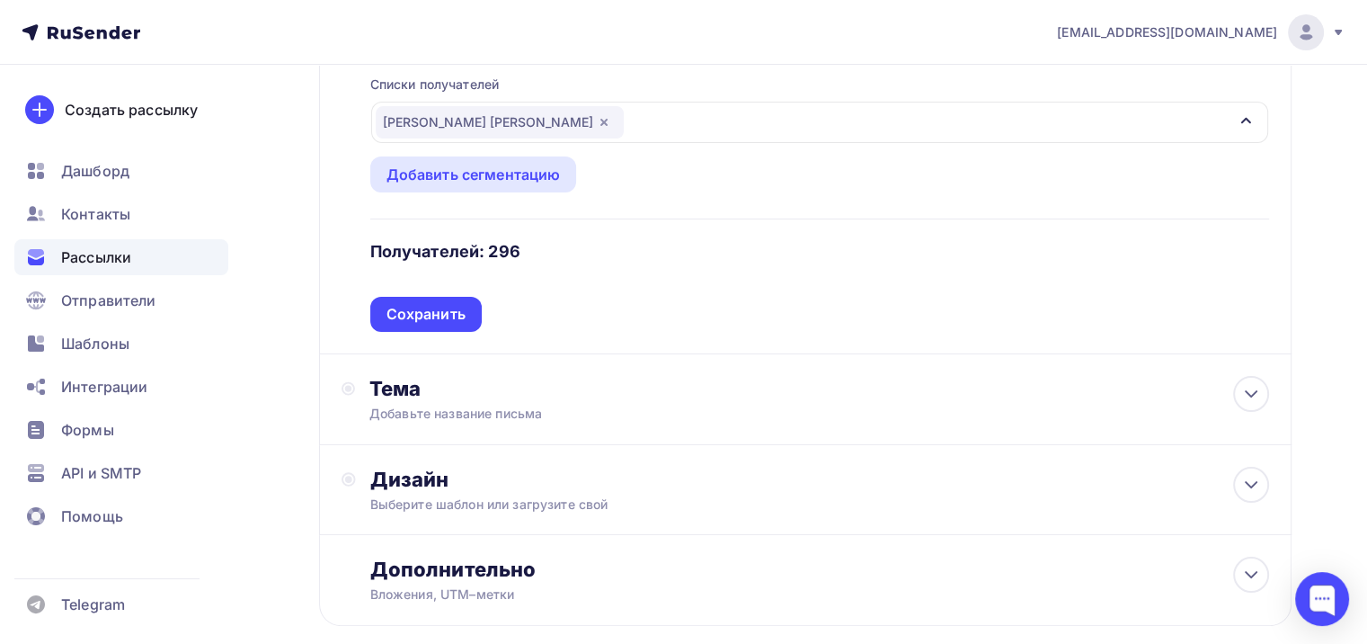
scroll to position [270, 0]
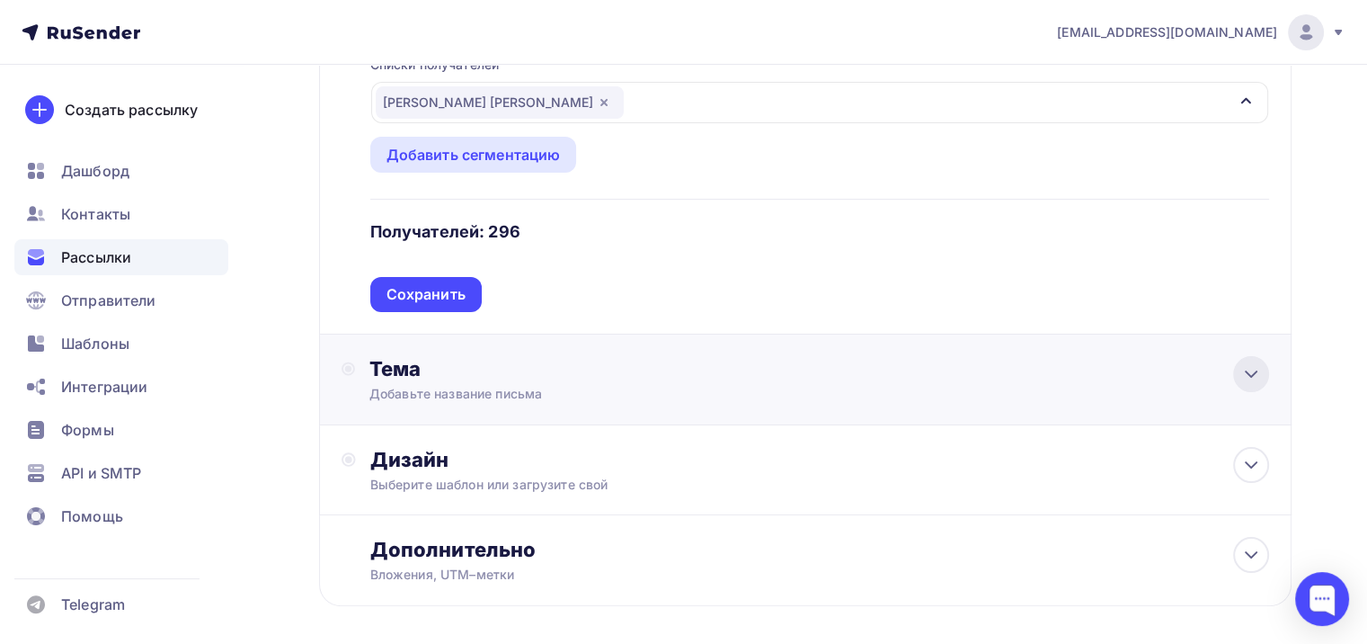
click at [1253, 374] on icon at bounding box center [1251, 374] width 22 height 22
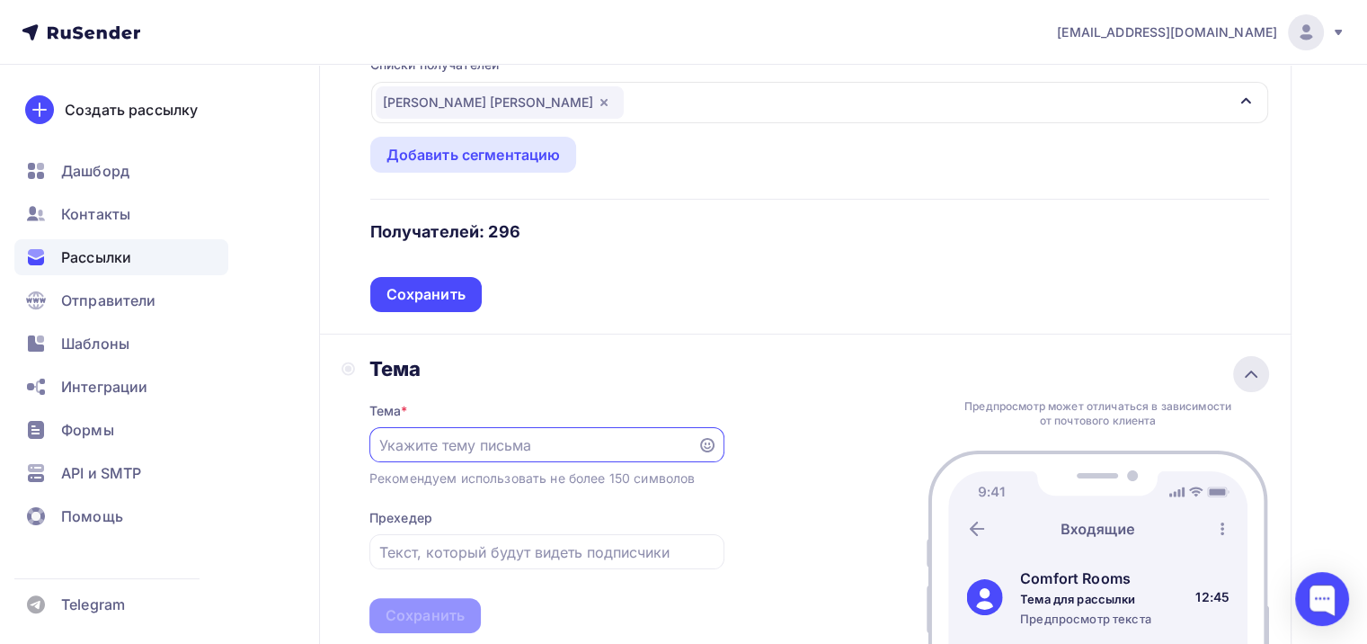
scroll to position [0, 0]
paste input "Comfort rooms на Interlight 2025"
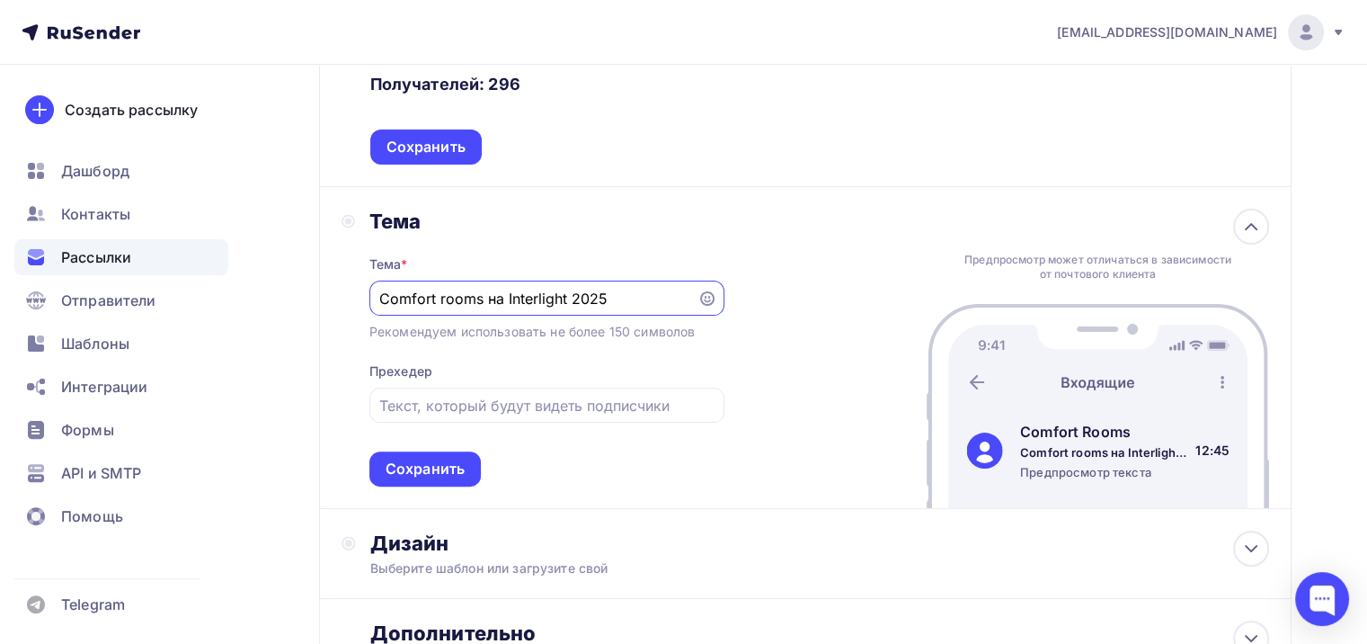
scroll to position [449, 0]
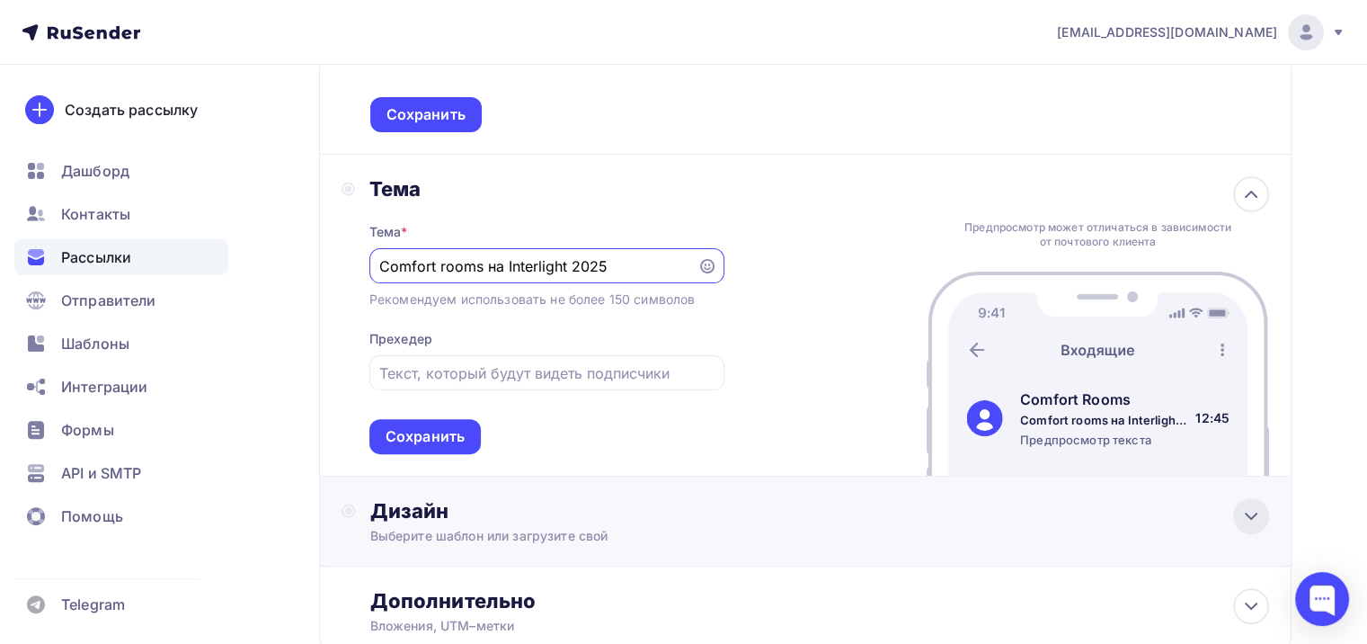
type input "Comfort rooms на Interlight 2025"
click at [1240, 515] on icon at bounding box center [1251, 516] width 22 height 22
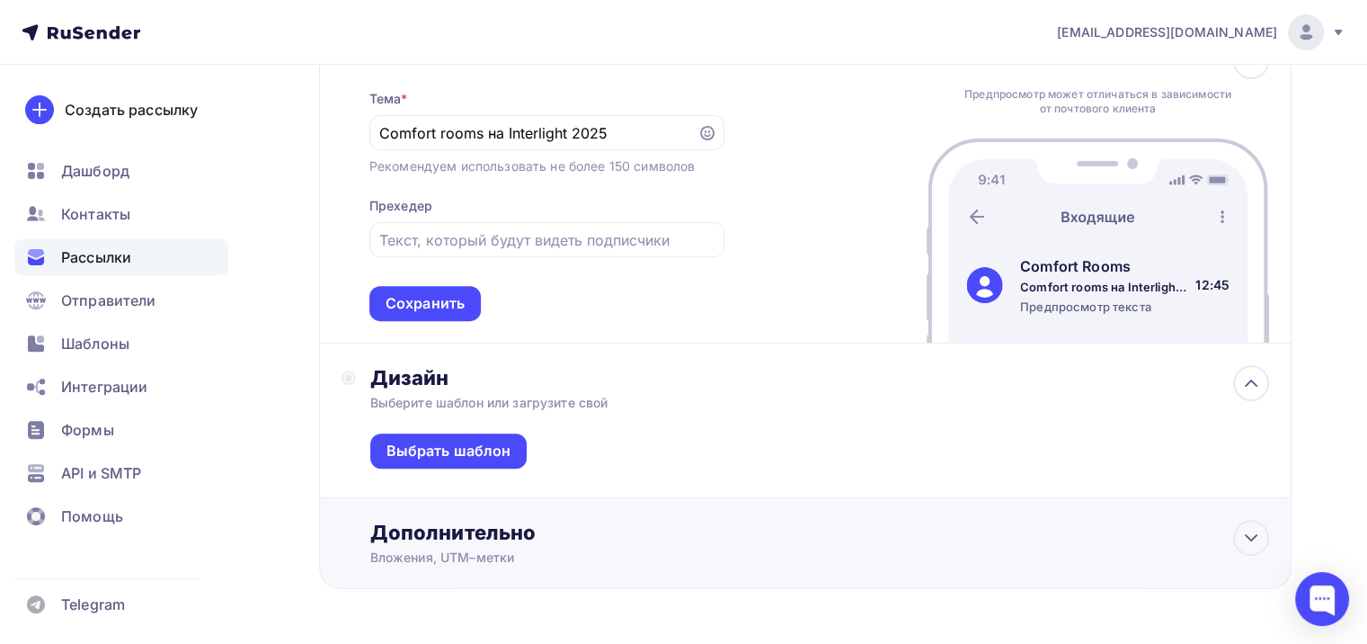
scroll to position [550, 0]
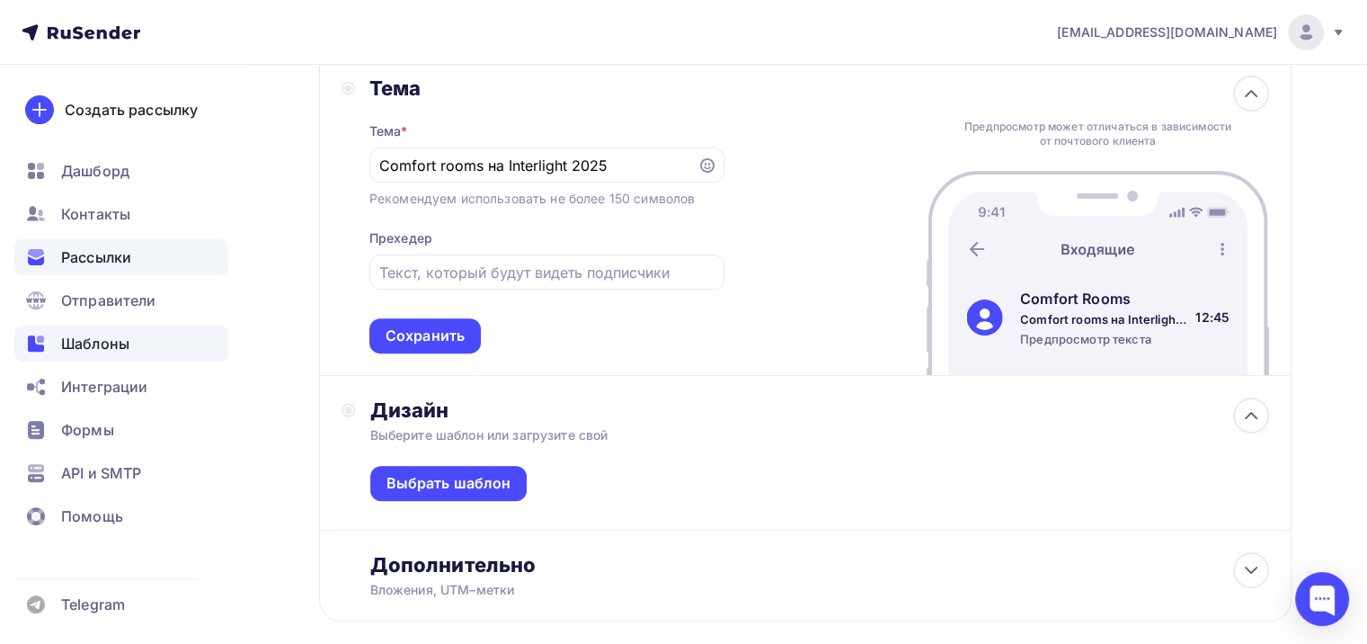
click at [97, 340] on span "Шаблоны" at bounding box center [95, 344] width 68 height 22
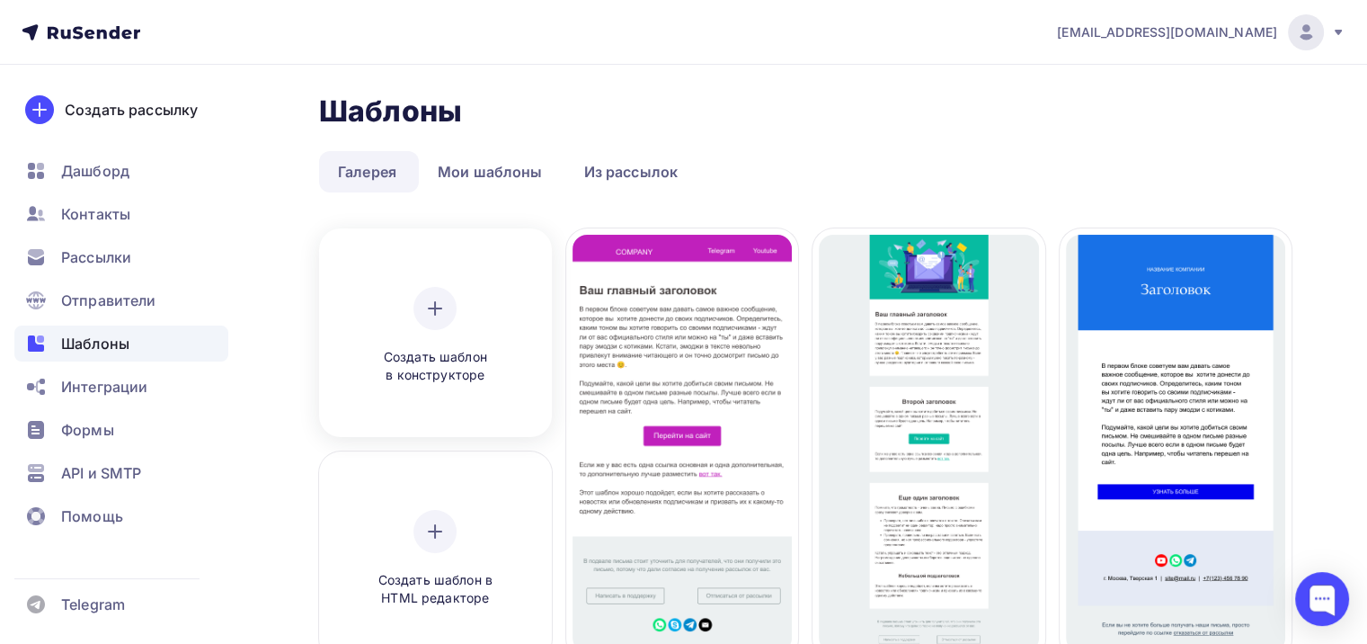
click at [432, 306] on icon at bounding box center [435, 308] width 22 height 22
click at [508, 179] on link "Мои шаблоны" at bounding box center [490, 171] width 143 height 41
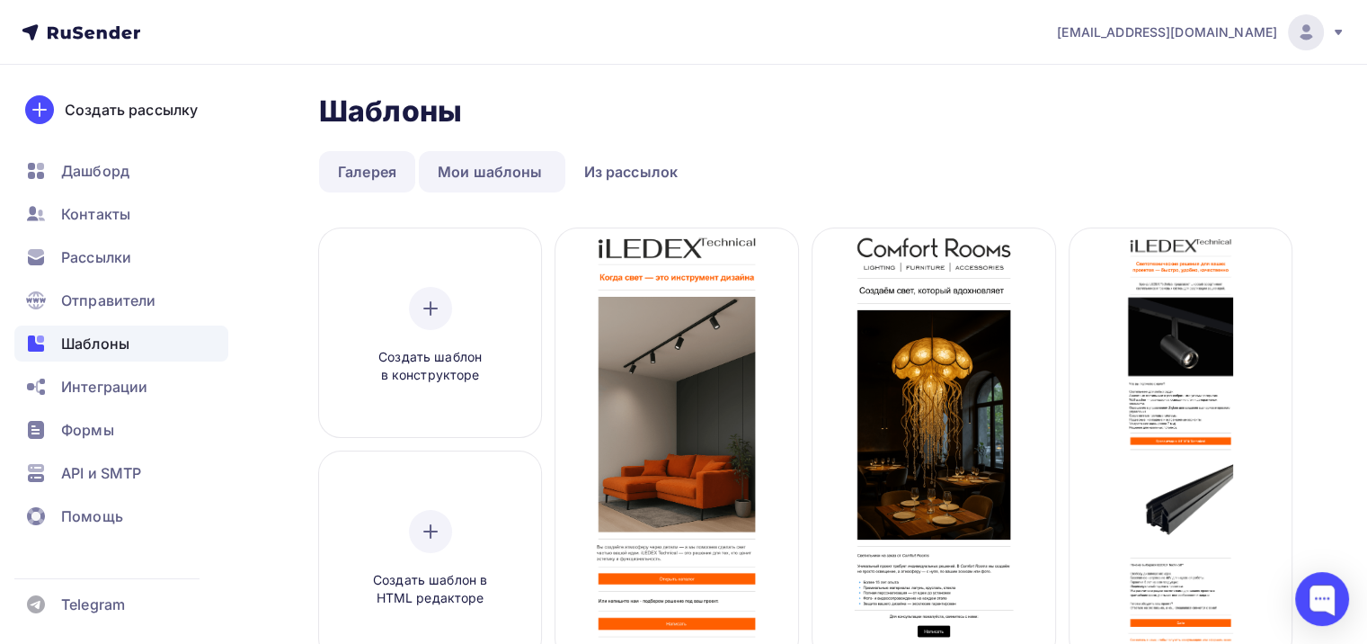
click at [380, 177] on link "Галерея" at bounding box center [367, 171] width 96 height 41
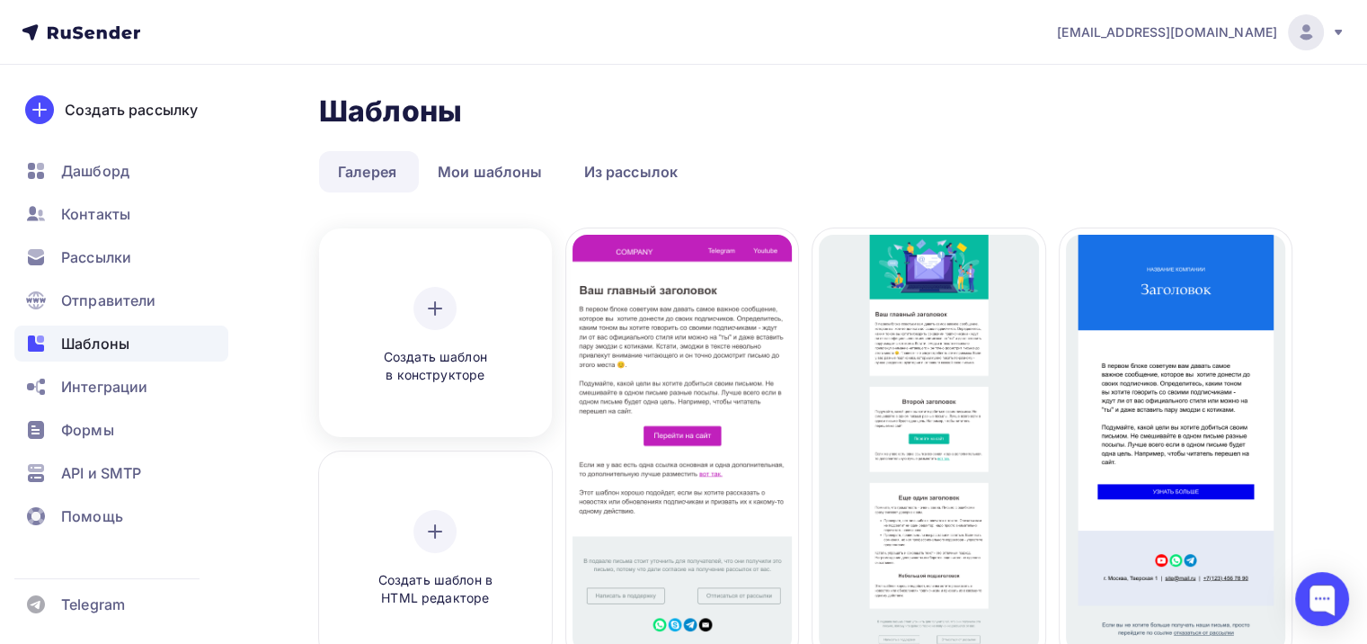
click at [422, 307] on div at bounding box center [434, 308] width 43 height 43
